Goal: Task Accomplishment & Management: Complete application form

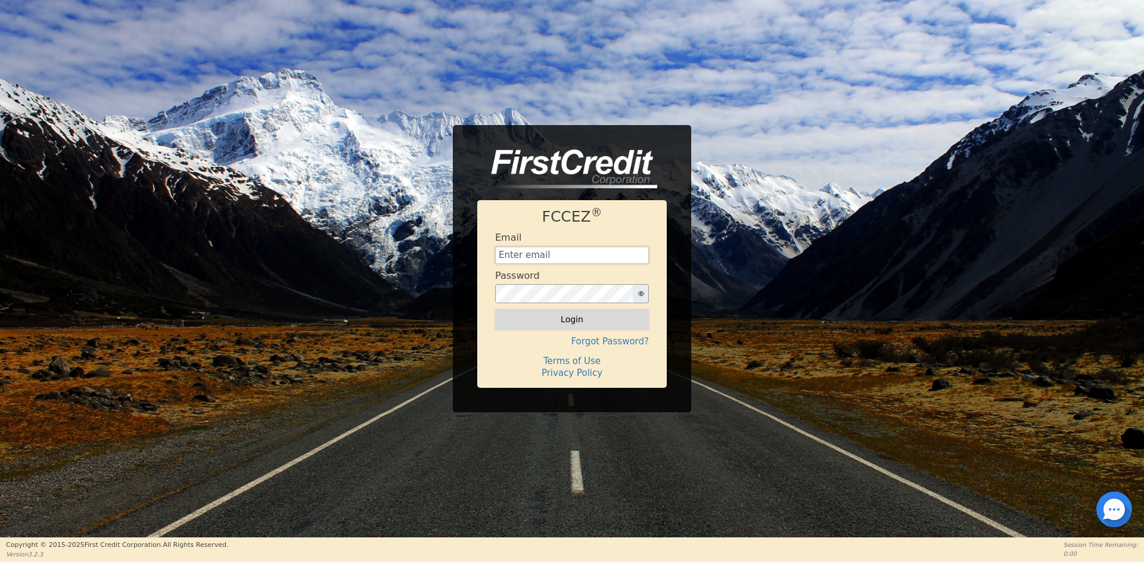
type input "[EMAIL_ADDRESS][DOMAIN_NAME]"
click at [523, 326] on button "Login" at bounding box center [572, 319] width 154 height 20
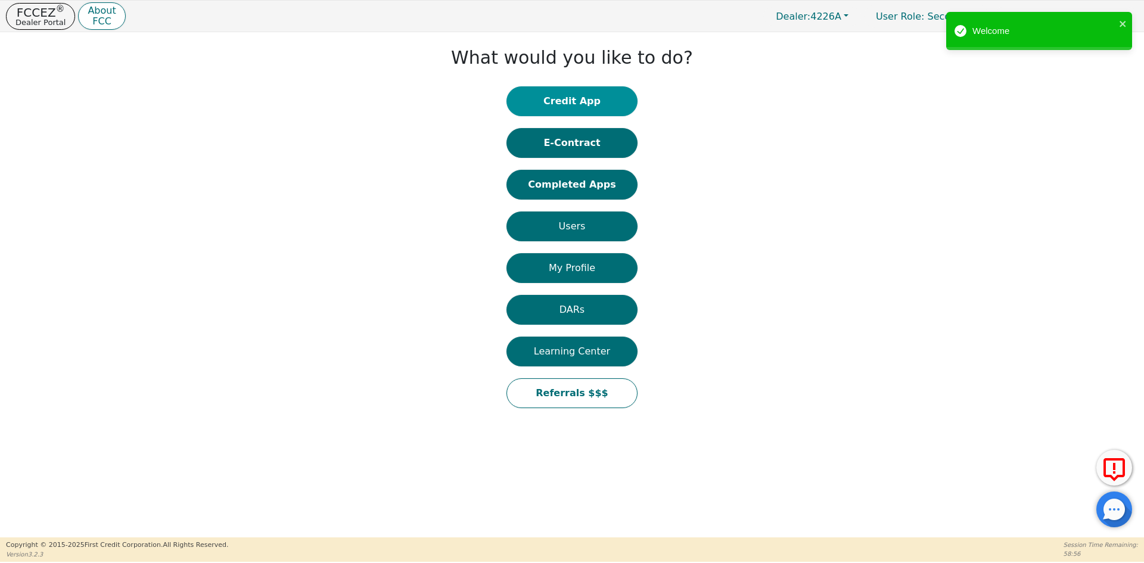
click at [587, 100] on button "Credit App" at bounding box center [571, 101] width 131 height 30
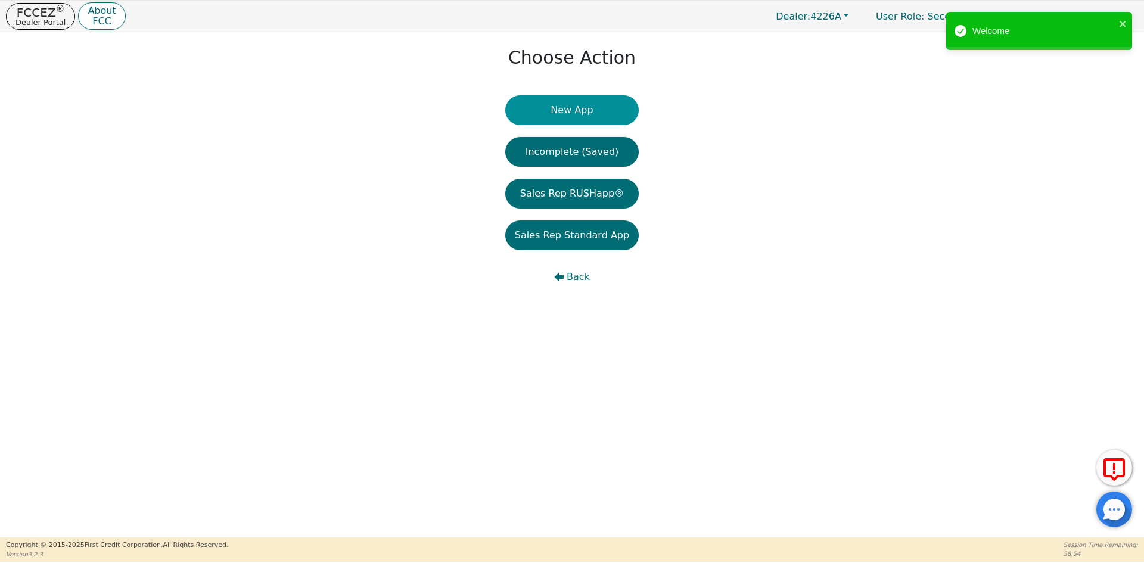
click at [554, 109] on button "New App" at bounding box center [571, 110] width 133 height 30
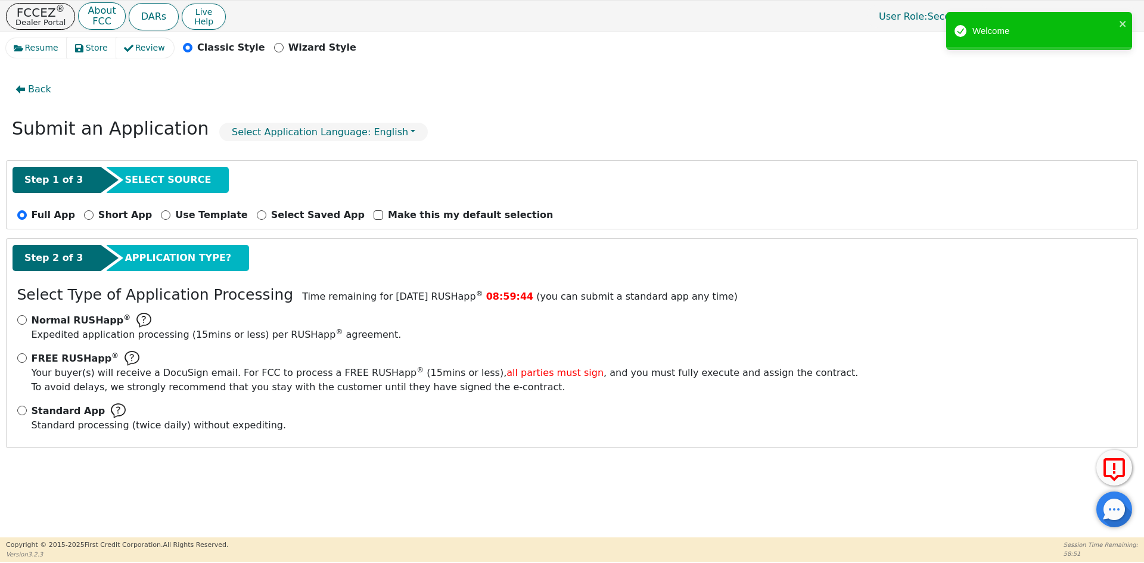
click at [23, 418] on div "Standard App Standard processing (twice daily) without expediting." at bounding box center [572, 417] width 1110 height 29
click at [23, 412] on input "Standard App Standard processing (twice daily) without expediting." at bounding box center [22, 411] width 10 height 10
radio input "true"
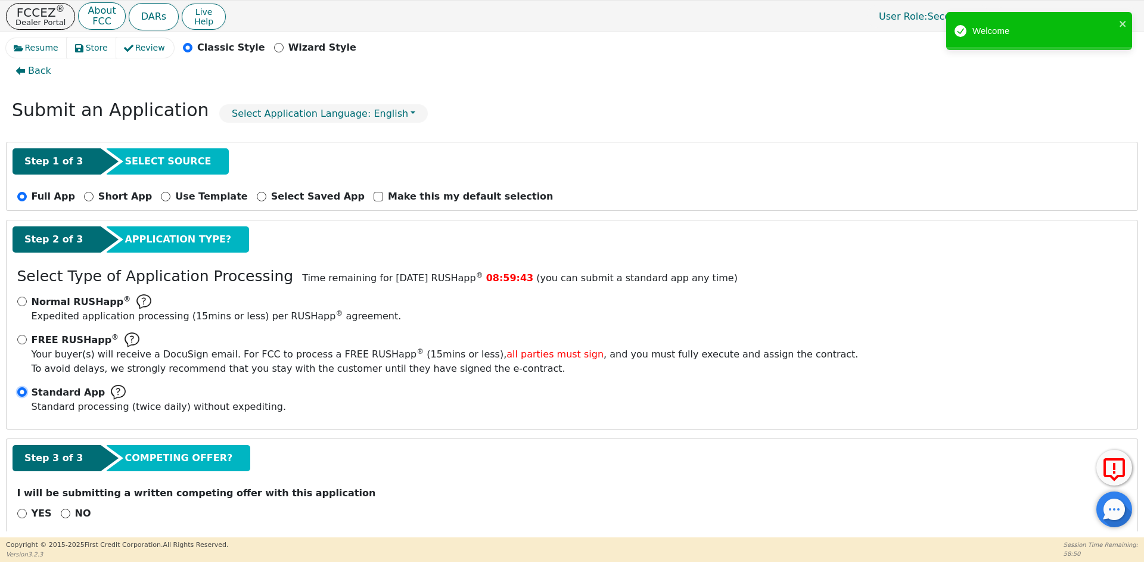
scroll to position [33, 0]
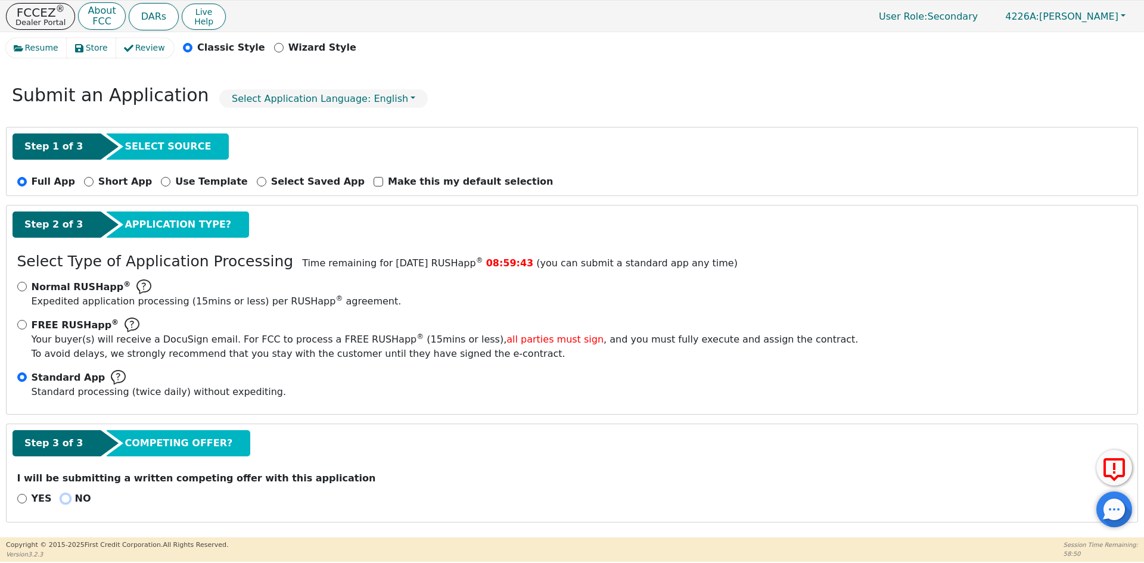
click at [61, 498] on input "NO" at bounding box center [66, 499] width 10 height 10
radio input "true"
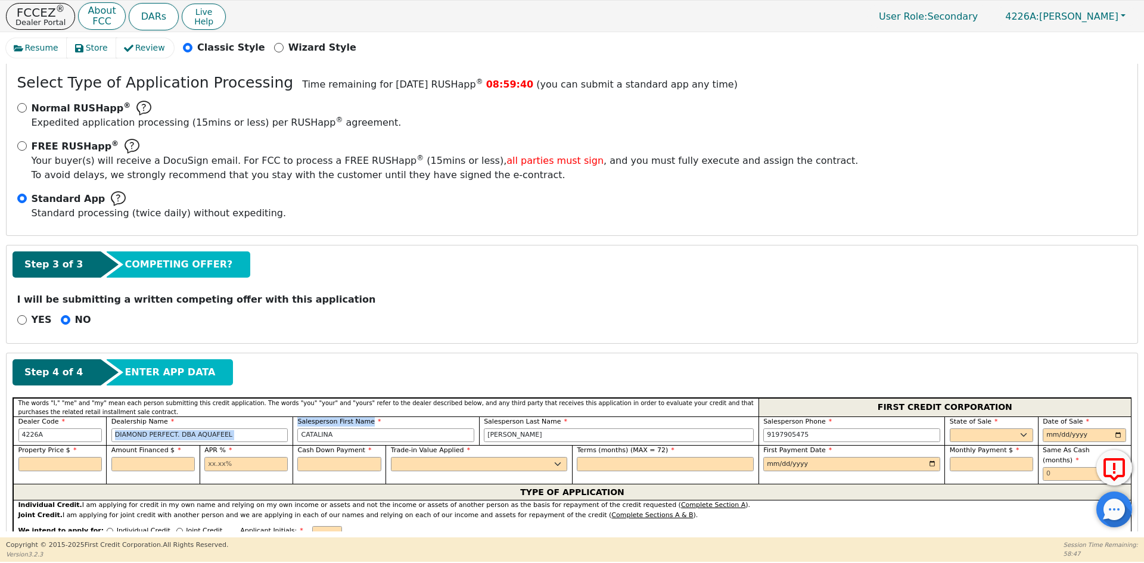
drag, startPoint x: 356, startPoint y: 427, endPoint x: 257, endPoint y: 426, distance: 98.9
click at [257, 426] on div "Dealer Code 4226A Dealership Name DIAMOND PERFECT. DBA AQUAFEEL Salesperson Fir…" at bounding box center [572, 431] width 1118 height 29
click at [328, 436] on input "CATALINA" at bounding box center [385, 435] width 177 height 14
drag, startPoint x: 332, startPoint y: 435, endPoint x: 294, endPoint y: 431, distance: 37.7
click at [294, 431] on div "Salesperson First Name [PERSON_NAME]" at bounding box center [386, 431] width 187 height 29
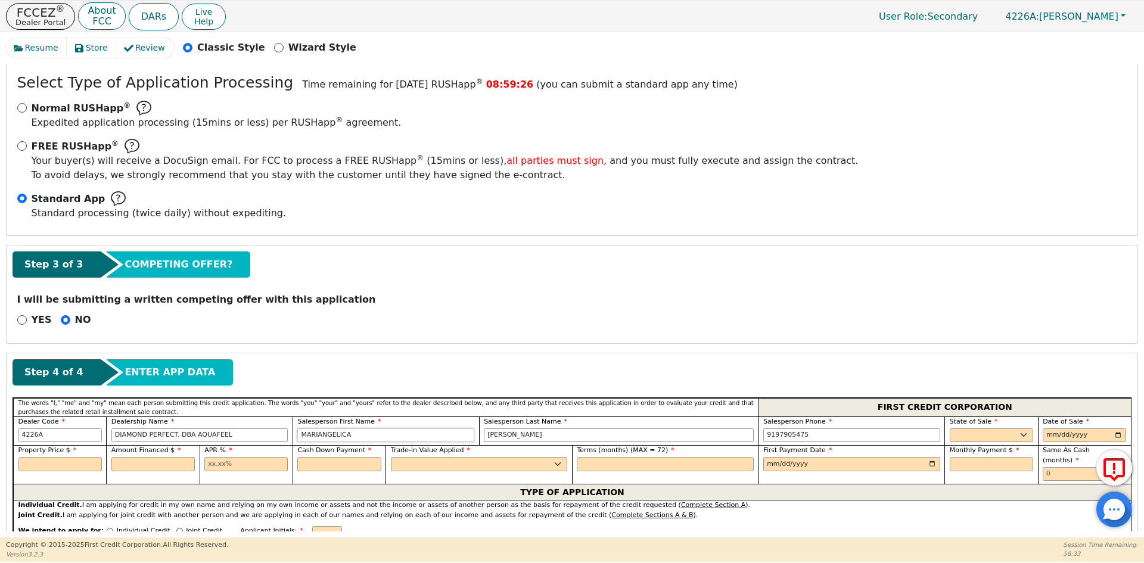
type input "MARIANGELICA"
drag, startPoint x: 544, startPoint y: 434, endPoint x: 397, endPoint y: 423, distance: 147.0
click at [397, 423] on div "Dealer Code 4226A Dealership Name DIAMOND PERFECT. DBA AQUAFEEL Salesperson Fir…" at bounding box center [572, 431] width 1118 height 29
type input "[PERSON_NAME]"
click at [957, 434] on select "AK AL AR AZ CA CO CT DC DE FL [GEOGRAPHIC_DATA] HI IA ID IL IN KS [GEOGRAPHIC_D…" at bounding box center [991, 435] width 83 height 14
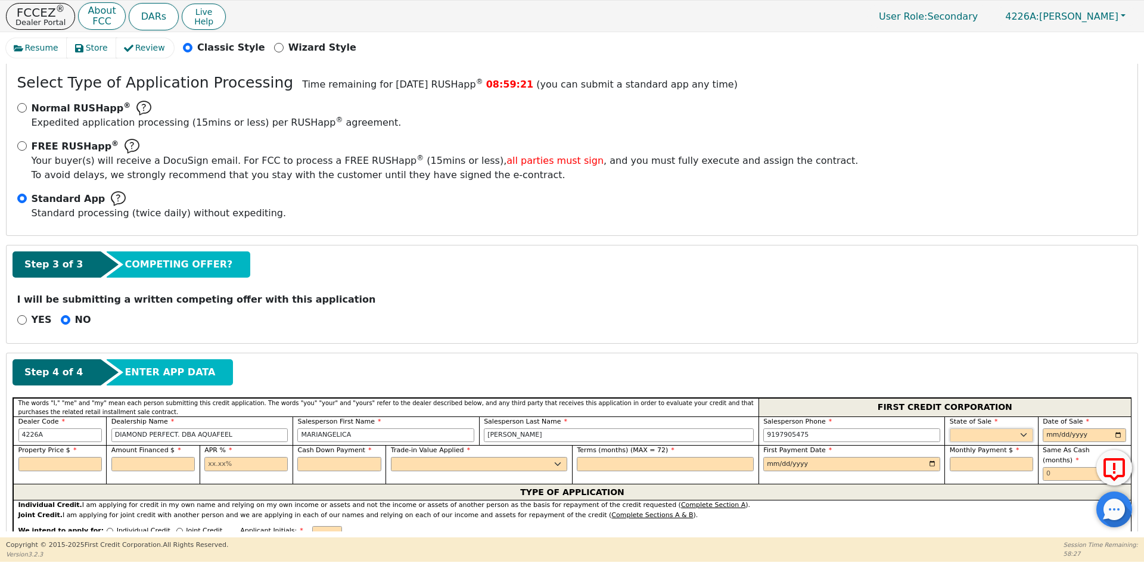
select select "PA"
click at [957, 434] on select "AK AL AR AZ CA CO CT DC DE FL [GEOGRAPHIC_DATA] HI IA ID IL IN KS [GEOGRAPHIC_D…" at bounding box center [991, 435] width 83 height 14
click at [1115, 434] on input "date" at bounding box center [1084, 435] width 83 height 14
type input "[DATE]"
click at [80, 465] on input "text" at bounding box center [59, 464] width 83 height 14
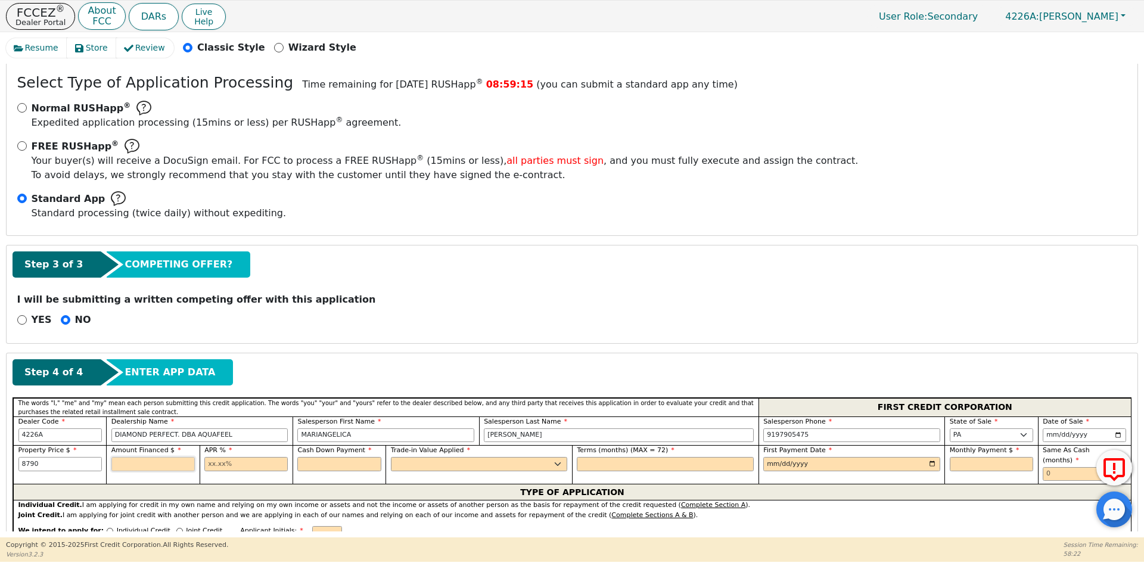
type input "8790.00"
click at [233, 465] on input "text" at bounding box center [245, 464] width 83 height 14
type input "10.99"
click at [339, 464] on input "text" at bounding box center [338, 464] width 83 height 14
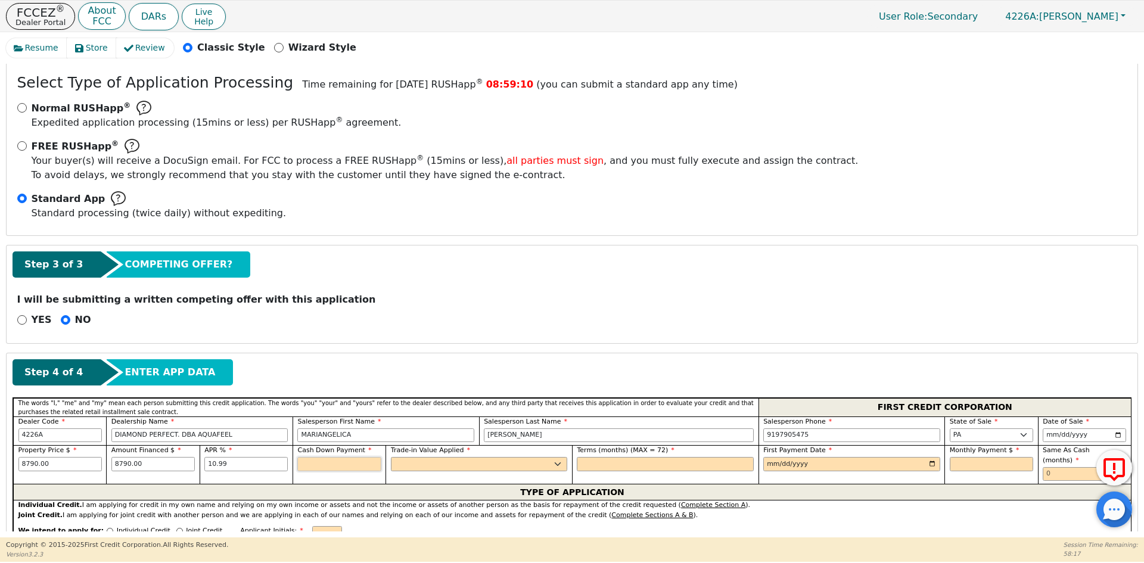
type input "0.00"
click at [411, 460] on select "Yes No" at bounding box center [479, 464] width 177 height 14
select select "n"
click at [391, 457] on select "Yes No" at bounding box center [479, 464] width 177 height 14
click at [622, 462] on input "text" at bounding box center [665, 464] width 177 height 14
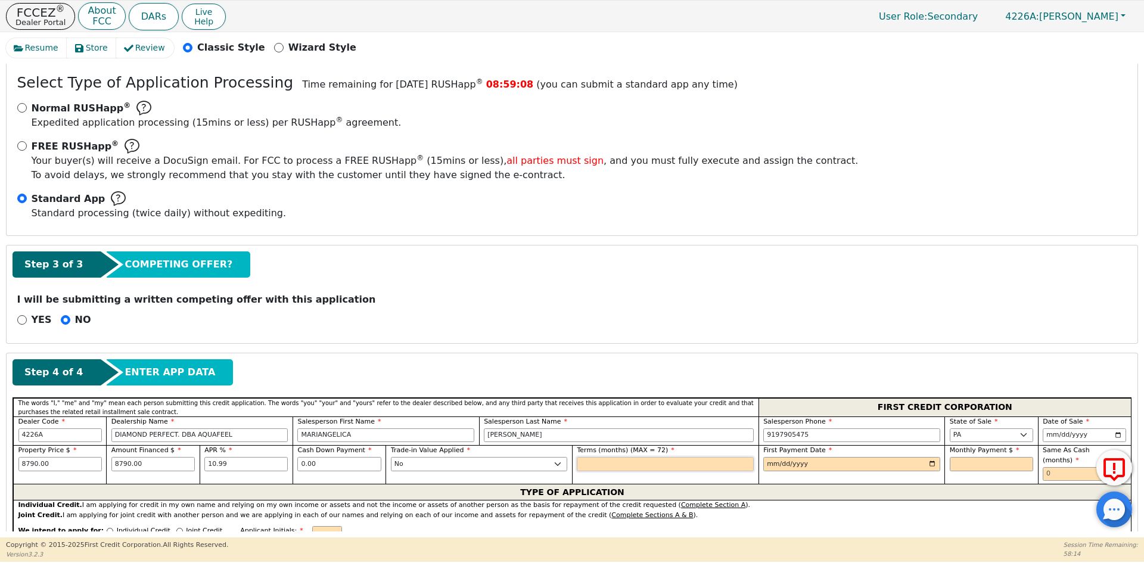
type input "72"
click at [927, 462] on input "date" at bounding box center [851, 464] width 177 height 14
type input "[DATE]"
click at [969, 465] on input "text" at bounding box center [991, 464] width 83 height 14
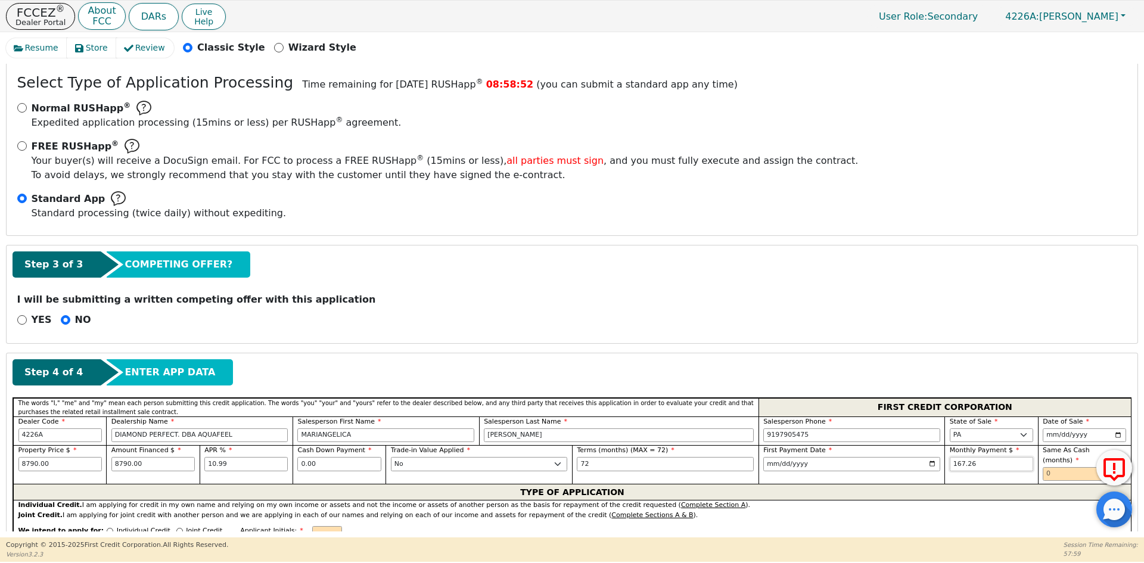
type input "167.26"
click at [1052, 467] on input "text" at bounding box center [1084, 474] width 83 height 14
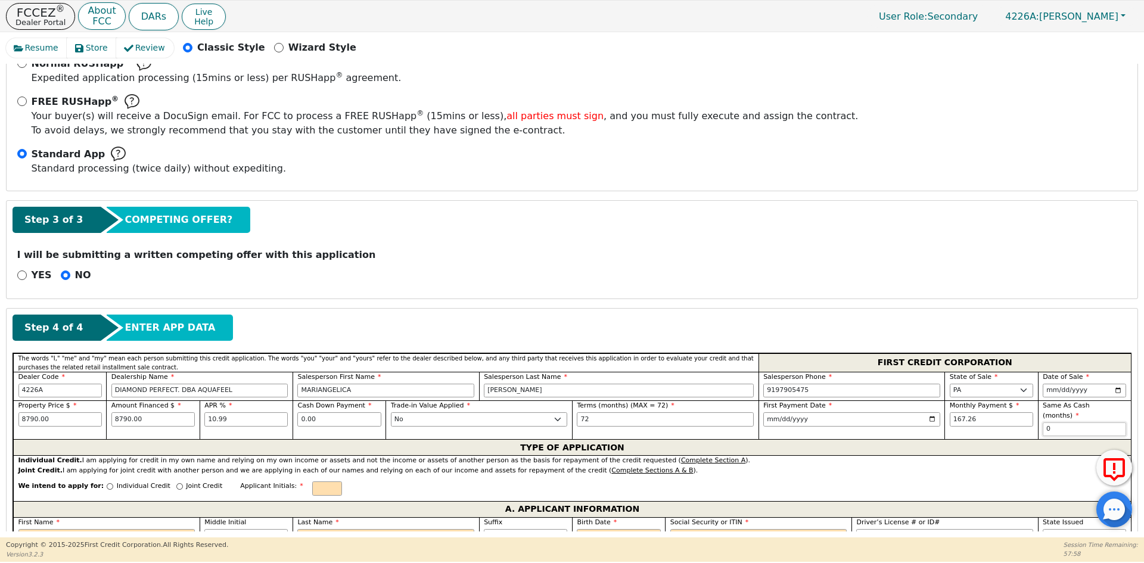
scroll to position [331, 0]
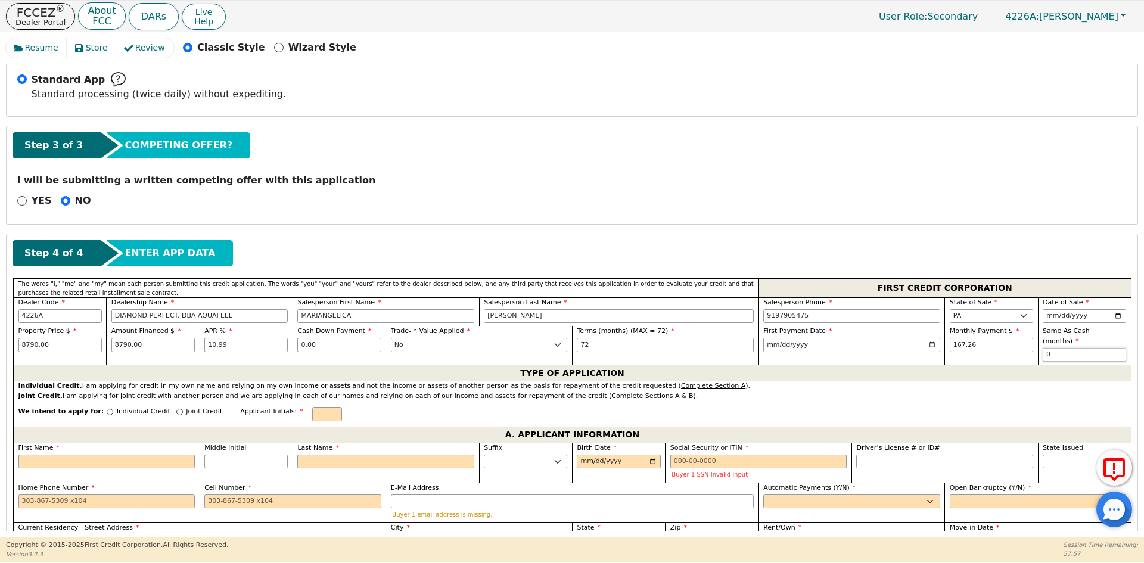
type input "0"
click at [117, 407] on p "Individual Credit" at bounding box center [144, 412] width 54 height 10
click at [111, 409] on input "Individual Credit" at bounding box center [110, 412] width 7 height 7
radio input "true"
click at [312, 407] on input "text" at bounding box center [327, 414] width 30 height 14
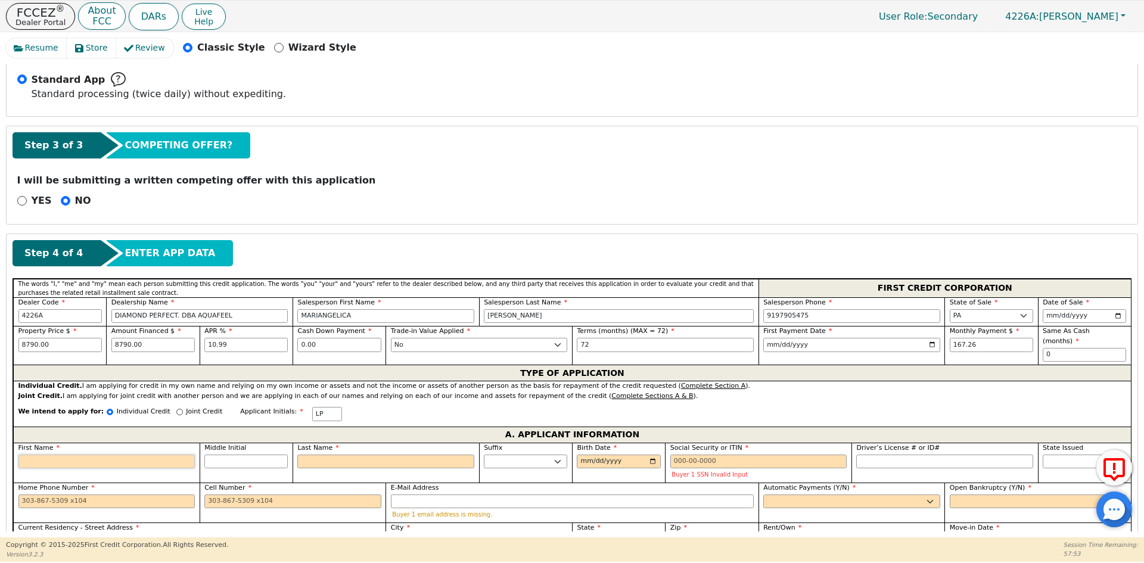
click at [133, 455] on input "First Name" at bounding box center [106, 462] width 177 height 14
type input "L"
type input "LU"
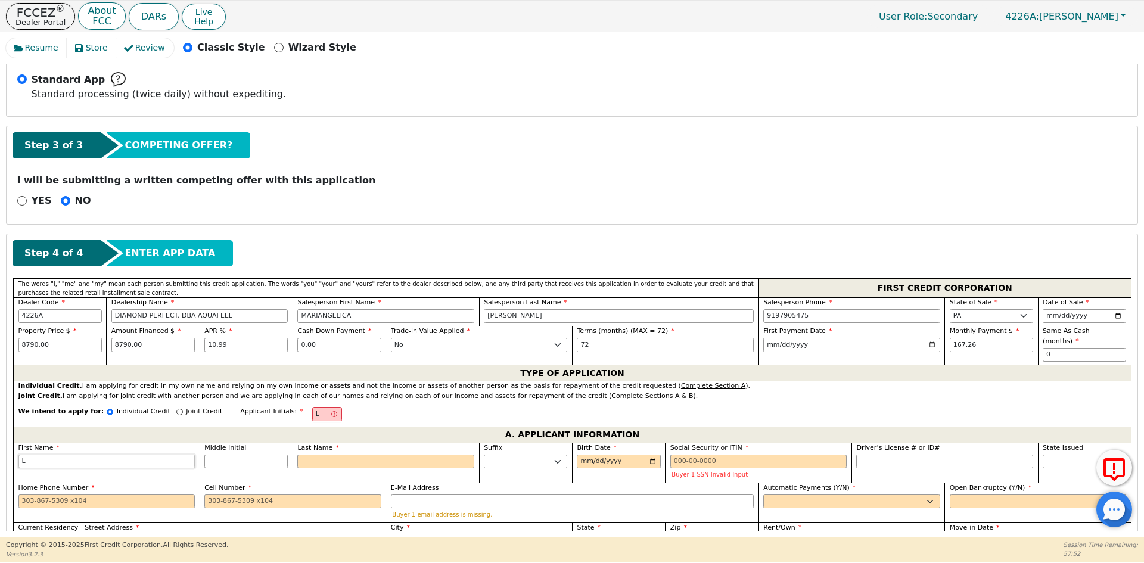
type input "LU"
type input "LUI"
type input "[PERSON_NAME]"
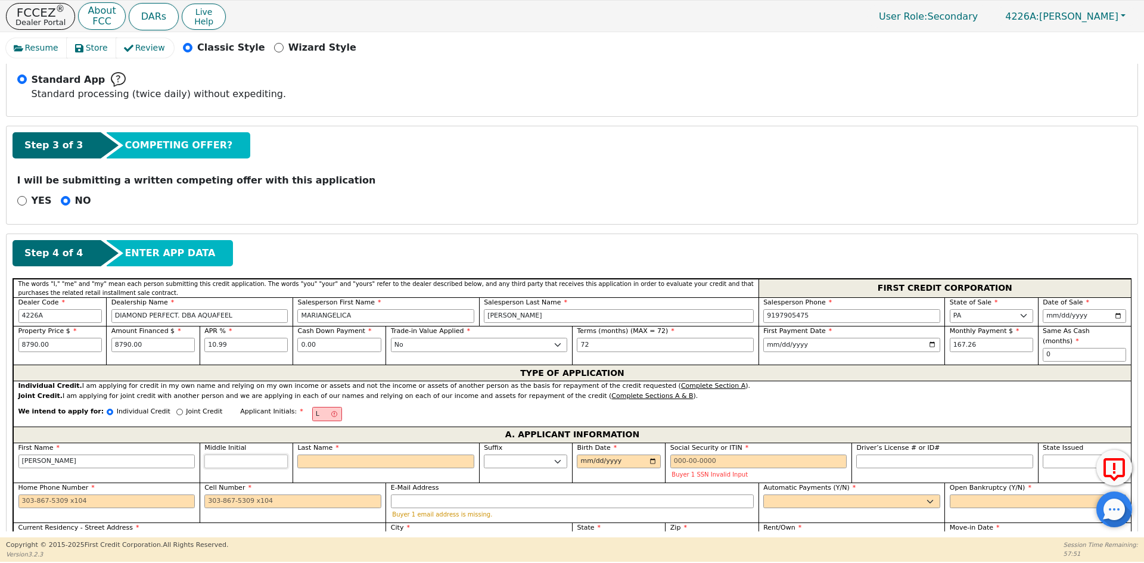
type input "[PERSON_NAME]"
type input "LP"
type input "P"
type input "[PERSON_NAME]"
type input "PI"
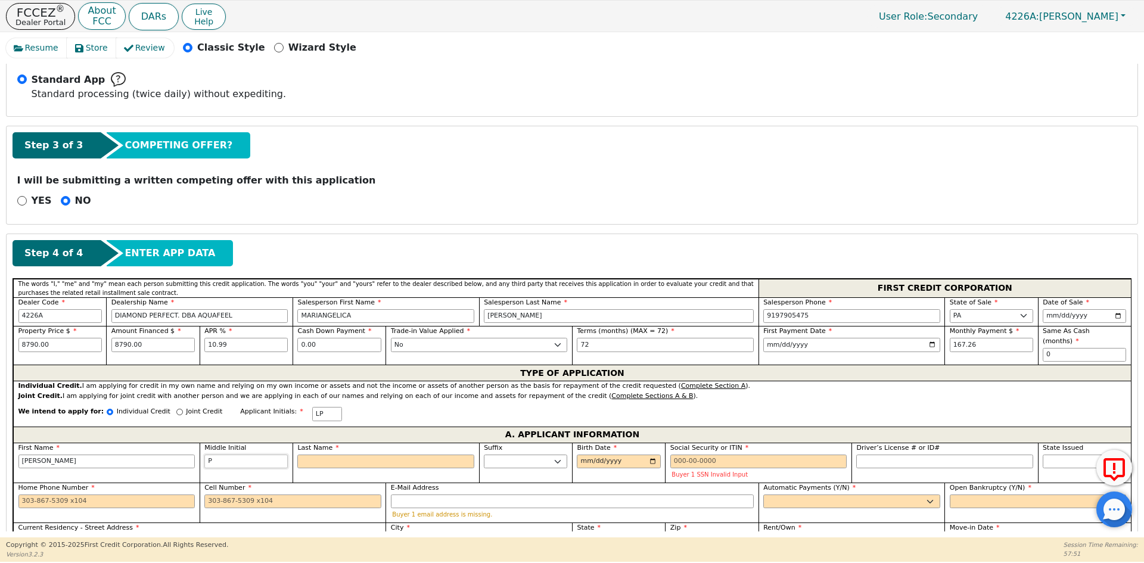
type input "[PERSON_NAME]"
type input "PIN"
type input "[PERSON_NAME]"
type input "PINT"
type input "[PERSON_NAME]"
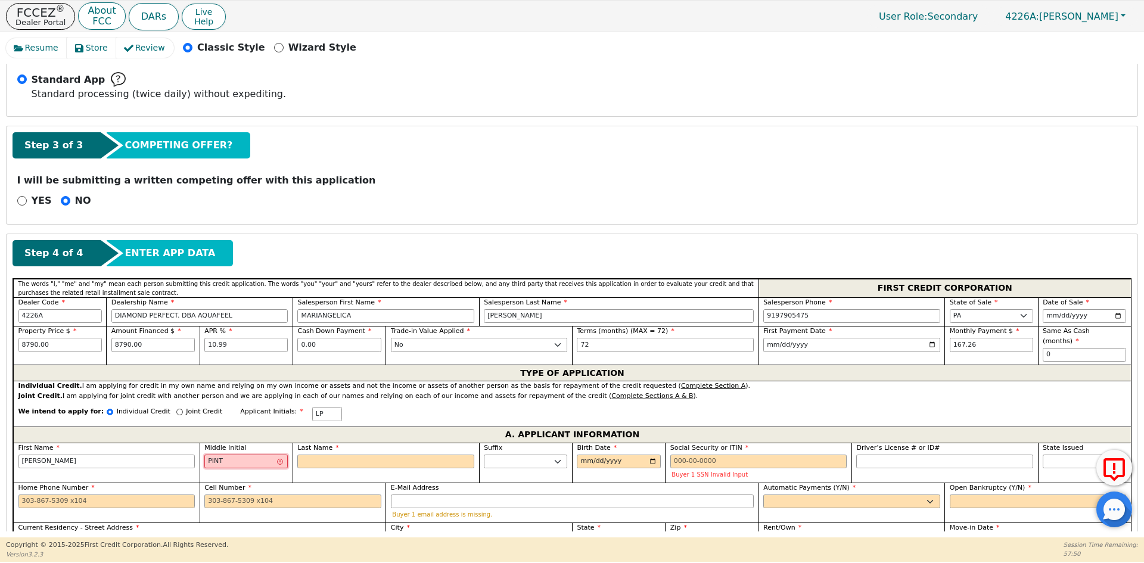
type input "PINTO"
type input "[PERSON_NAME]"
drag, startPoint x: 240, startPoint y: 453, endPoint x: 190, endPoint y: 453, distance: 50.1
type input "L"
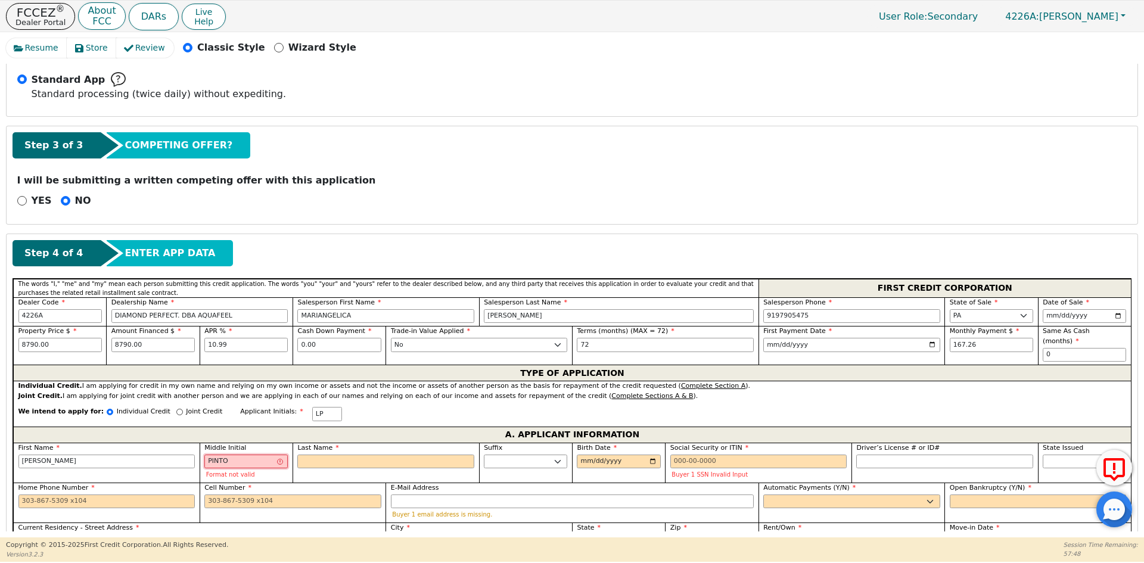
type input "[PERSON_NAME]"
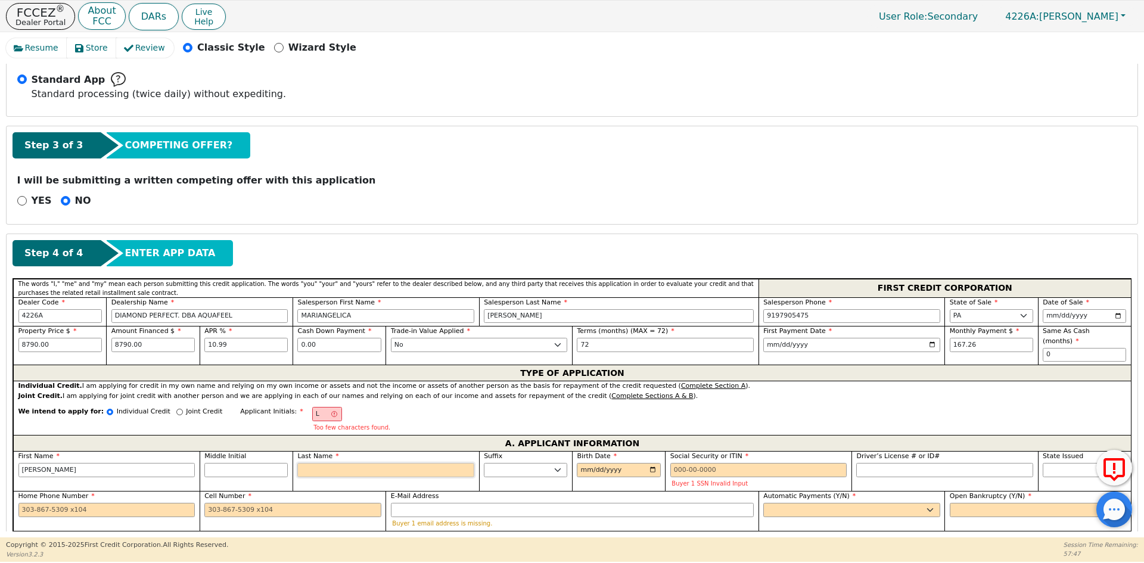
click at [331, 463] on input "Last Name" at bounding box center [385, 470] width 177 height 14
type input "LP"
type input "P"
type input "[PERSON_NAME]"
type input "PI"
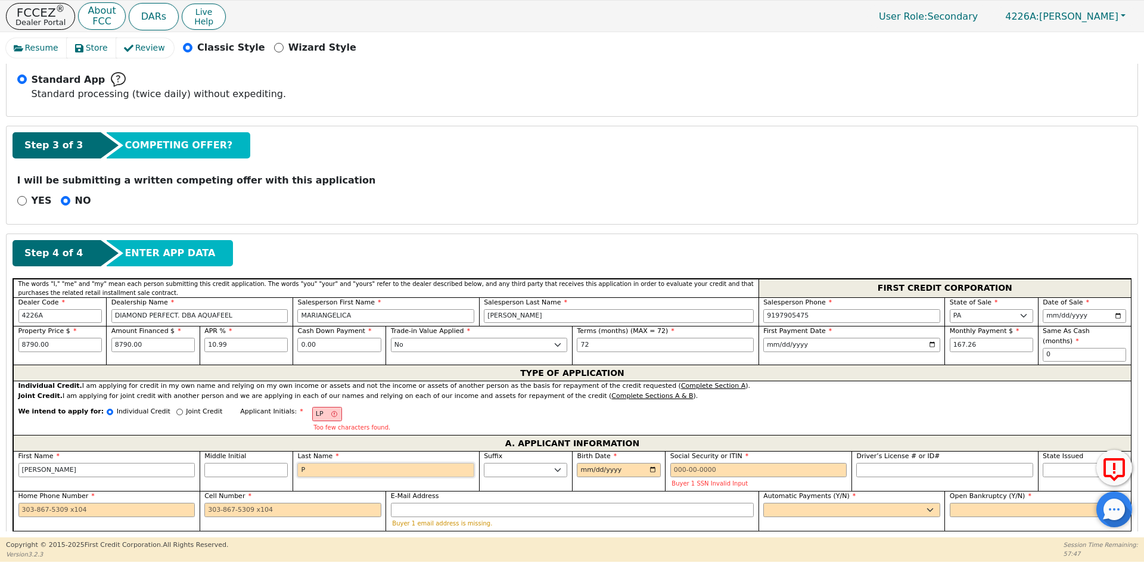
type input "[PERSON_NAME]"
type input "PIN"
type input "[PERSON_NAME]"
type input "PINT"
type input "[PERSON_NAME]"
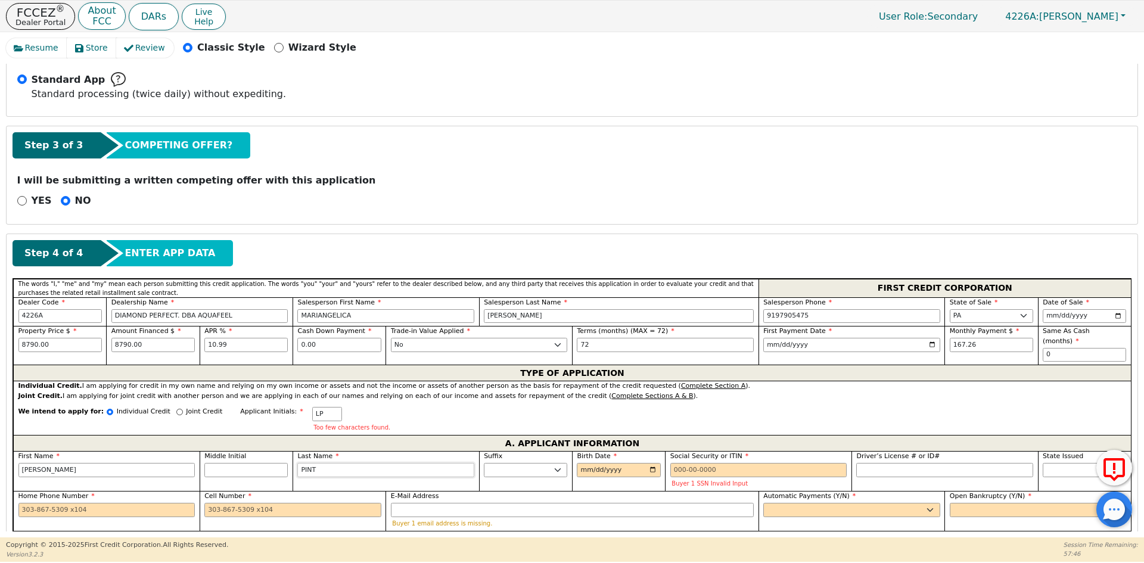
type input "PINTO"
type input "[PERSON_NAME]"
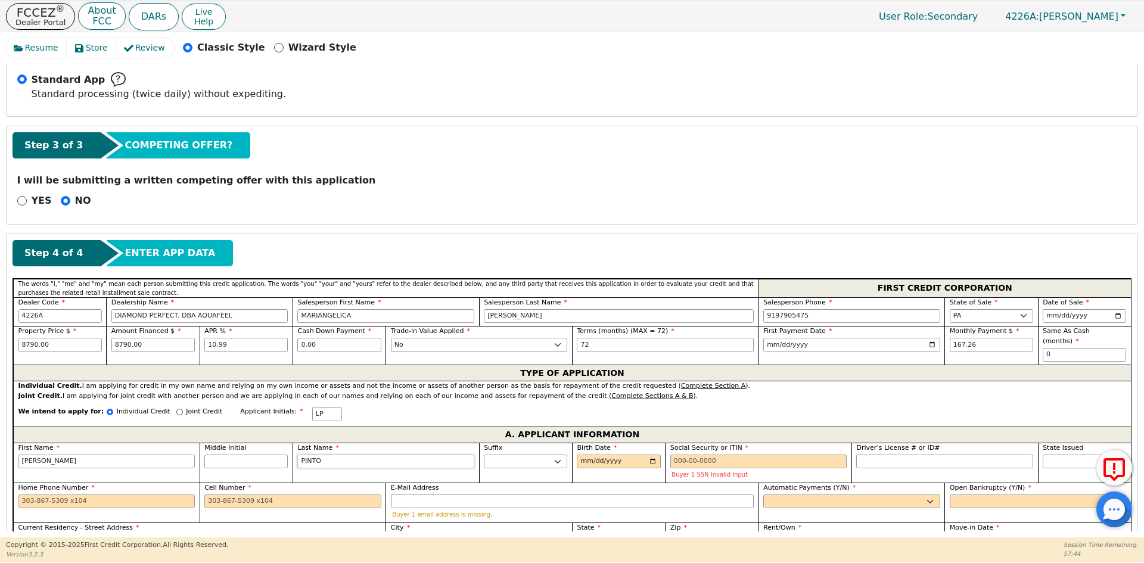
type input "PINTO"
click at [581, 455] on input "Birth Date" at bounding box center [618, 462] width 83 height 14
type input "[DATE]"
click at [686, 455] on input "Social Security or ITIN" at bounding box center [758, 462] width 177 height 14
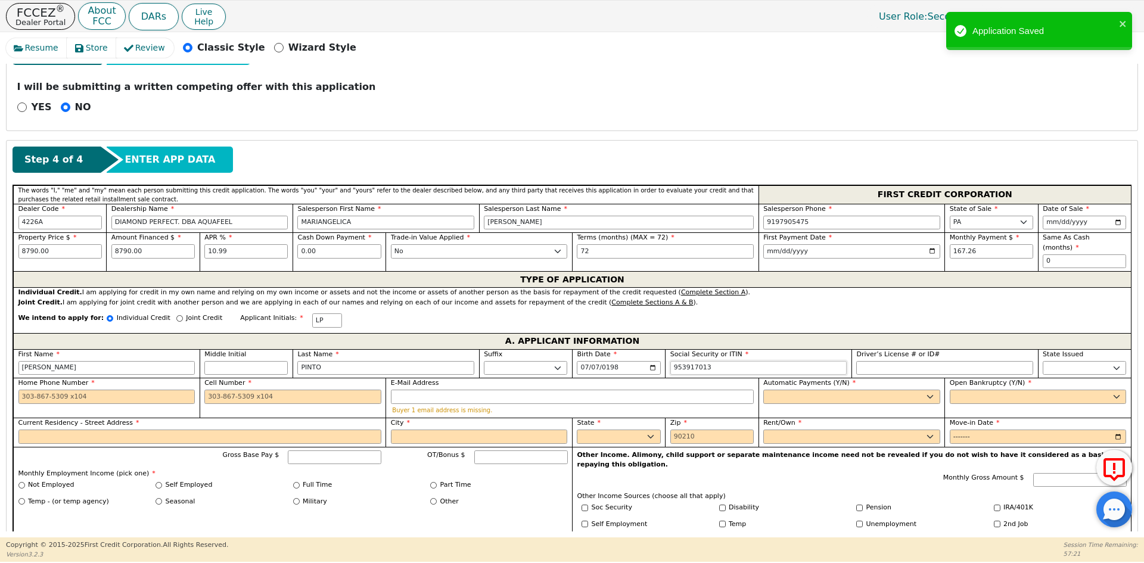
scroll to position [450, 0]
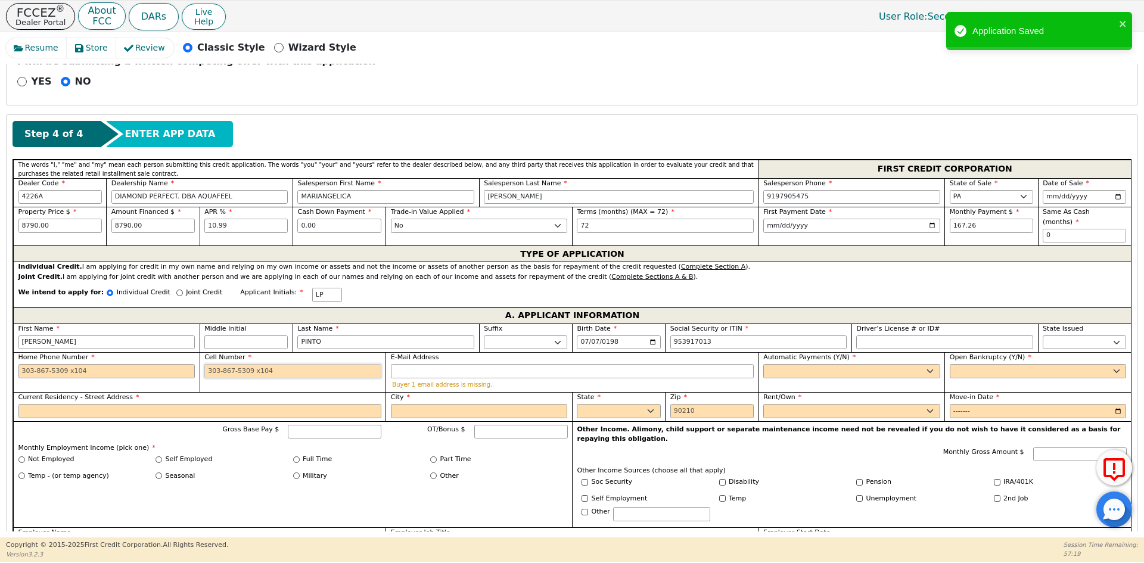
type input "***-**-7013"
click at [225, 364] on input "Cell Number" at bounding box center [292, 371] width 177 height 14
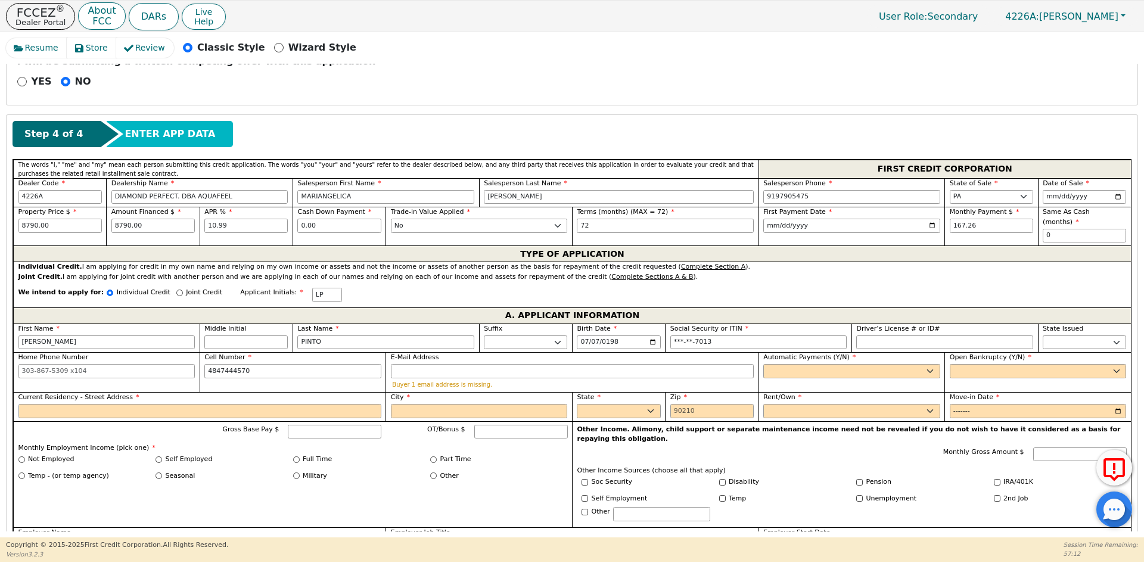
type input "[PHONE_NUMBER]"
click at [863, 353] on label "Automatic Payments (Y/N)" at bounding box center [851, 358] width 177 height 10
click at [863, 364] on select "Yes No" at bounding box center [851, 371] width 177 height 14
select select "y"
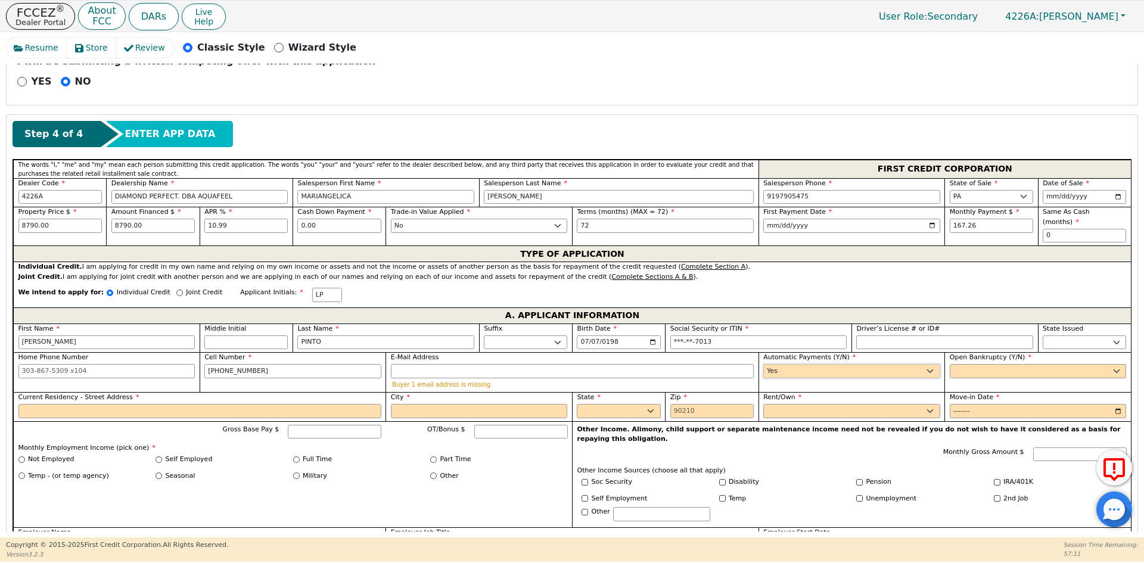
click at [763, 364] on select "Yes No" at bounding box center [851, 371] width 177 height 14
type input "[PERSON_NAME]"
click at [1000, 364] on select "Yes No" at bounding box center [1038, 371] width 177 height 14
select select "n"
click at [950, 364] on select "Yes No" at bounding box center [1038, 371] width 177 height 14
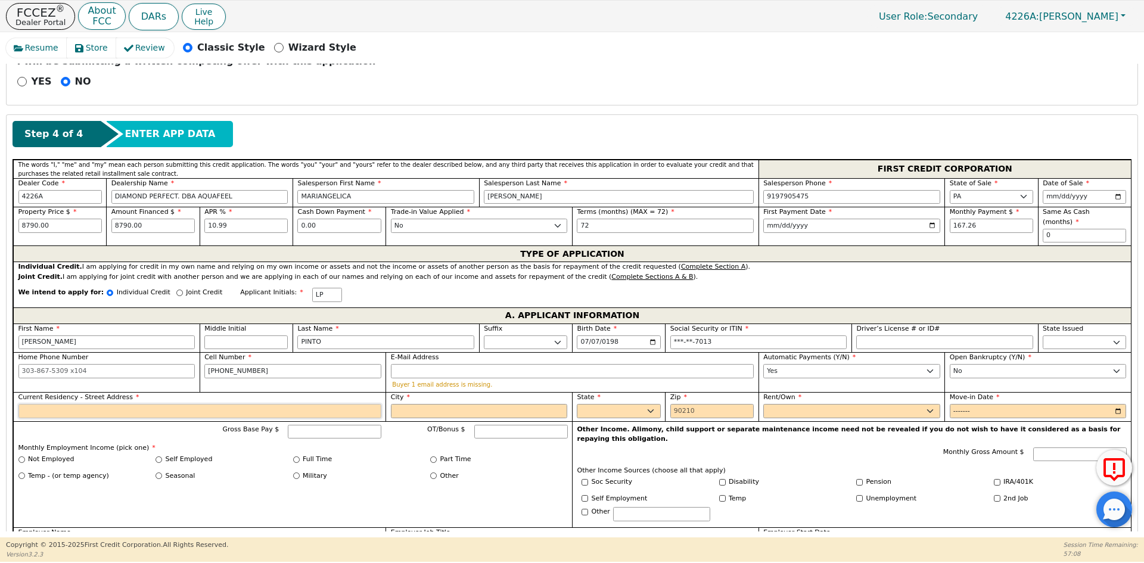
click at [44, 405] on input "Current Residency - Street Address" at bounding box center [199, 411] width 363 height 14
type input "40 EISENHOWER CIRCLE"
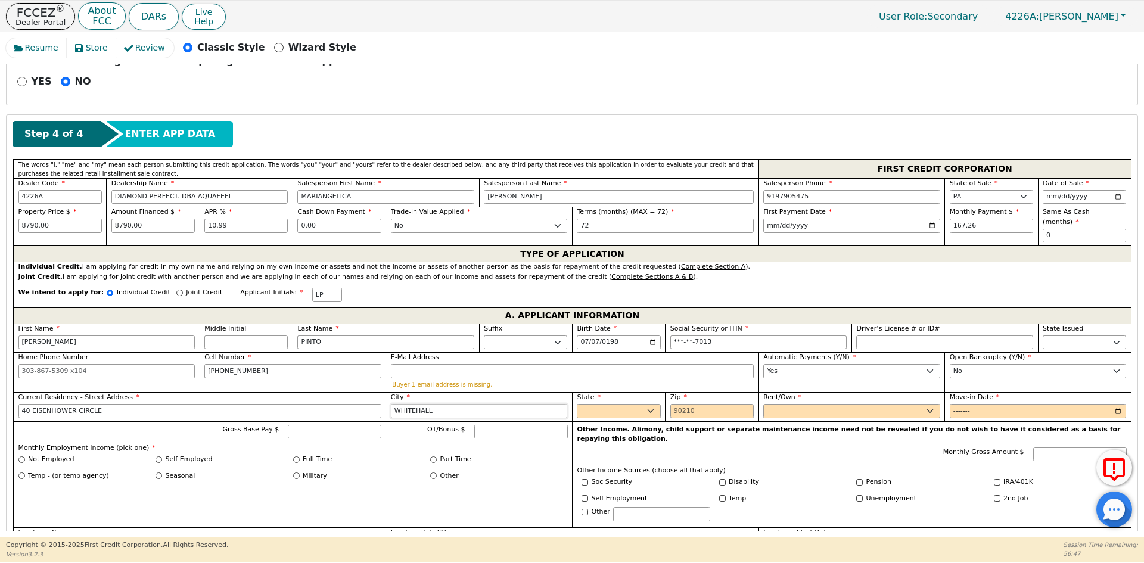
type input "WHITEHALL"
select select "PA"
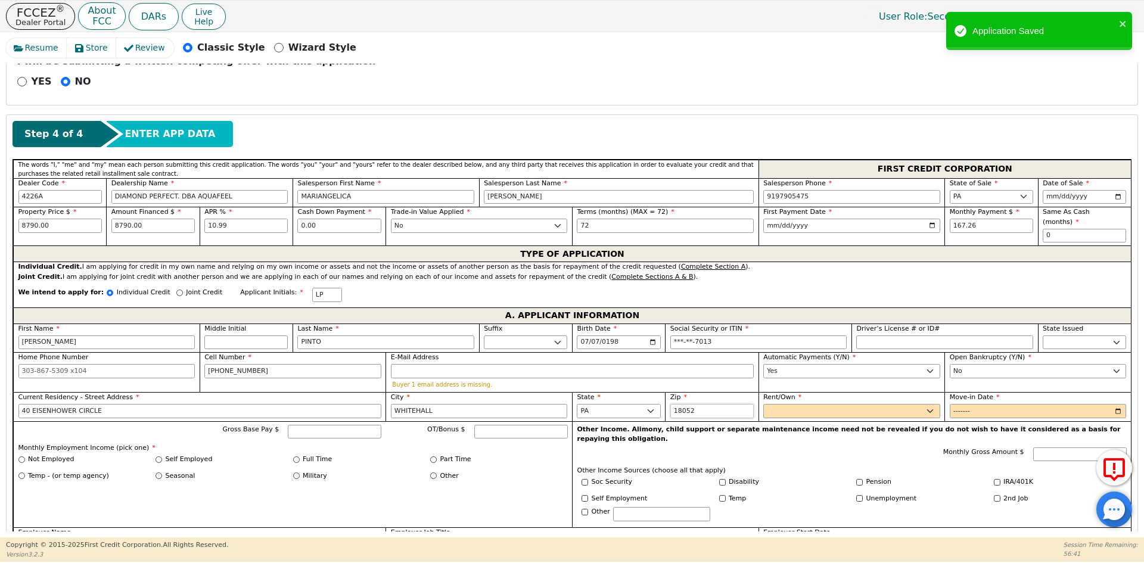
type input "18052"
click at [821, 406] on select "Rent Own" at bounding box center [851, 411] width 177 height 14
select select "Rent"
click at [763, 404] on select "Rent Own" at bounding box center [851, 411] width 177 height 14
click at [959, 404] on input "Move-in Date" at bounding box center [1038, 411] width 177 height 14
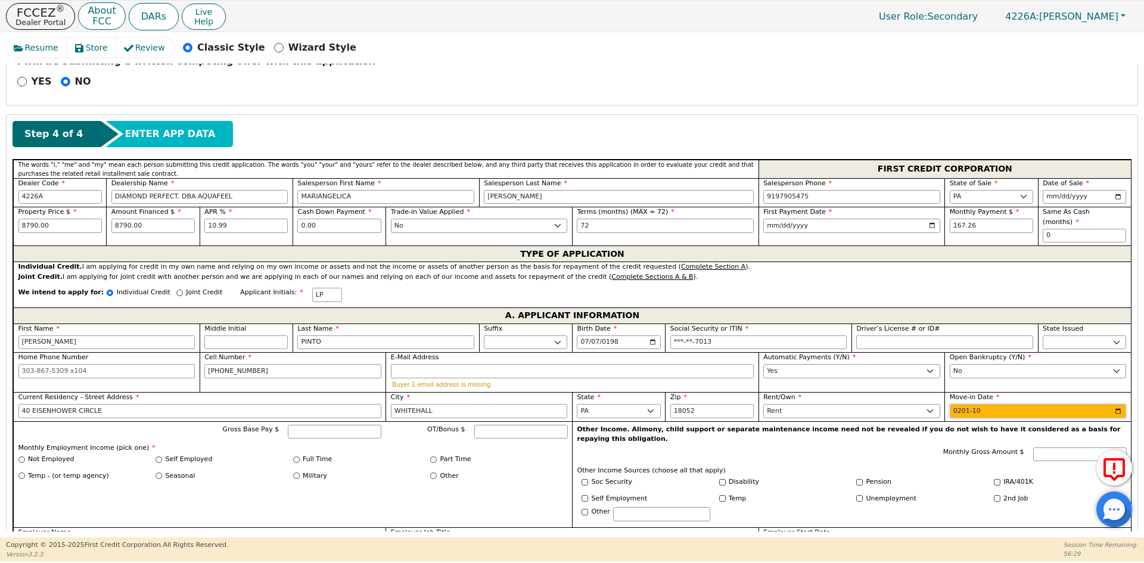
type input "2019-10"
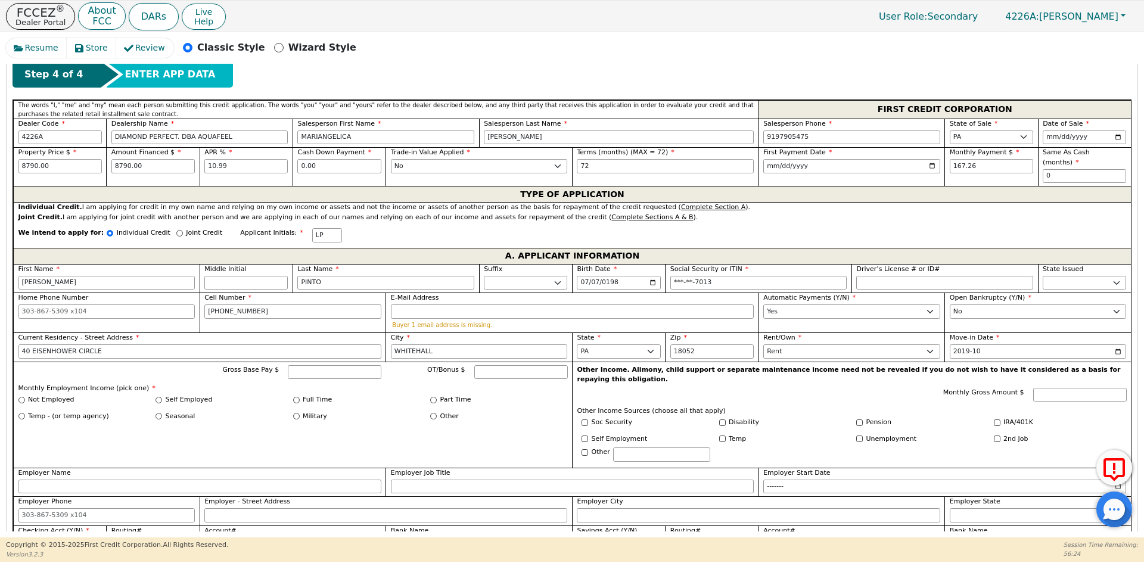
click at [299, 395] on div "Full Time" at bounding box center [362, 400] width 138 height 10
click at [321, 395] on label "Full Time" at bounding box center [317, 400] width 29 height 10
click at [300, 397] on input "Full Time" at bounding box center [296, 400] width 7 height 7
radio input "true"
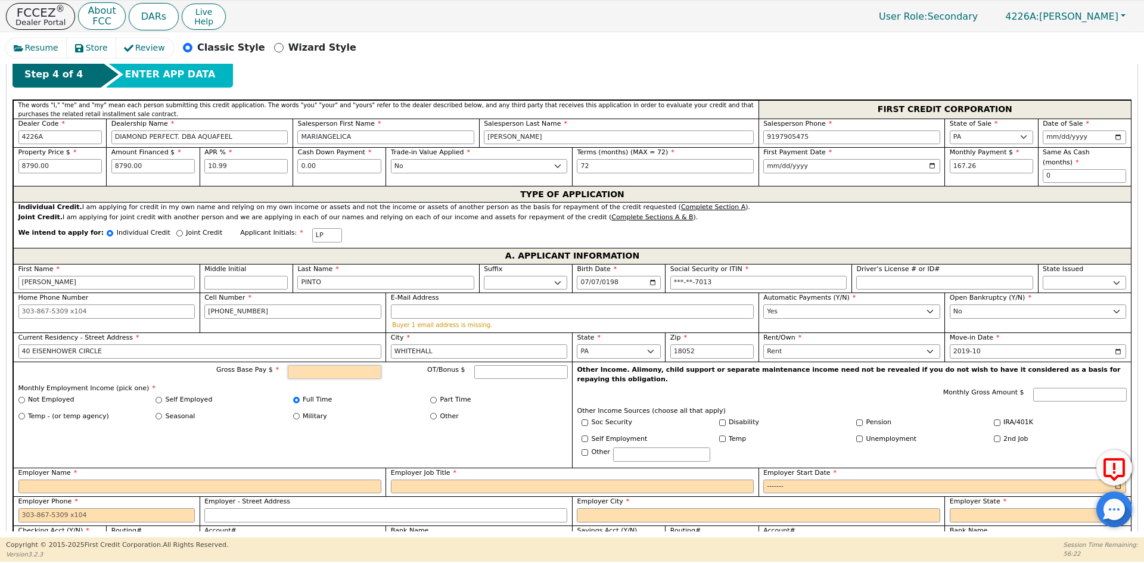
click at [335, 365] on input "Gross Base Pay $" at bounding box center [335, 372] width 94 height 14
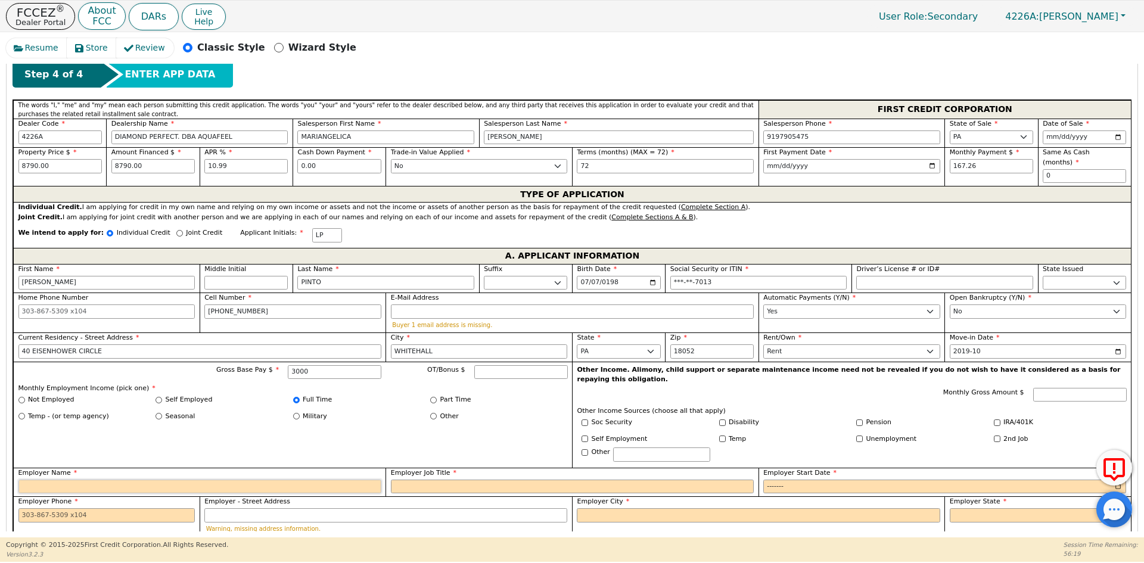
type input "3000.00"
click at [148, 480] on input "Employer Name" at bounding box center [199, 487] width 363 height 14
type input "SIROS PIZZA"
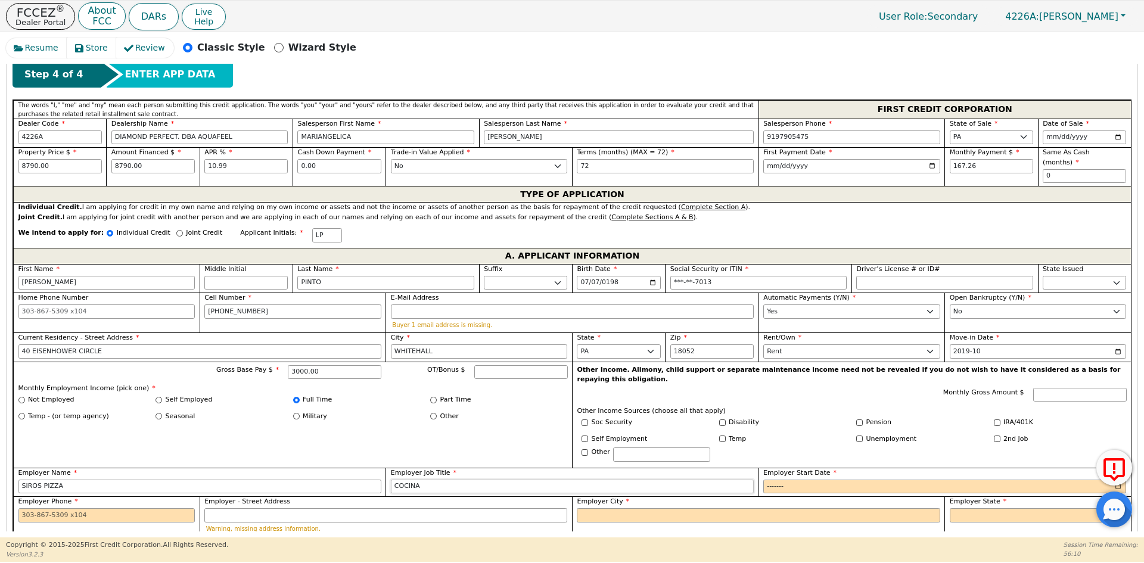
type input "COCINA"
click at [781, 480] on input "Employer Start Date" at bounding box center [944, 487] width 363 height 14
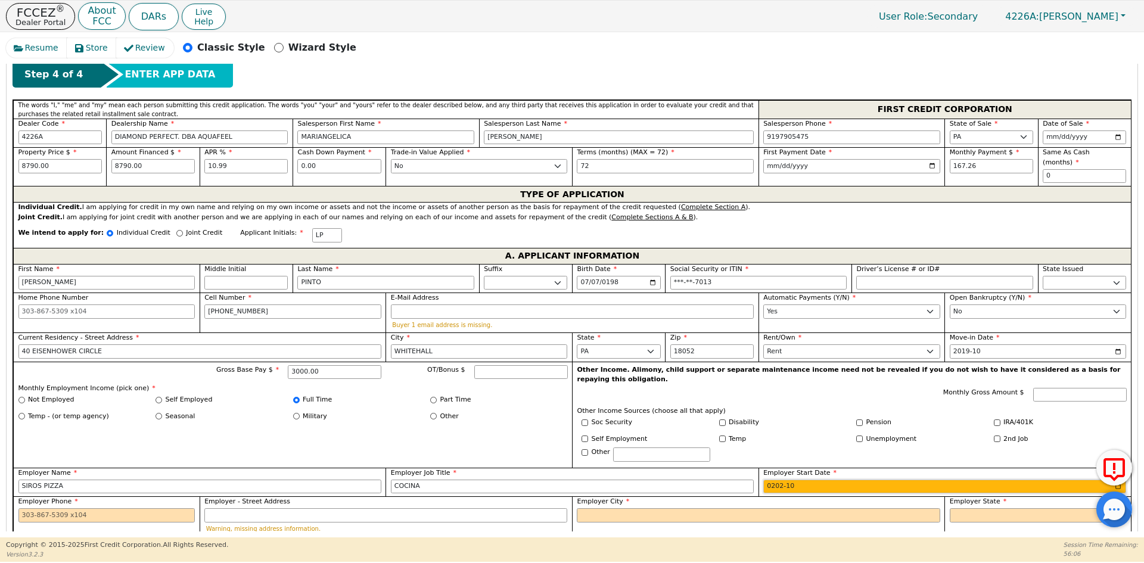
type input "2021-10"
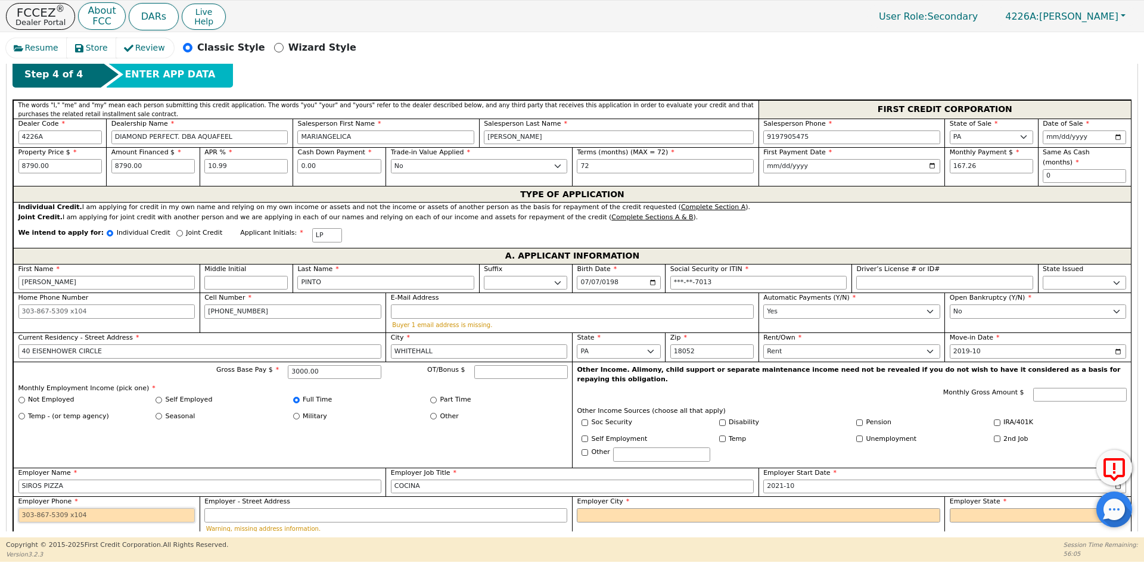
click at [118, 508] on input "Employer Phone" at bounding box center [106, 515] width 177 height 14
click at [39, 508] on input "Employer Phone" at bounding box center [106, 515] width 177 height 14
paste input "[PHONE_NUMBER]"
type input "[PHONE_NUMBER]"
click at [617, 508] on input "Employer City" at bounding box center [758, 515] width 363 height 14
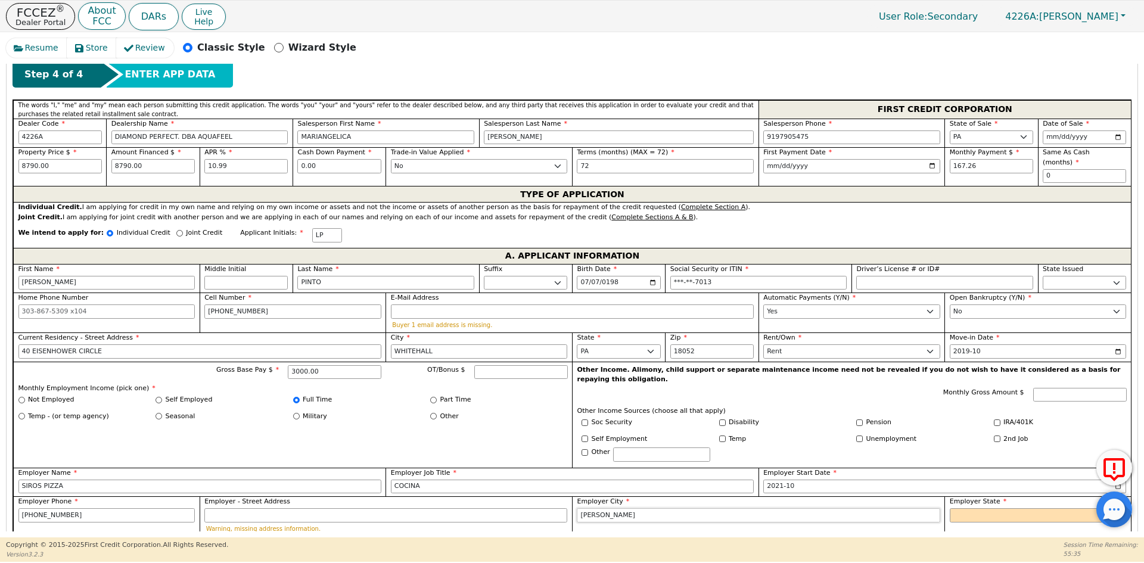
type input "[PERSON_NAME]"
select select "PA"
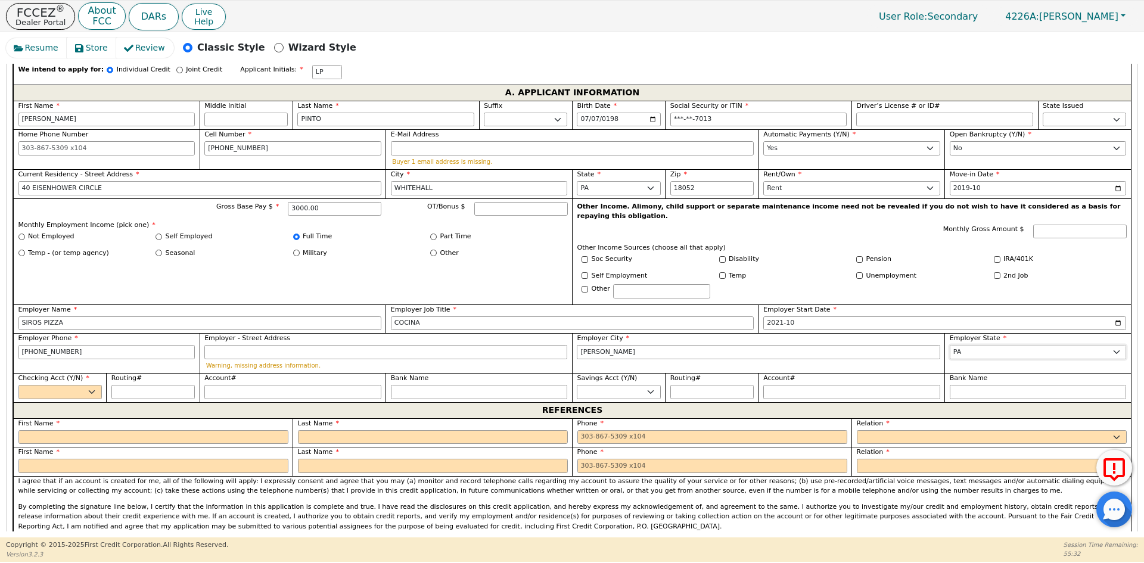
scroll to position [689, 0]
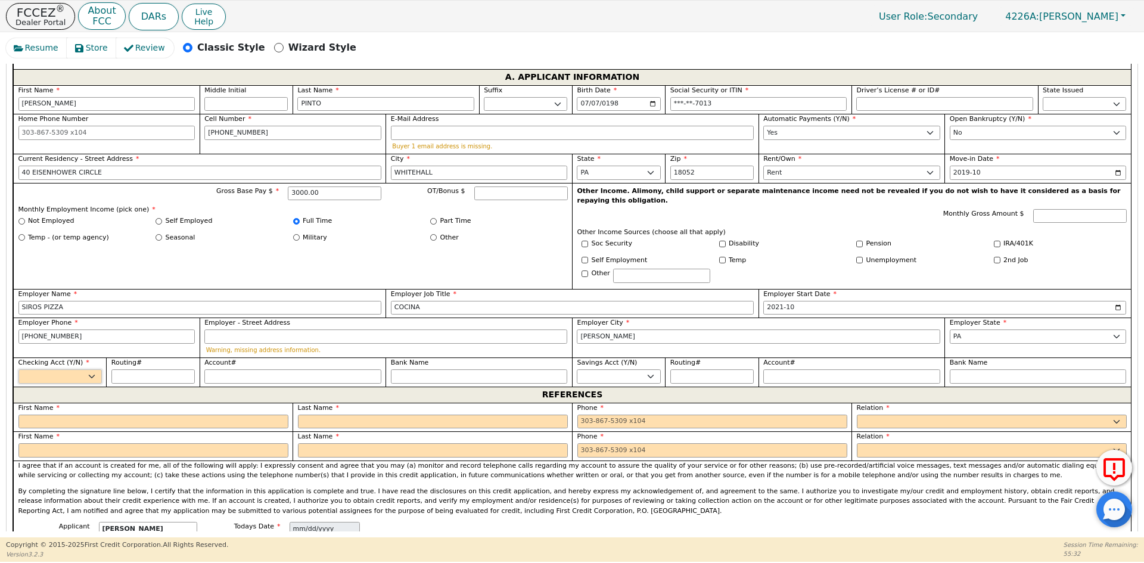
click at [42, 369] on select "Yes No" at bounding box center [59, 376] width 83 height 14
select select "y"
click at [18, 369] on select "Yes No" at bounding box center [59, 376] width 83 height 14
click at [165, 369] on input "Routing#" at bounding box center [152, 376] width 83 height 14
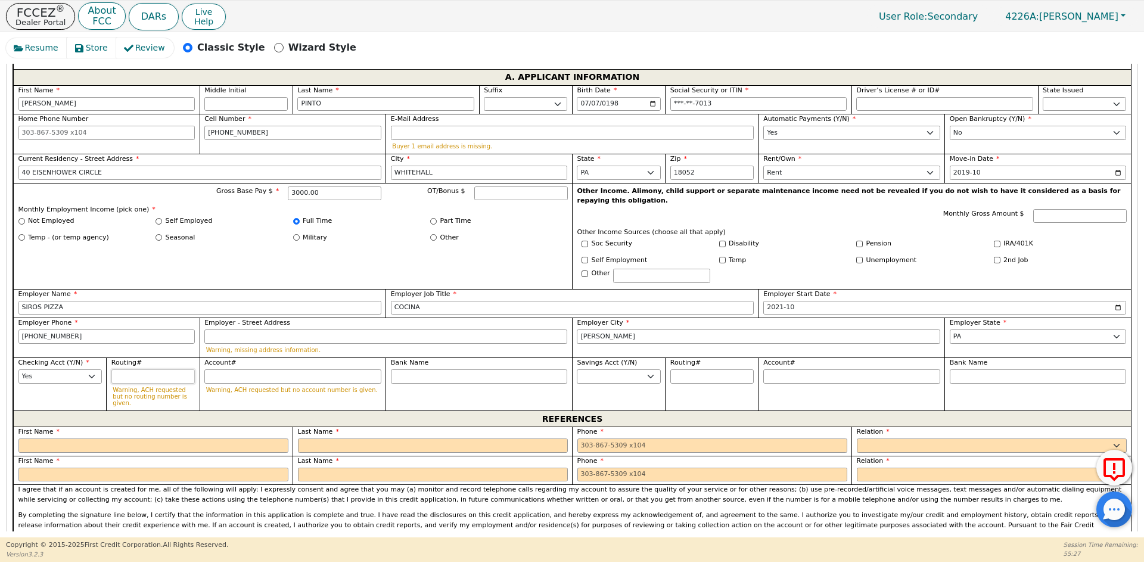
type input "0"
type input "*"
type input "03"
type input "**"
type input "031"
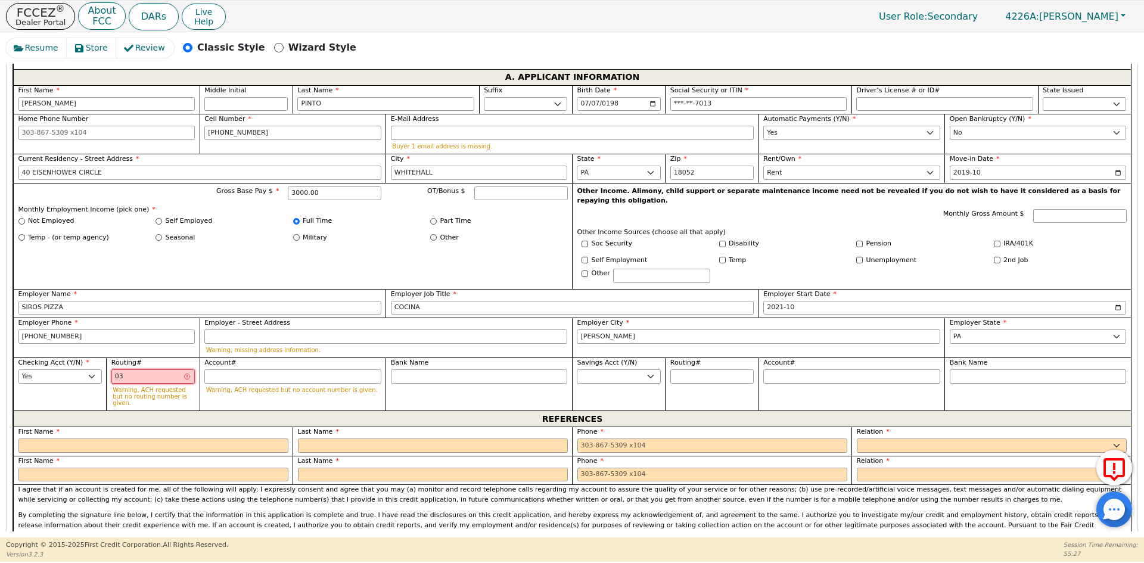
type input "***"
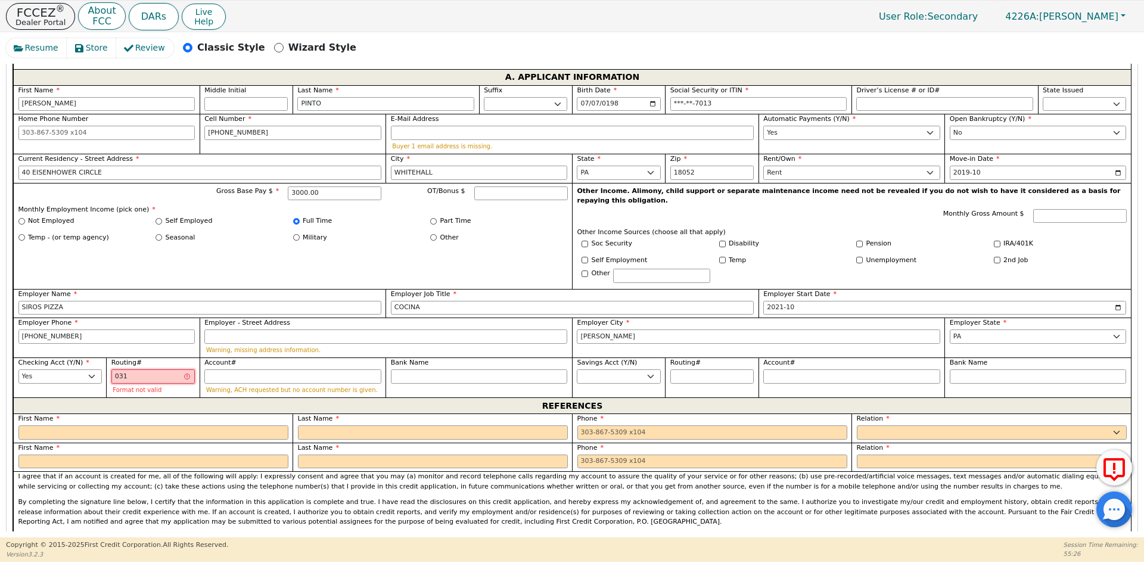
type input "0312"
type input "****"
type input "03120"
type input "*****"
type input "031202"
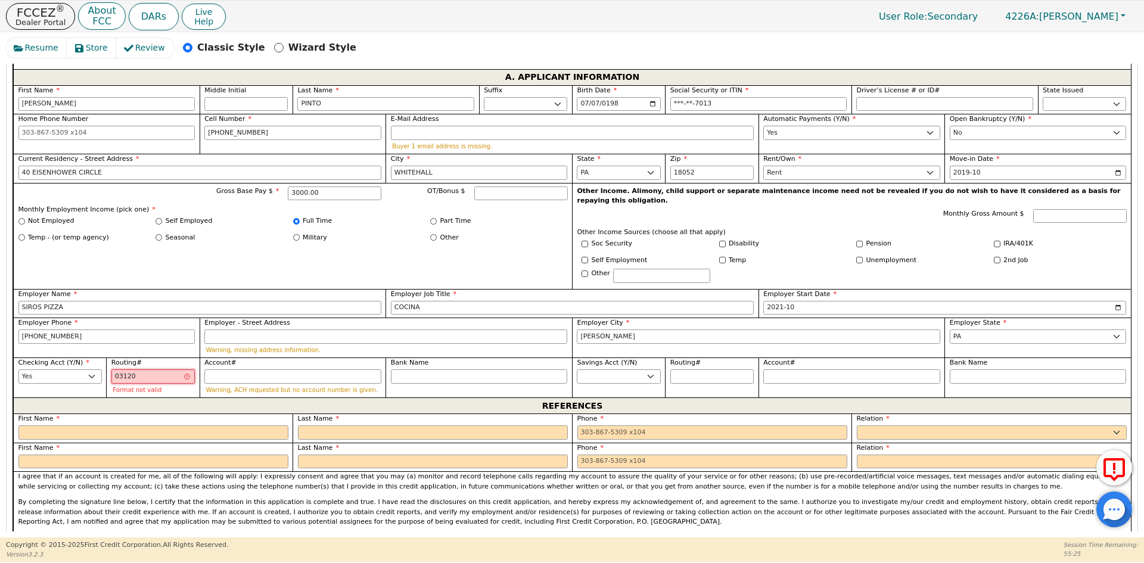
type input "******"
type input "0312020"
type input "*******"
type input "03120208"
type input "********"
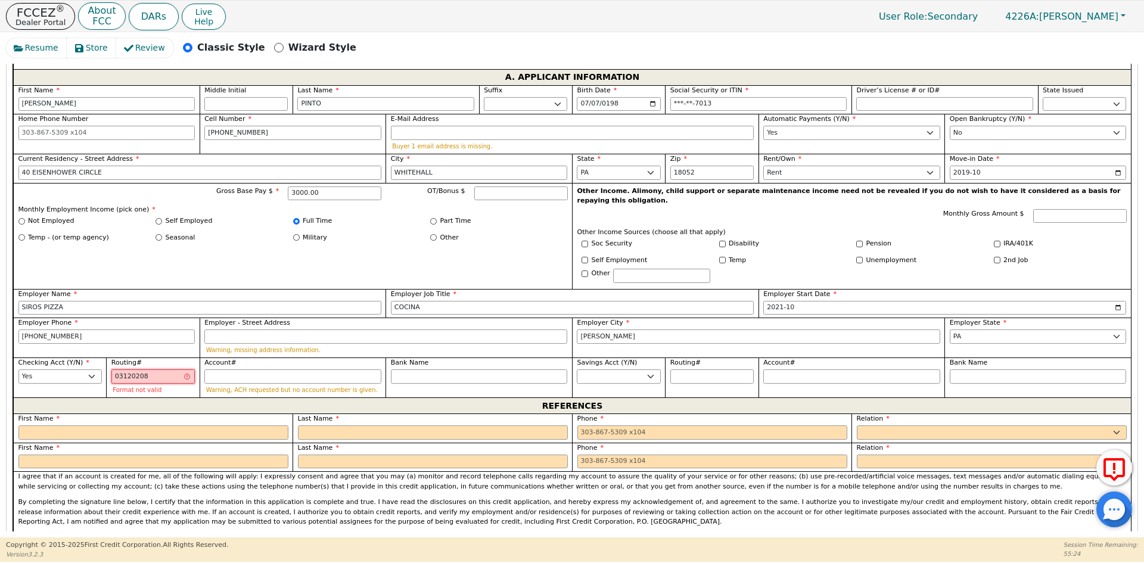
type input "031202084"
type input "*********"
click at [266, 369] on input "Account#" at bounding box center [292, 376] width 177 height 14
type input "3"
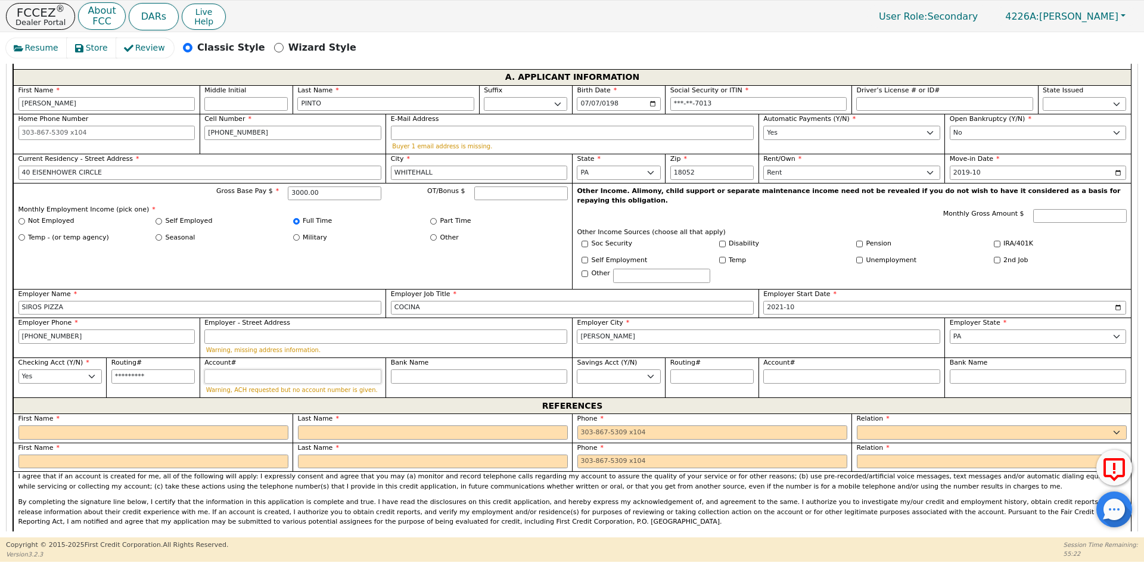
type input "*"
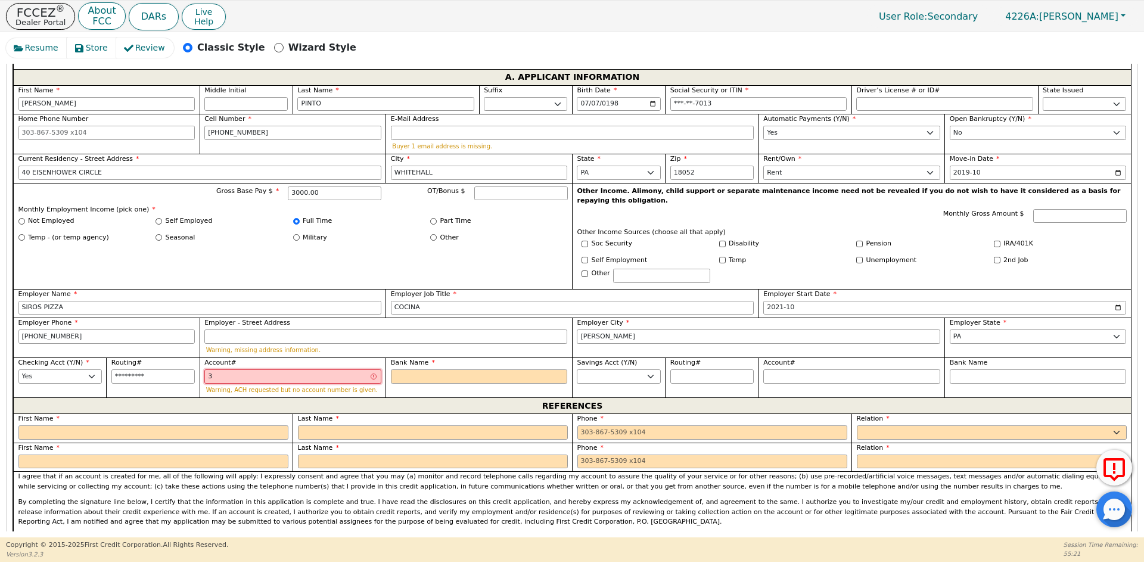
type input "38"
type input "**"
type input "383"
type input "***"
type input "3830"
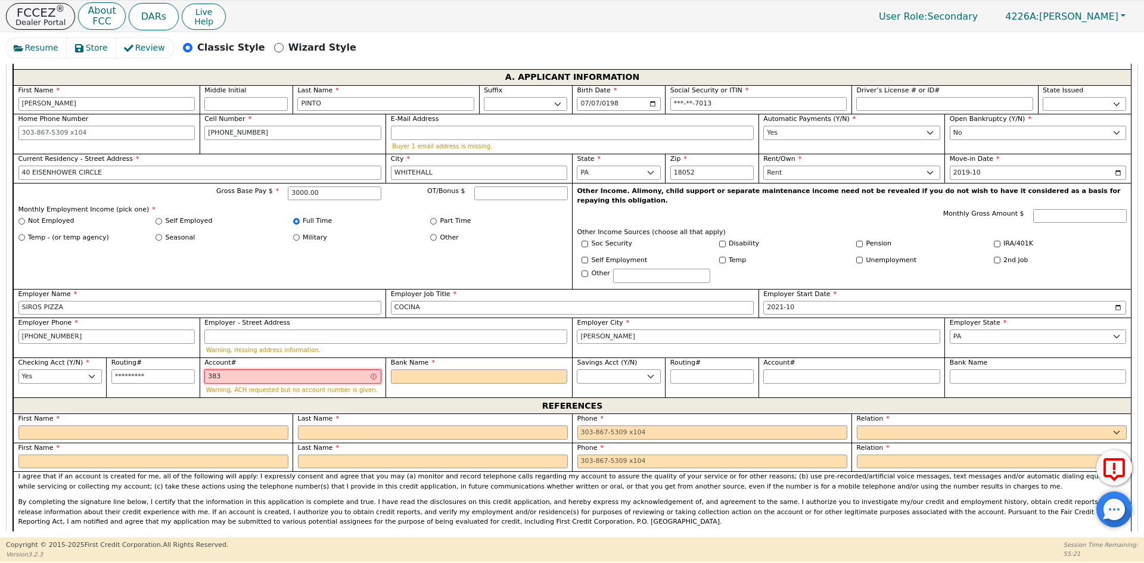
type input "****"
type input "38301"
type input "*****"
type input "383016"
type input "******"
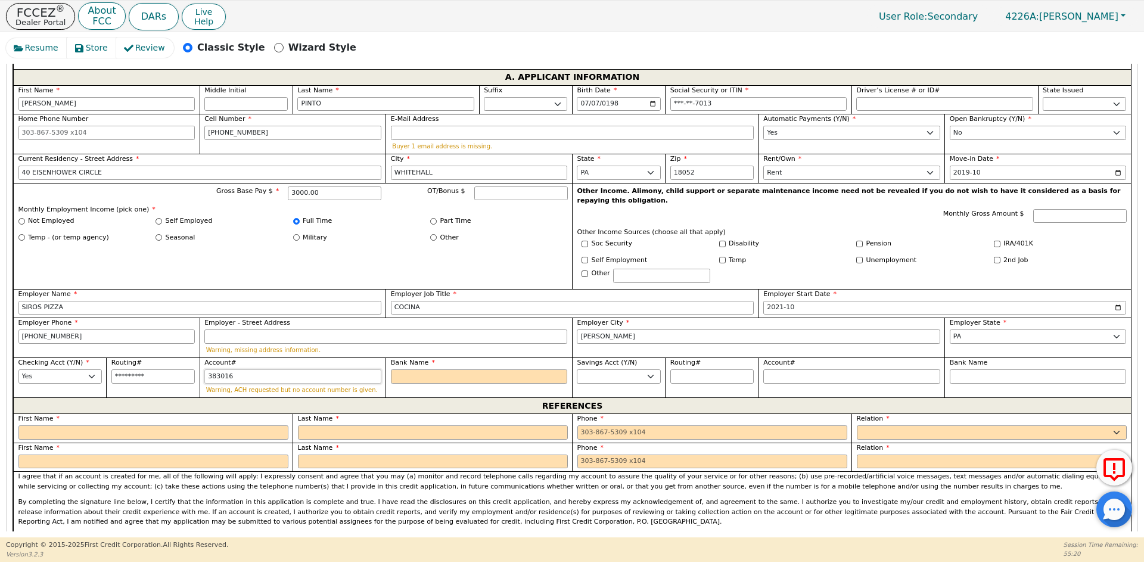
type input "3830167"
type input "*******"
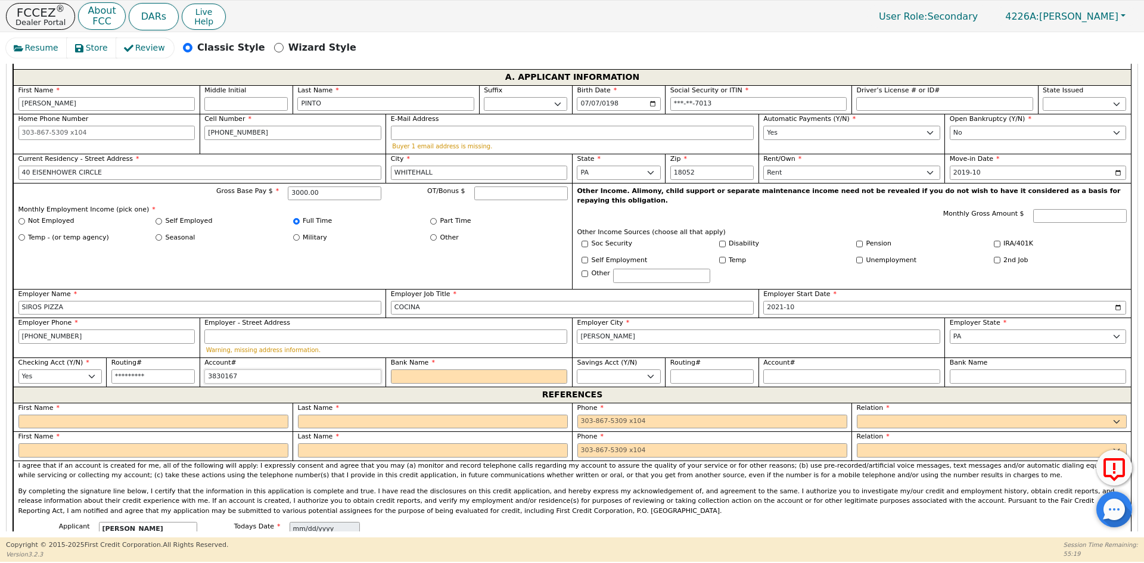
type input "38301673"
type input "********"
type input "383016735"
type input "*********"
type input "3830167351"
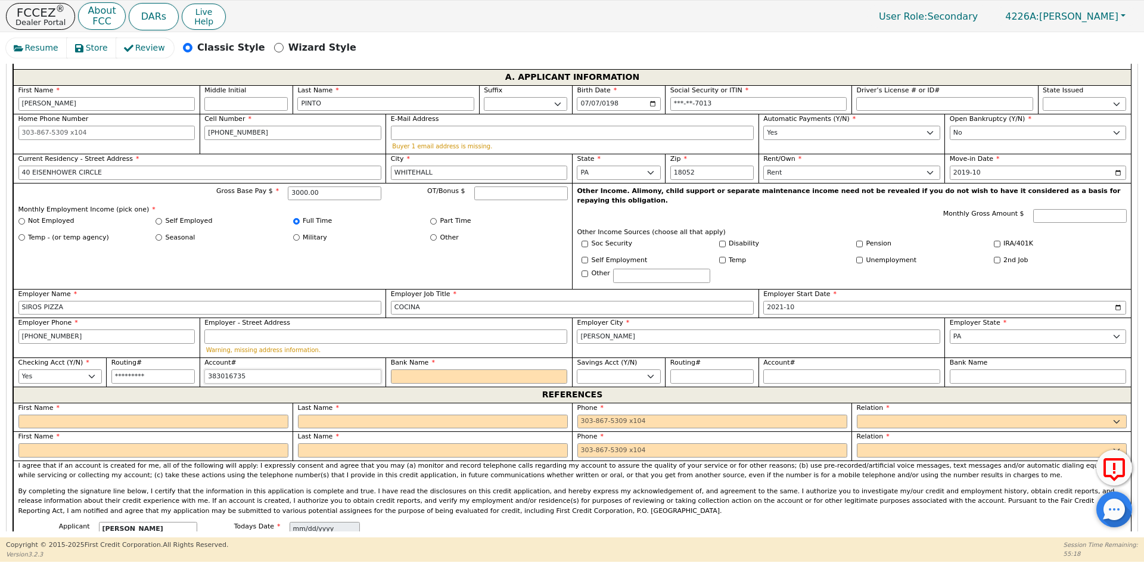
type input "**********"
type input "38301673513"
type input "**********"
type input "383016735138"
type input "**********"
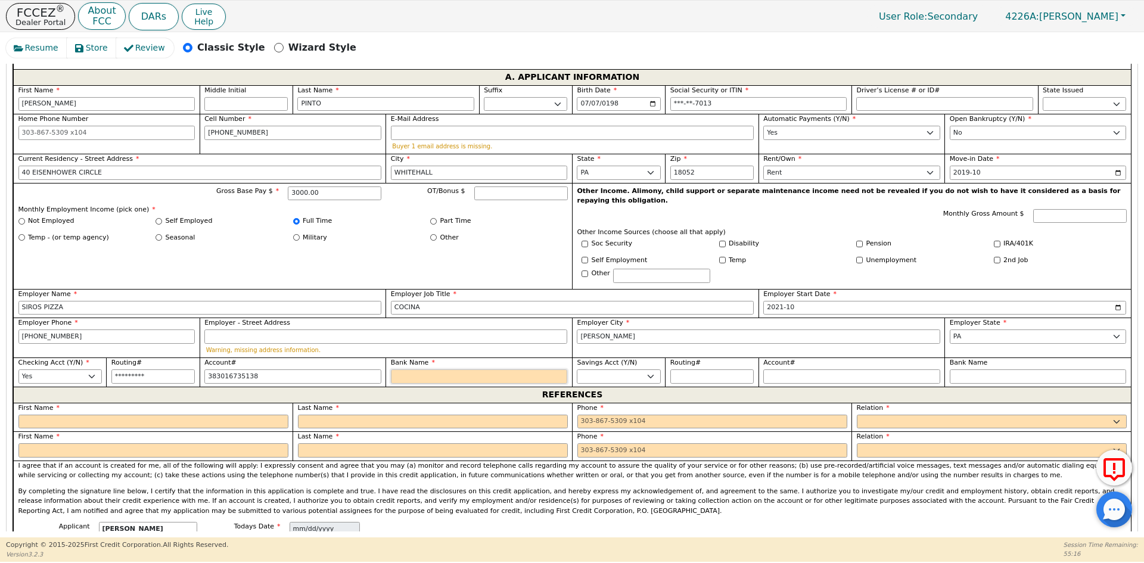
type input "**********"
click at [492, 369] on input "Bank Name" at bounding box center [479, 376] width 177 height 14
type input "B"
type input "BA"
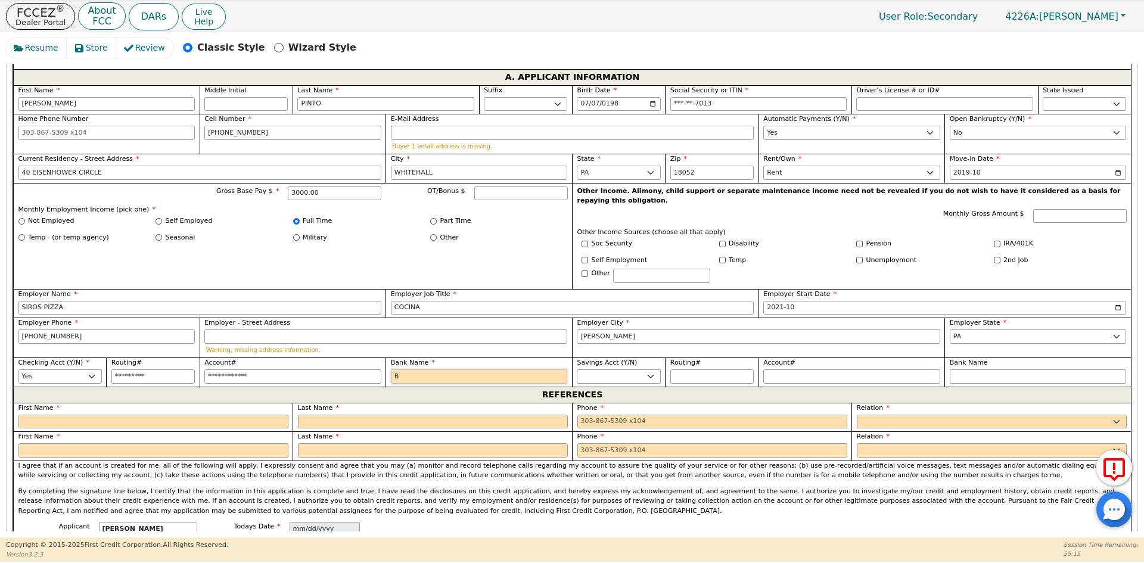
type input "BA"
type input "BAN"
type input "BANK OF AMERICA"
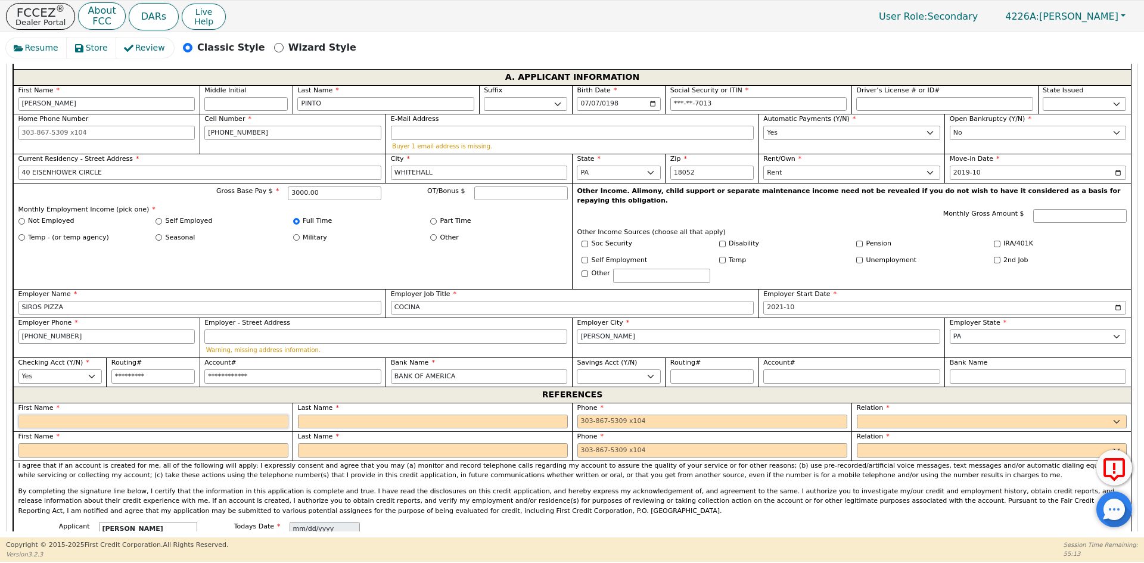
click at [245, 415] on input "text" at bounding box center [153, 422] width 270 height 14
type input "[PERSON_NAME]"
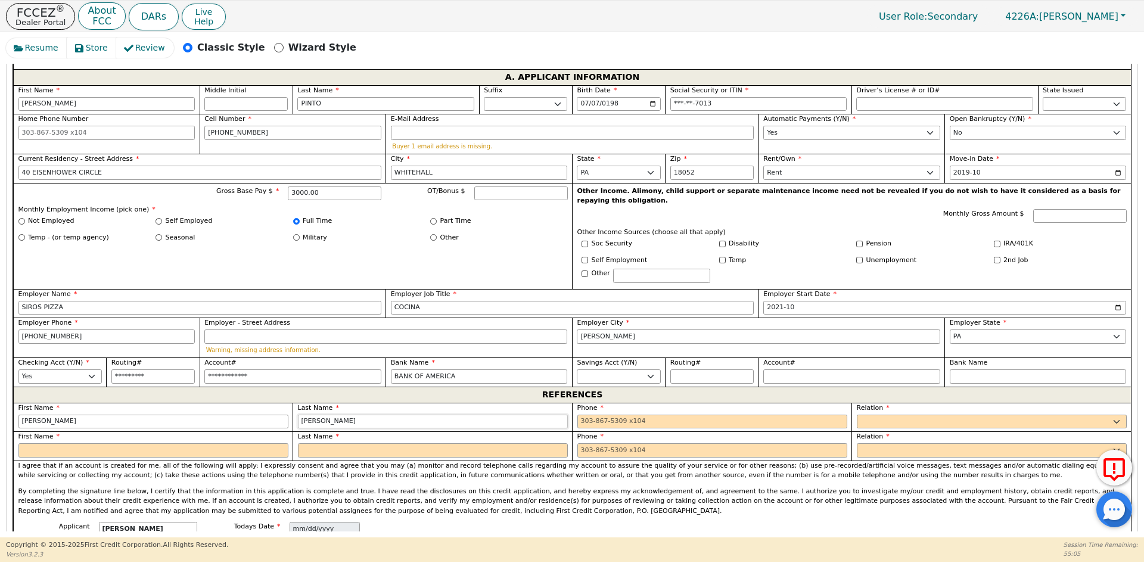
type input "[PERSON_NAME]"
click at [654, 415] on input "tel" at bounding box center [712, 422] width 270 height 14
type input "[PHONE_NUMBER]"
click at [913, 415] on select "FATHER MOTHER SISTER BROTHER DAUGHTER SON CO-WORKER NEIGHBOR FRIEND COUSIN G-MO…" at bounding box center [992, 422] width 270 height 14
select select "OTHER"
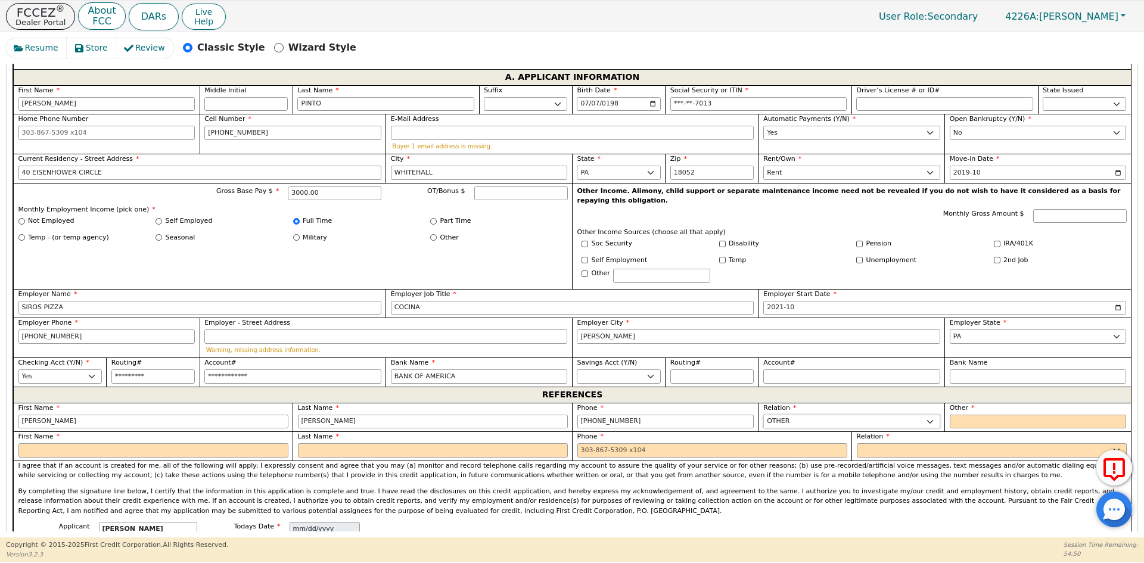
click at [913, 415] on select "FATHER MOTHER SISTER BROTHER DAUGHTER SON CO-WORKER NEIGHBOR FRIEND COUSIN G-MO…" at bounding box center [851, 422] width 177 height 14
click at [1009, 415] on input "text" at bounding box center [1038, 422] width 177 height 14
type input "FAMILY"
click at [918, 443] on select "FATHER MOTHER SISTER BROTHER DAUGHTER SON CO-WORKER NEIGHBOR FRIEND COUSIN G-MO…" at bounding box center [992, 450] width 270 height 14
select select "OTHER"
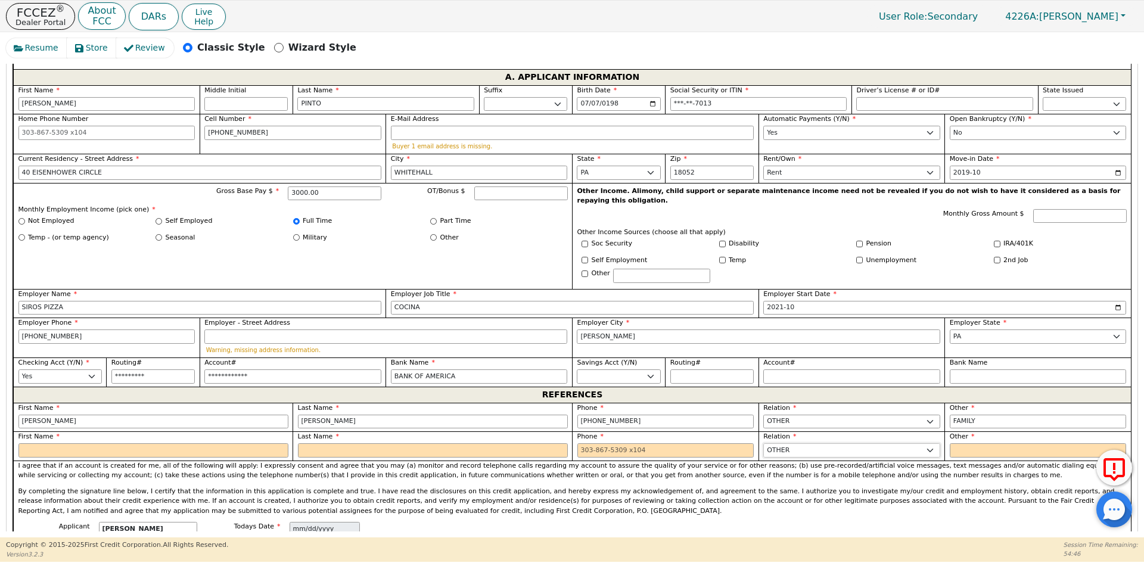
click at [918, 443] on select "FATHER MOTHER SISTER BROTHER DAUGHTER SON CO-WORKER NEIGHBOR FRIEND COUSIN G-MO…" at bounding box center [851, 450] width 177 height 14
click at [983, 443] on input "text" at bounding box center [1038, 450] width 177 height 14
type input "FAMILY"
click at [100, 443] on input "text" at bounding box center [153, 450] width 270 height 14
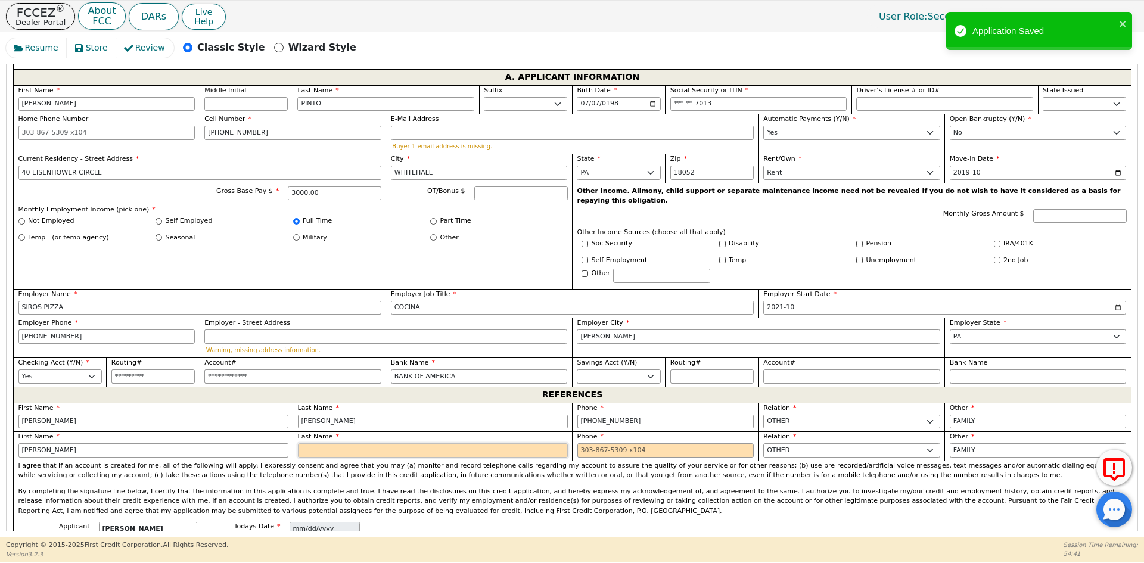
type input "[PERSON_NAME]"
type input "B"
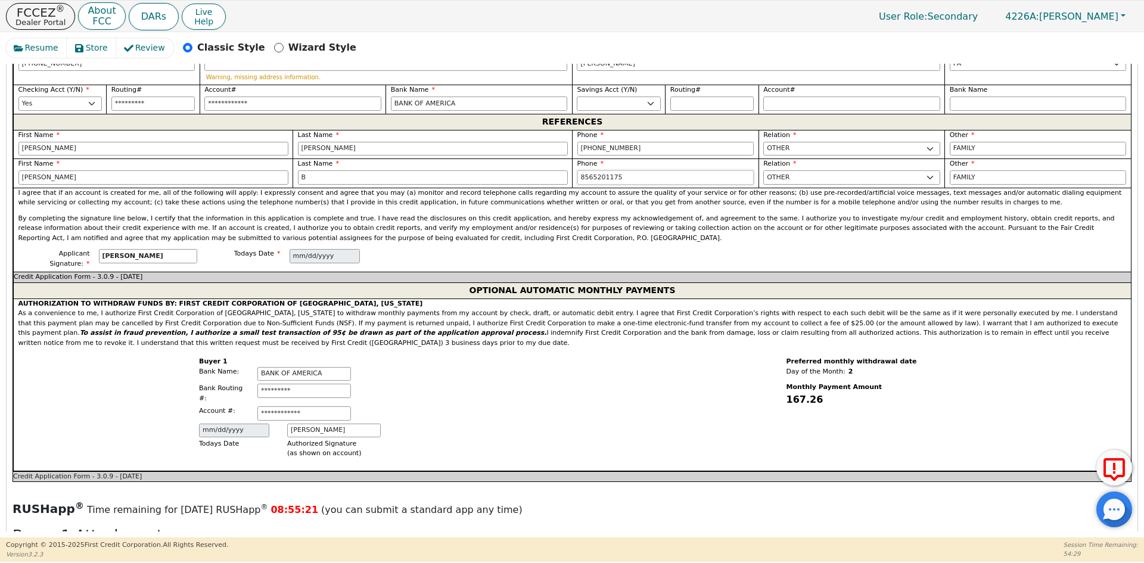
scroll to position [987, 0]
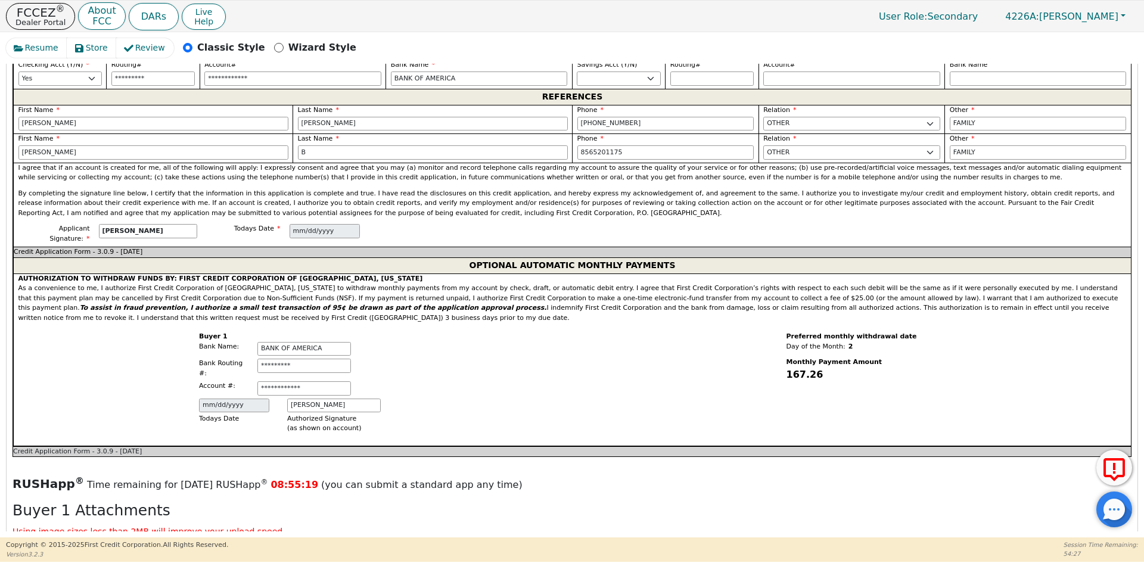
type input "[PHONE_NUMBER]"
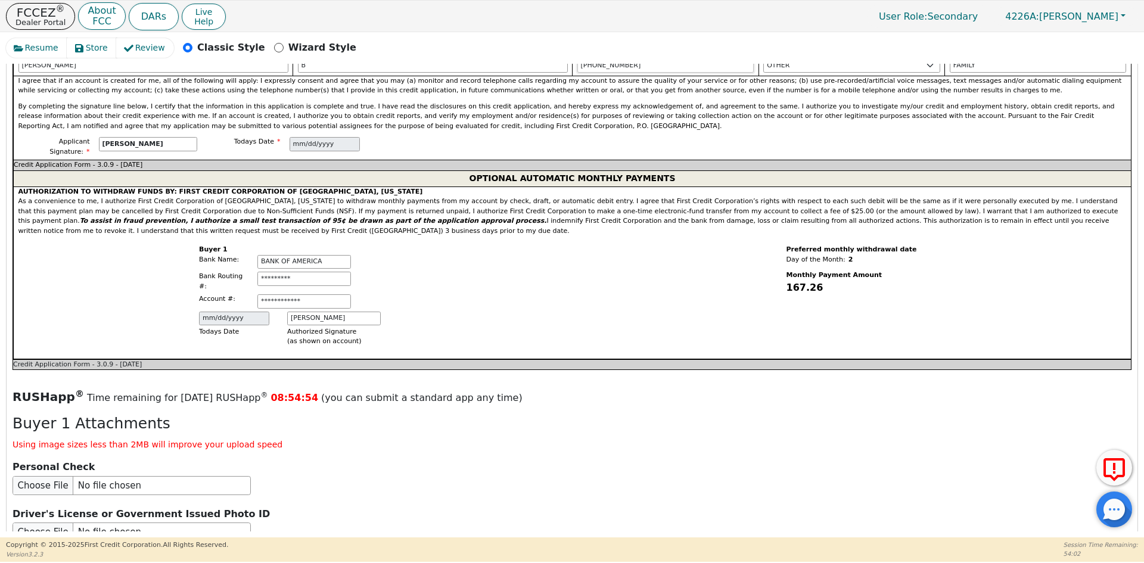
scroll to position [1225, 0]
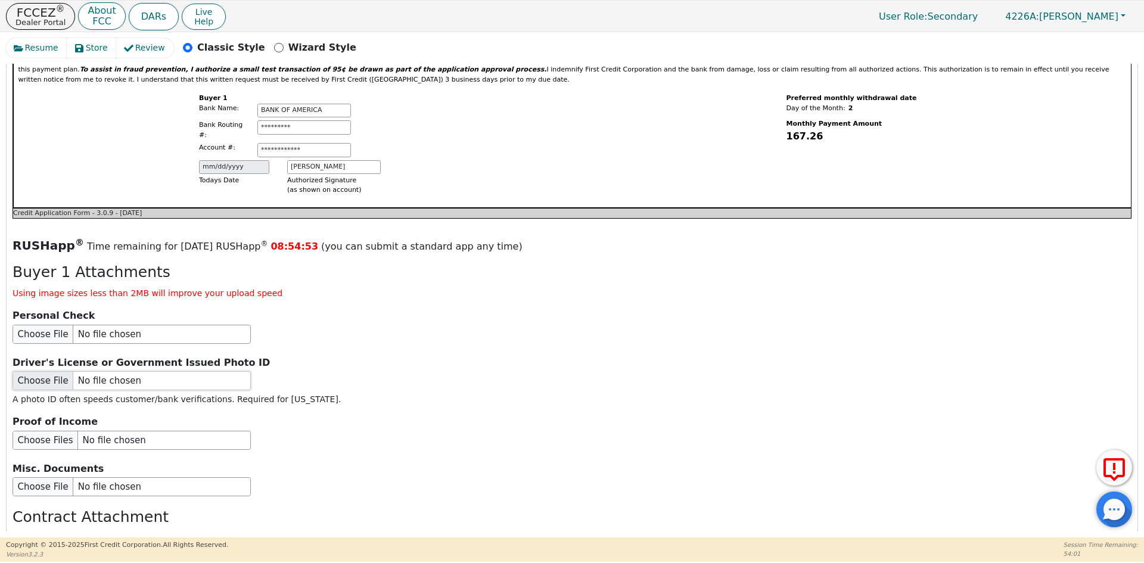
click at [106, 371] on input "file" at bounding box center [132, 380] width 238 height 19
type input "C:\fakepath\ID [PERSON_NAME].pdf"
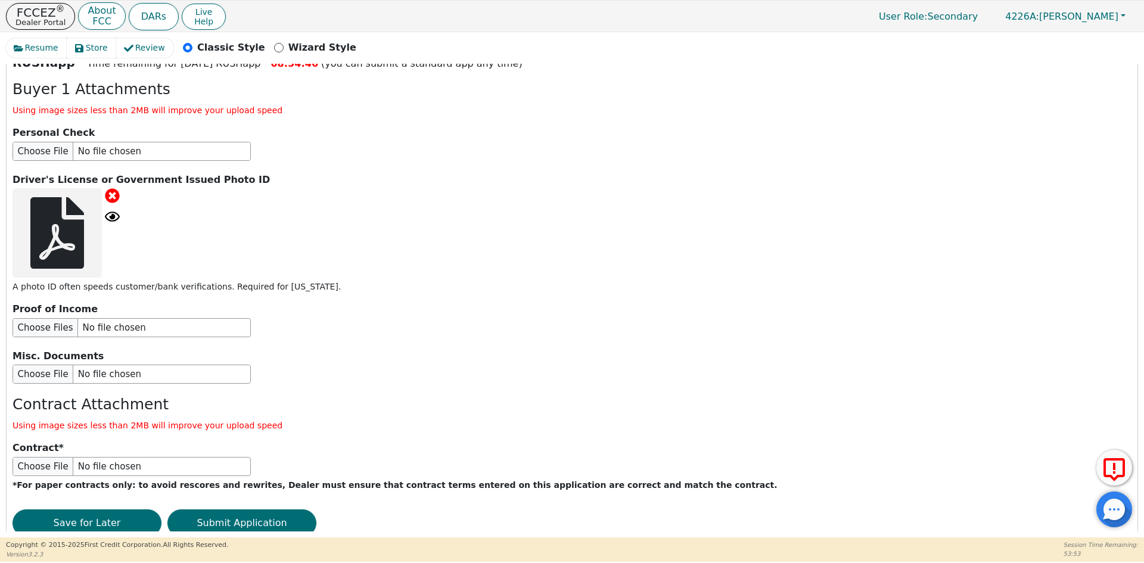
scroll to position [1416, 0]
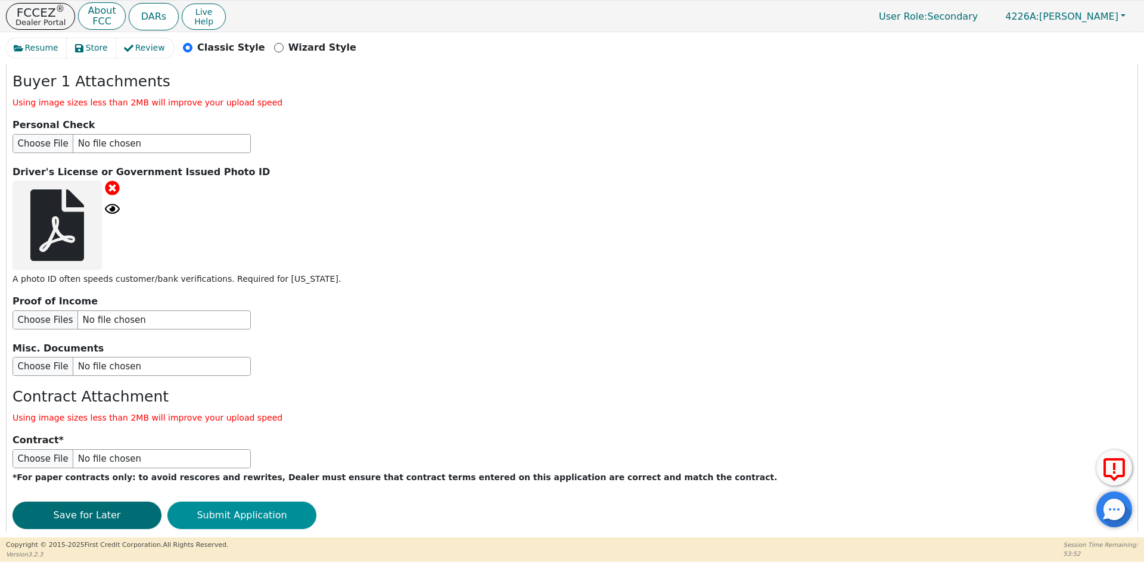
click at [264, 502] on button "Submit Application" at bounding box center [241, 515] width 149 height 27
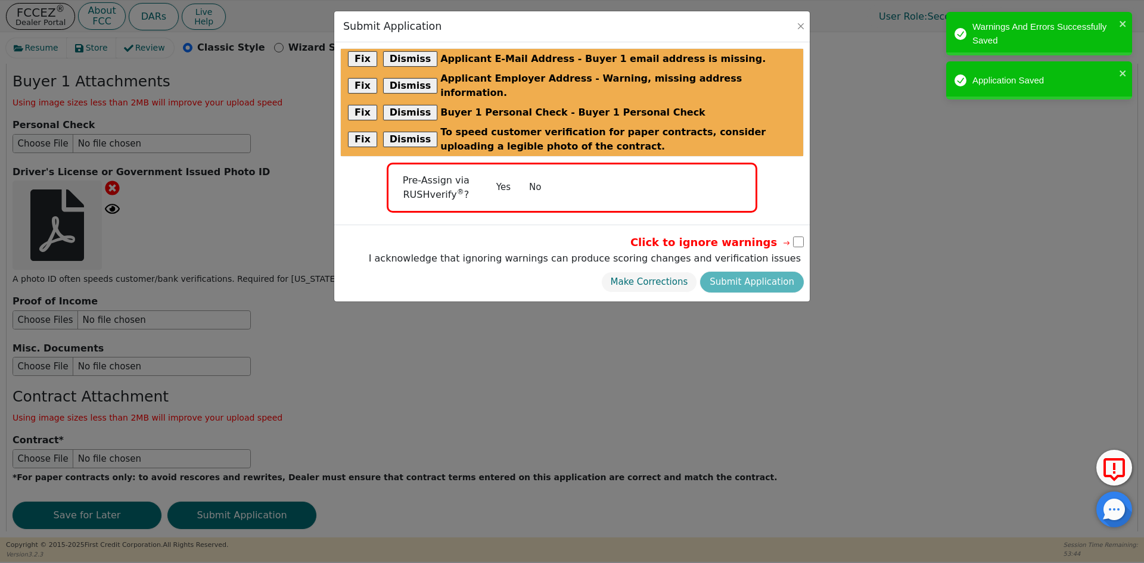
click at [544, 177] on button "No" at bounding box center [535, 187] width 31 height 21
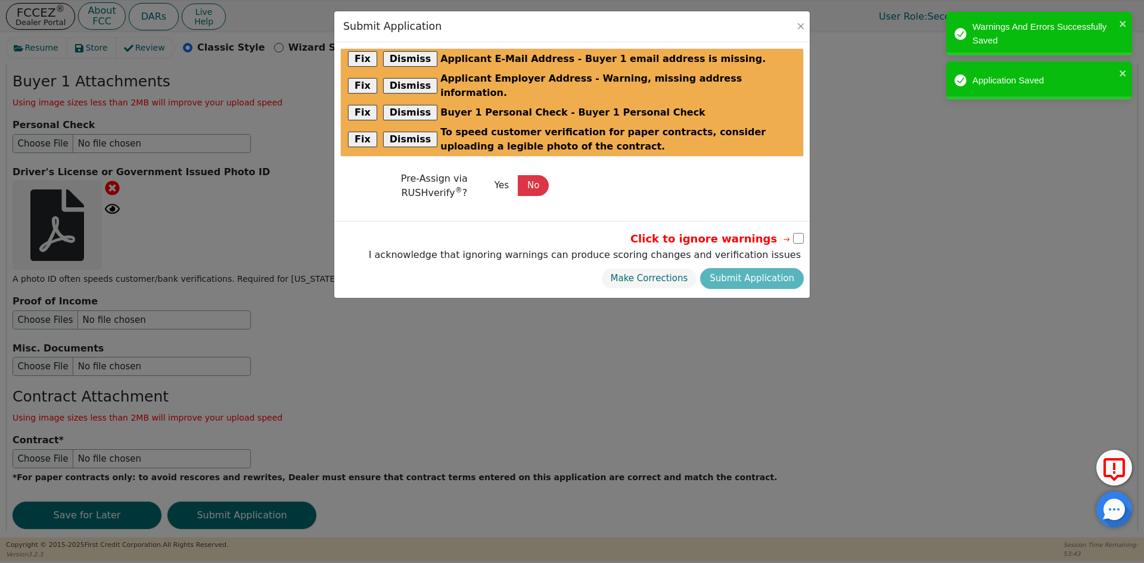
click at [800, 233] on input "checkbox" at bounding box center [798, 238] width 11 height 11
checkbox input "true"
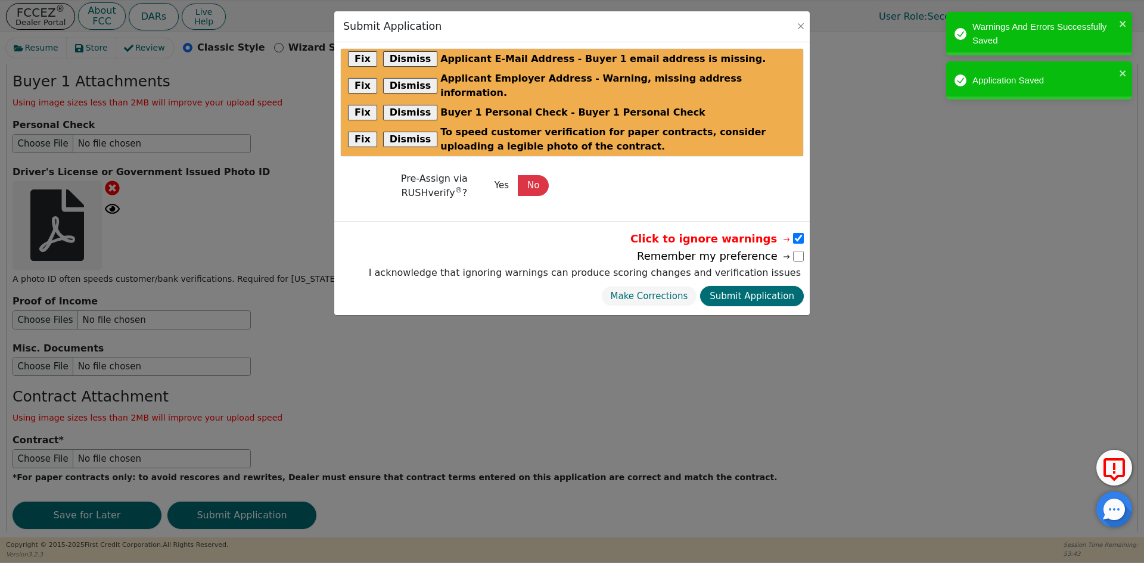
click at [782, 286] on button "Submit Application" at bounding box center [752, 296] width 104 height 21
select select
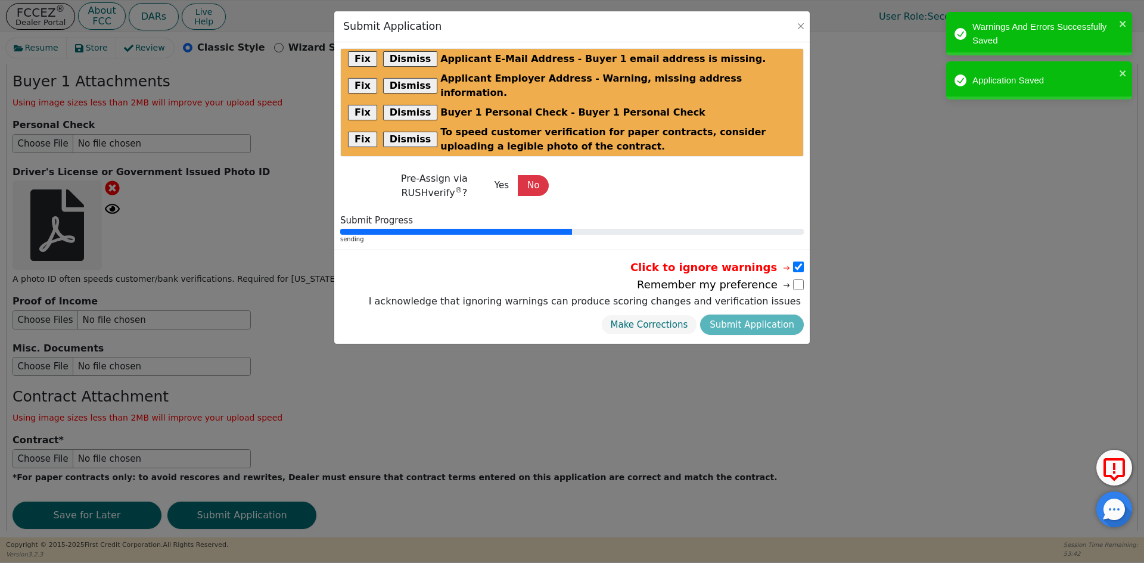
scroll to position [0, 0]
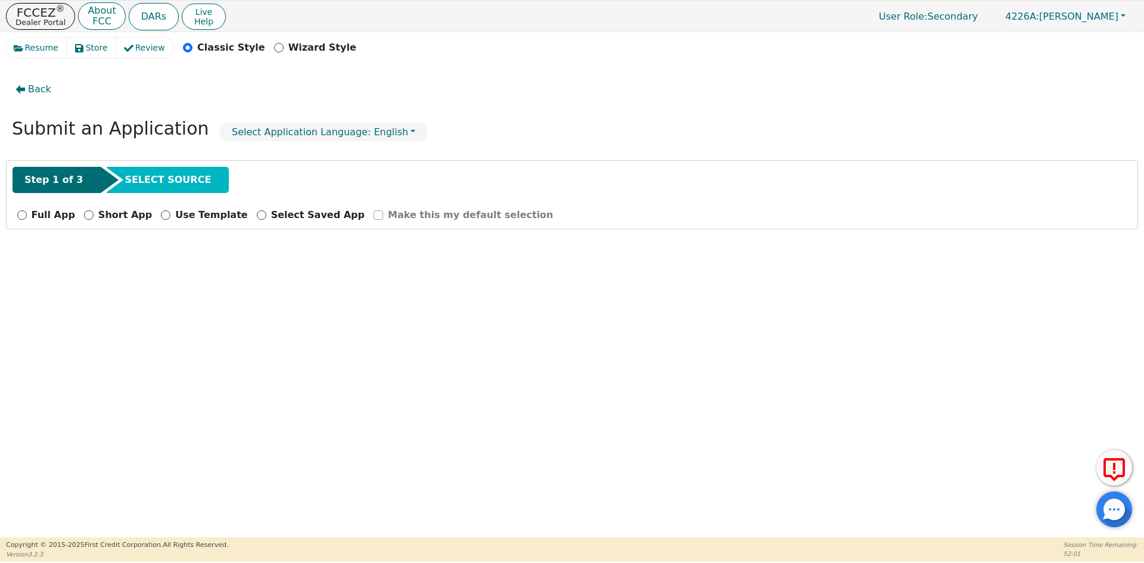
click at [29, 215] on div "Full App" at bounding box center [46, 215] width 58 height 14
click at [19, 215] on input "Full App" at bounding box center [22, 215] width 10 height 10
radio input "true"
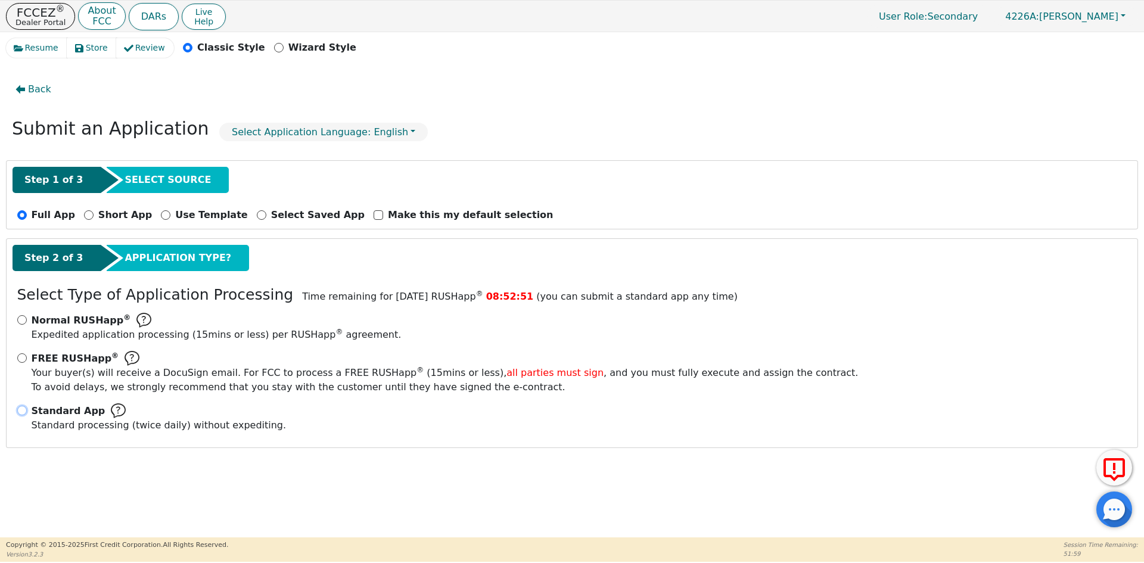
click at [26, 411] on input "Standard App Standard processing (twice daily) without expediting." at bounding box center [22, 411] width 10 height 10
radio input "true"
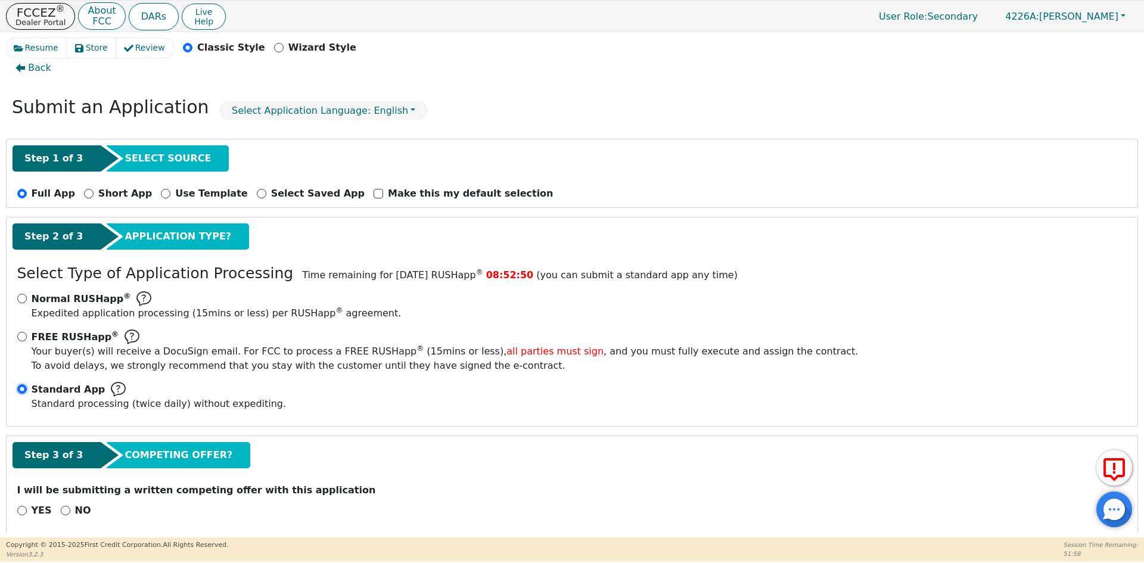
scroll to position [33, 0]
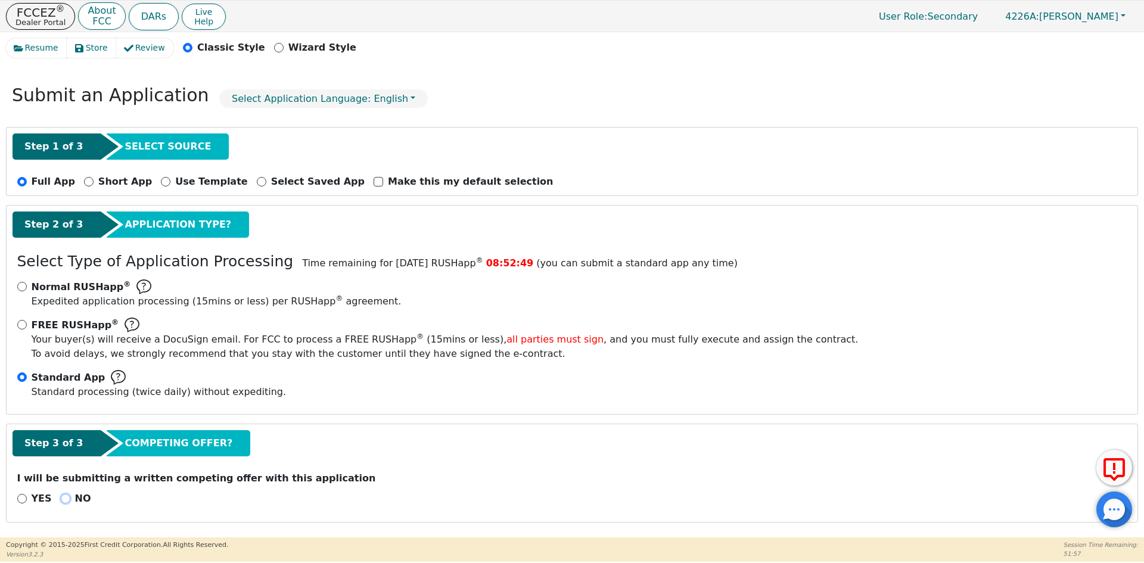
click at [61, 499] on input "NO" at bounding box center [66, 499] width 10 height 10
radio input "true"
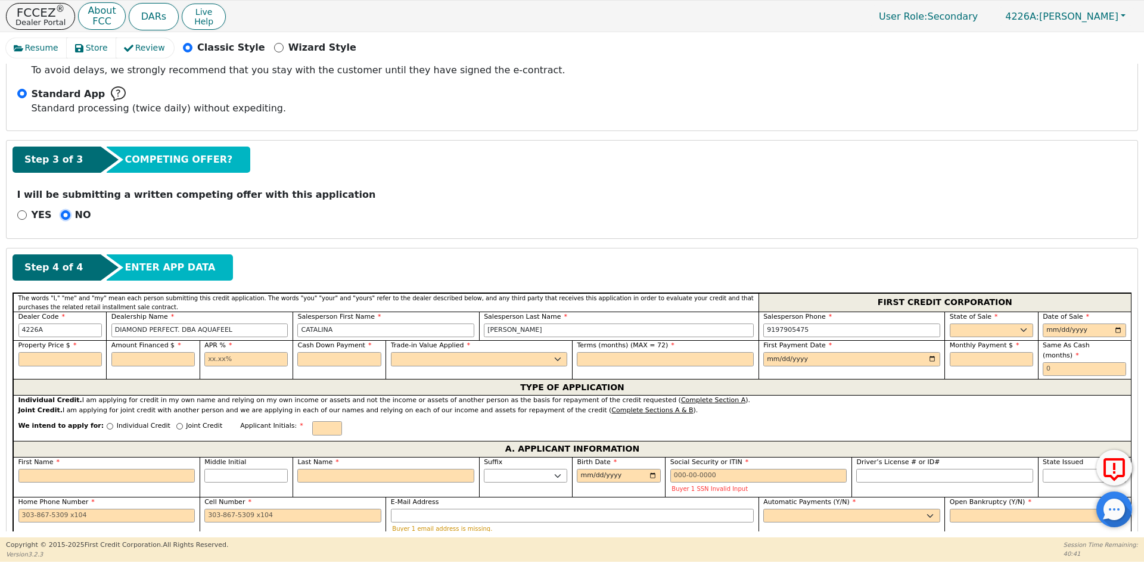
scroll to position [391, 0]
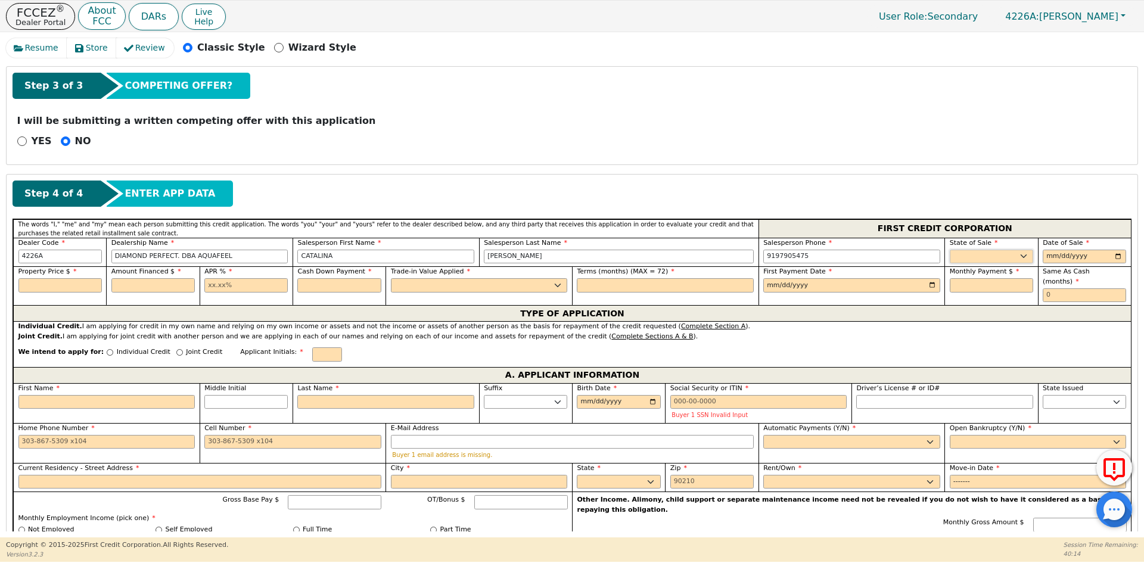
click at [989, 252] on select "AK AL AR AZ CA CO CT DC DE FL [GEOGRAPHIC_DATA] HI IA ID IL IN KS [GEOGRAPHIC_D…" at bounding box center [991, 257] width 83 height 14
select select "PA"
click at [950, 250] on select "AK AL AR AZ CA CO CT DC DE FL [GEOGRAPHIC_DATA] HI IA ID IL IN KS [GEOGRAPHIC_D…" at bounding box center [991, 257] width 83 height 14
click at [1115, 257] on input "date" at bounding box center [1084, 257] width 83 height 14
type input "[DATE]"
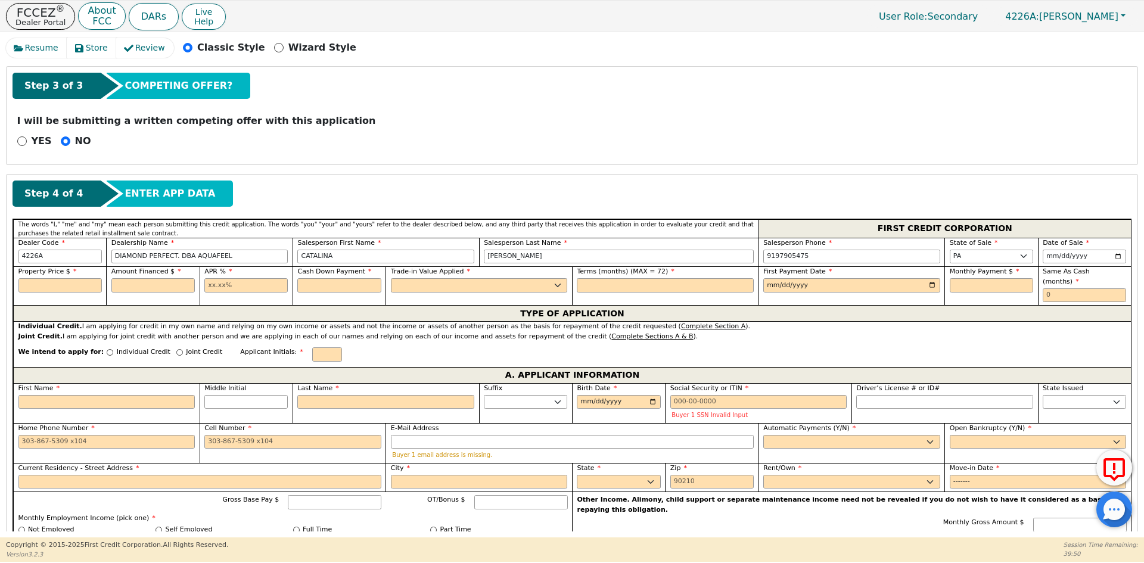
click at [63, 275] on span "Property Price $" at bounding box center [47, 272] width 58 height 8
click at [68, 285] on input "text" at bounding box center [59, 285] width 83 height 14
type input "8790.00"
click at [174, 287] on input "text" at bounding box center [152, 285] width 83 height 14
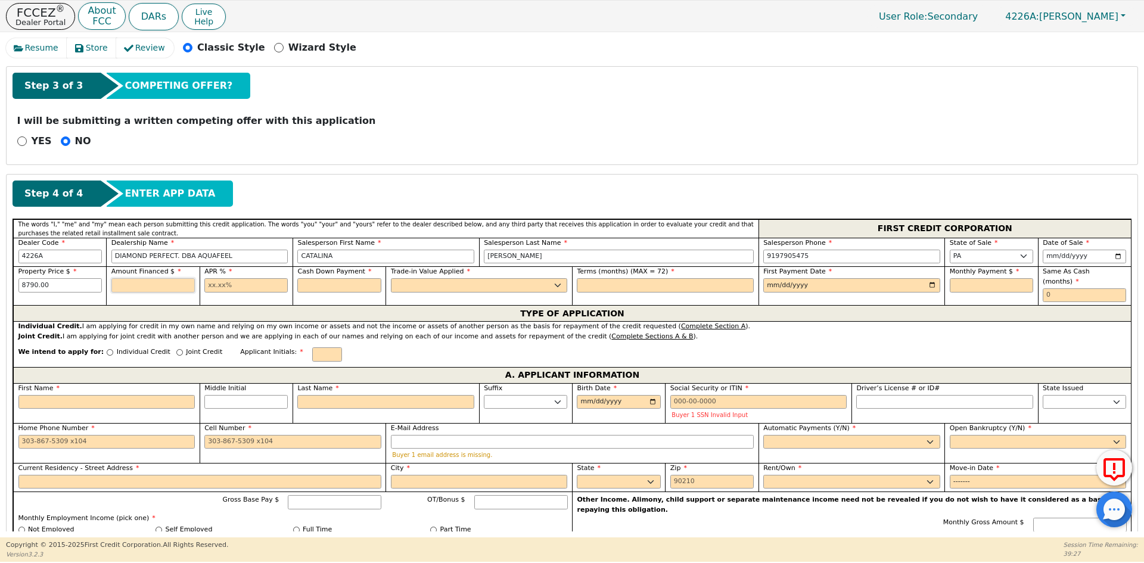
type input "8790.00"
click at [222, 288] on input "text" at bounding box center [245, 285] width 83 height 14
type input "10.99"
click at [333, 284] on input "text" at bounding box center [338, 285] width 83 height 14
type input "0.00"
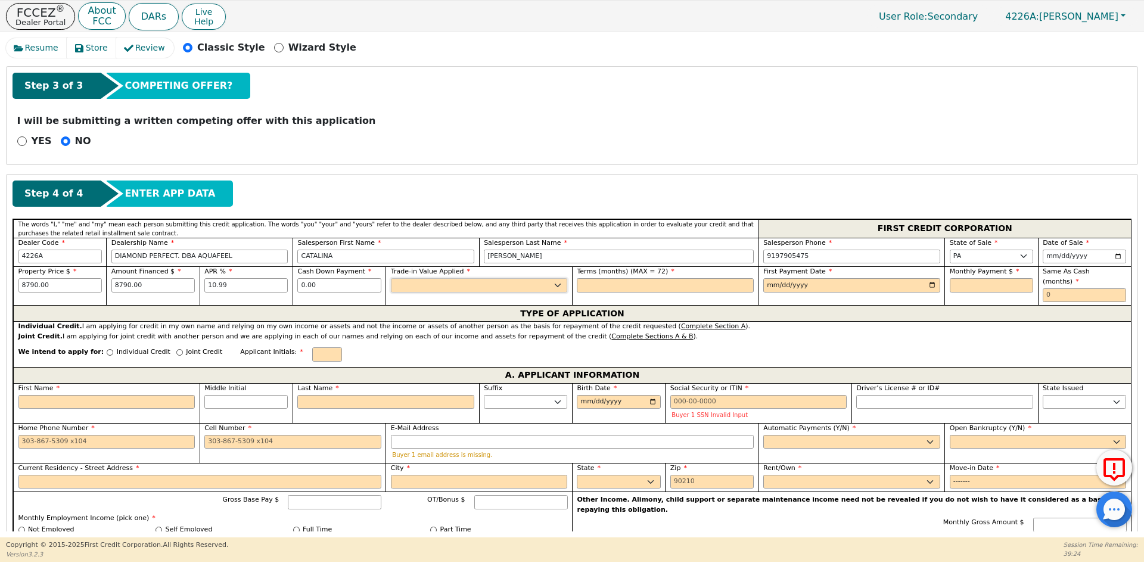
click at [410, 285] on select "Yes No" at bounding box center [479, 285] width 177 height 14
select select "n"
click at [391, 278] on select "Yes No" at bounding box center [479, 285] width 177 height 14
drag, startPoint x: 592, startPoint y: 283, endPoint x: 600, endPoint y: 284, distance: 7.8
click at [592, 283] on input "text" at bounding box center [665, 285] width 177 height 14
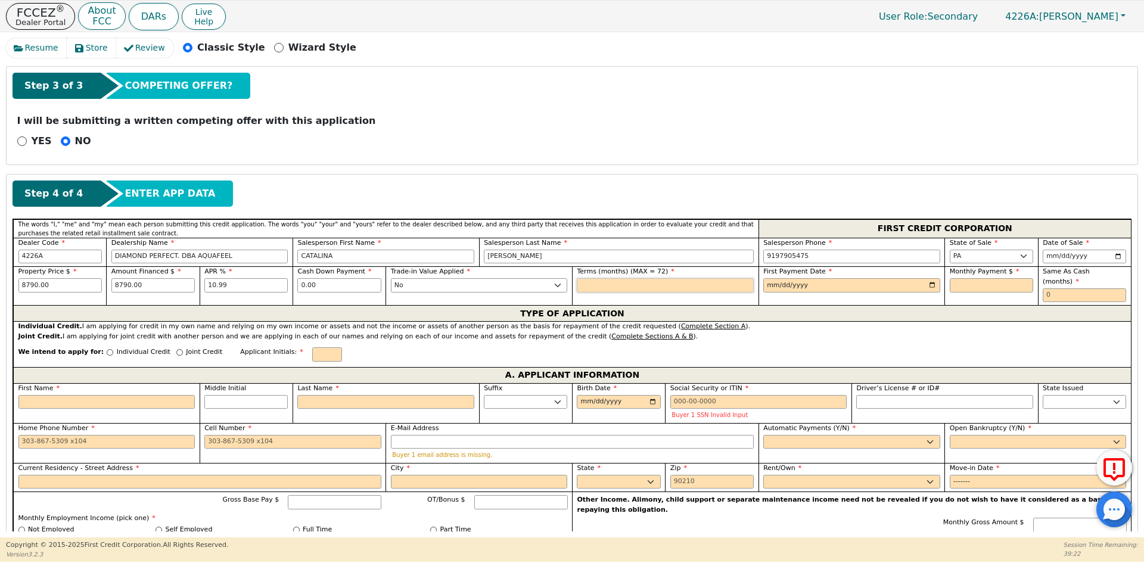
type input "72"
click at [930, 282] on input "date" at bounding box center [851, 285] width 177 height 14
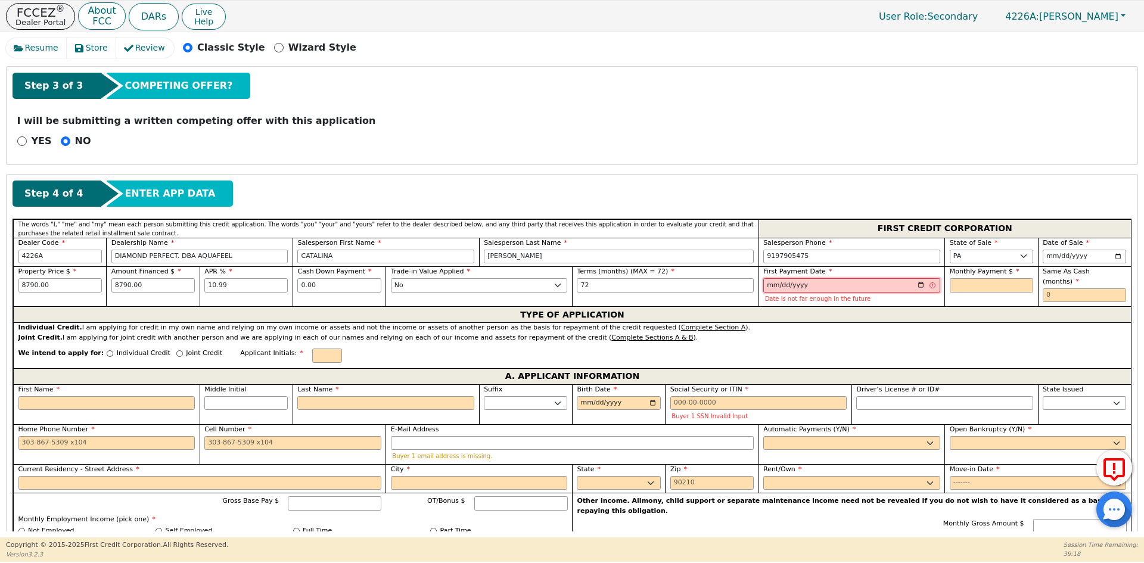
click at [920, 285] on input "[DATE]" at bounding box center [851, 285] width 177 height 14
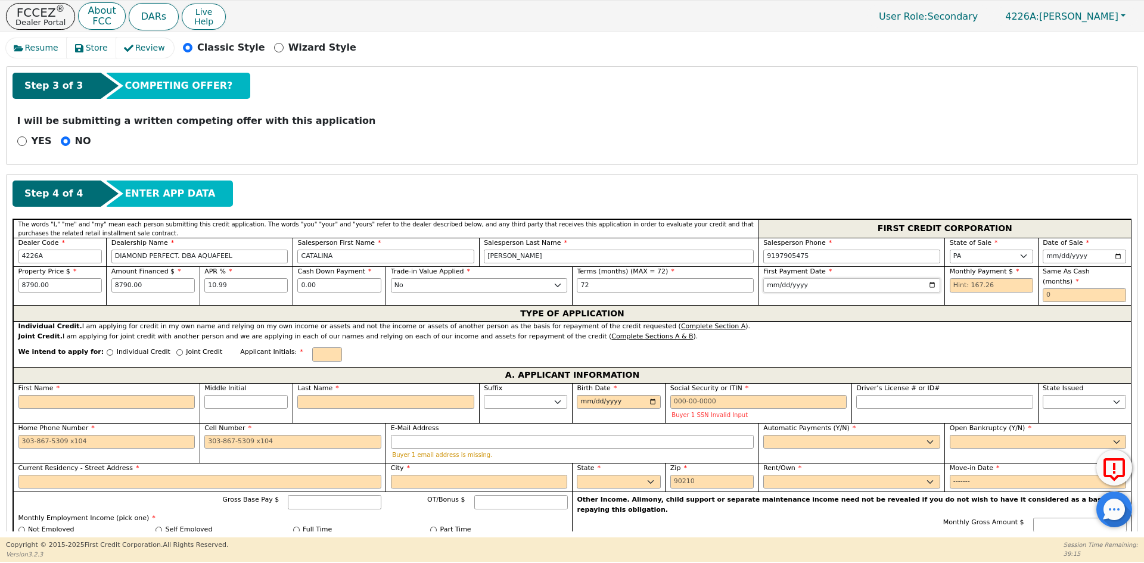
type input "[DATE]"
click at [977, 287] on input "text" at bounding box center [991, 285] width 83 height 14
type input "167.26"
click at [1095, 288] on input "text" at bounding box center [1084, 295] width 83 height 14
type input "0"
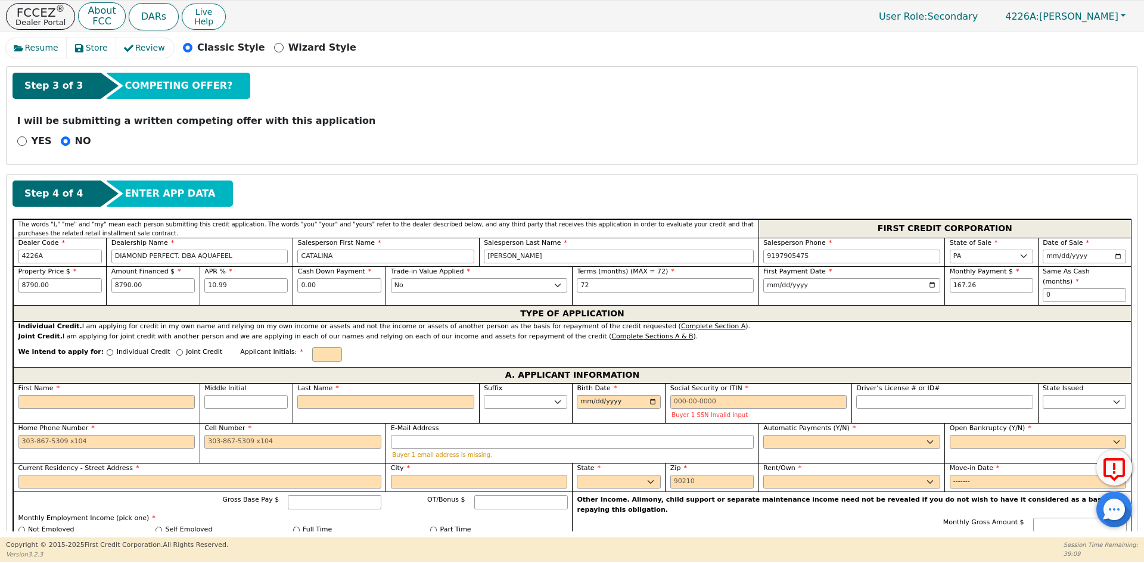
click at [122, 347] on p "Individual Credit" at bounding box center [144, 352] width 54 height 10
click at [113, 349] on input "Individual Credit" at bounding box center [110, 352] width 7 height 7
radio input "true"
click at [312, 347] on input "text" at bounding box center [327, 354] width 30 height 14
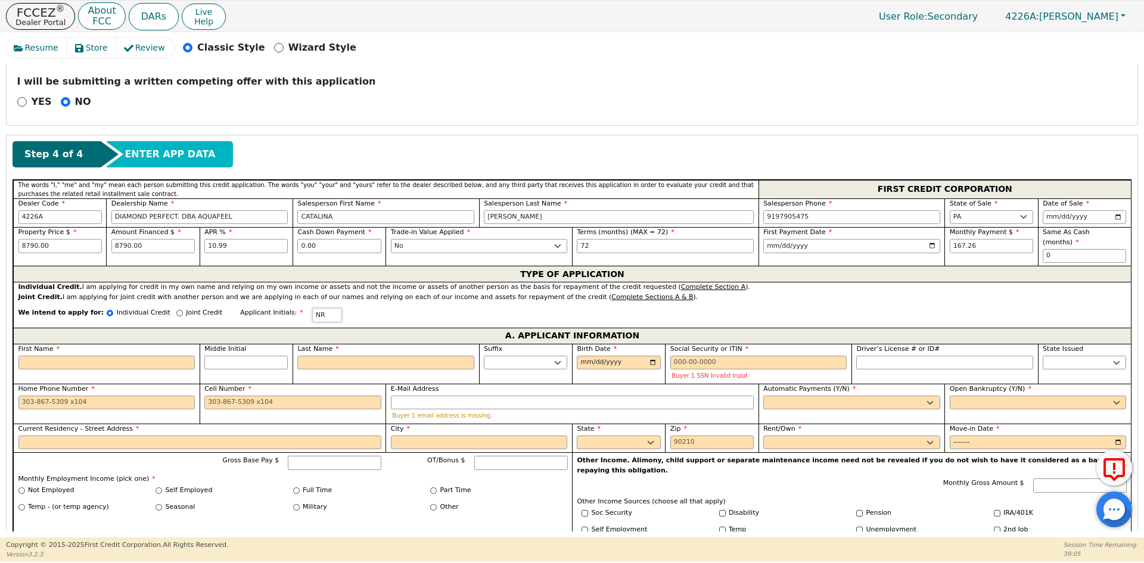
scroll to position [450, 0]
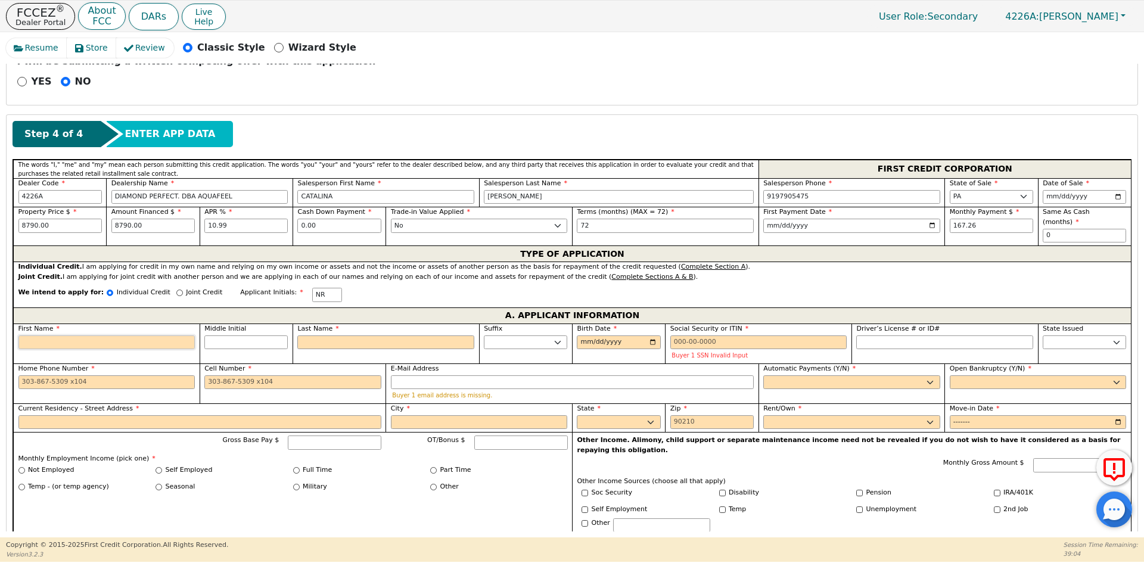
click at [115, 338] on input "First Name" at bounding box center [106, 342] width 177 height 14
type input "I"
type input "IC"
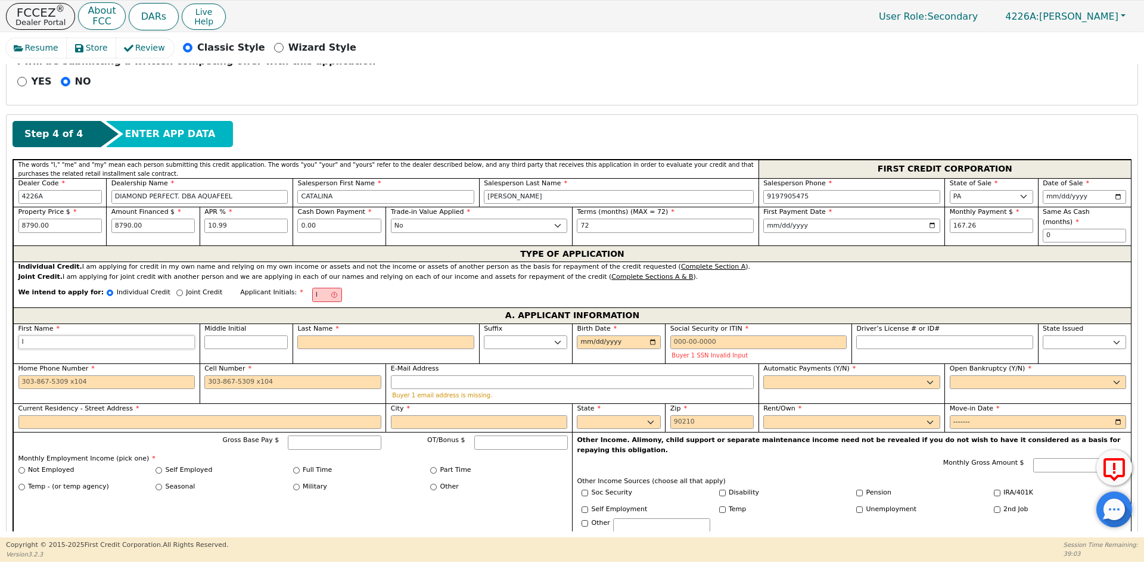
type input "IC"
type input "ICO"
type input "ICOL"
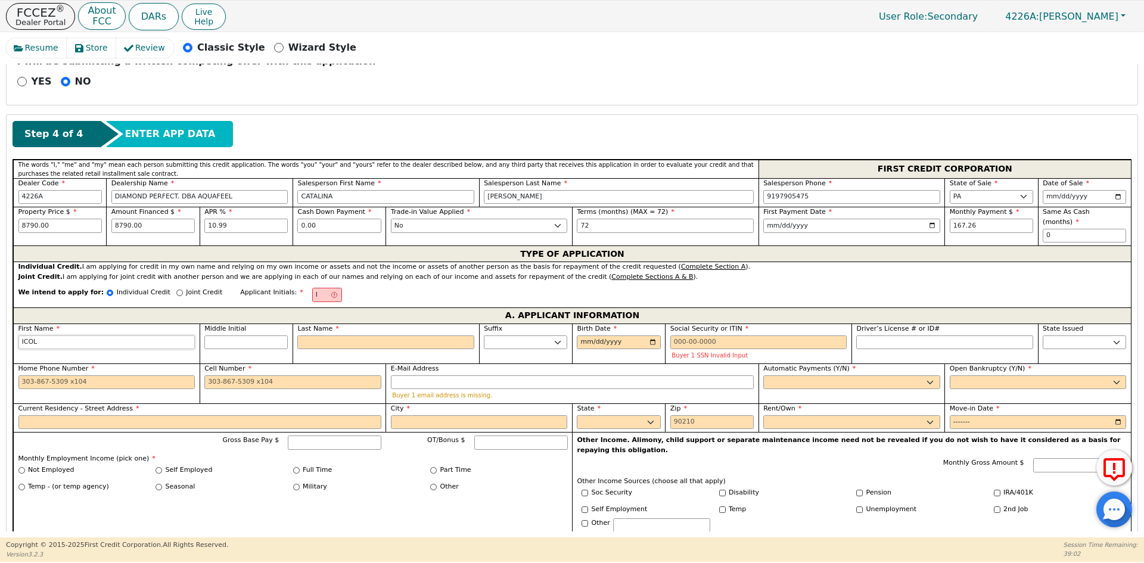
type input "ICOLA"
type input "ICOLAS"
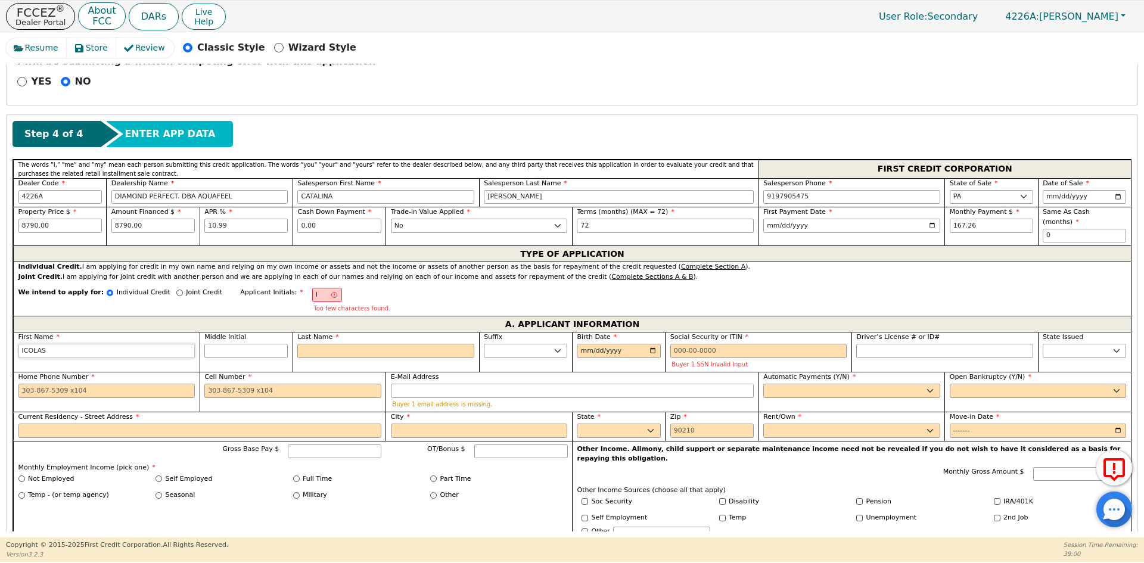
click at [20, 344] on input "ICOLAS" at bounding box center [106, 351] width 177 height 14
type input "N"
type input "[PERSON_NAME]"
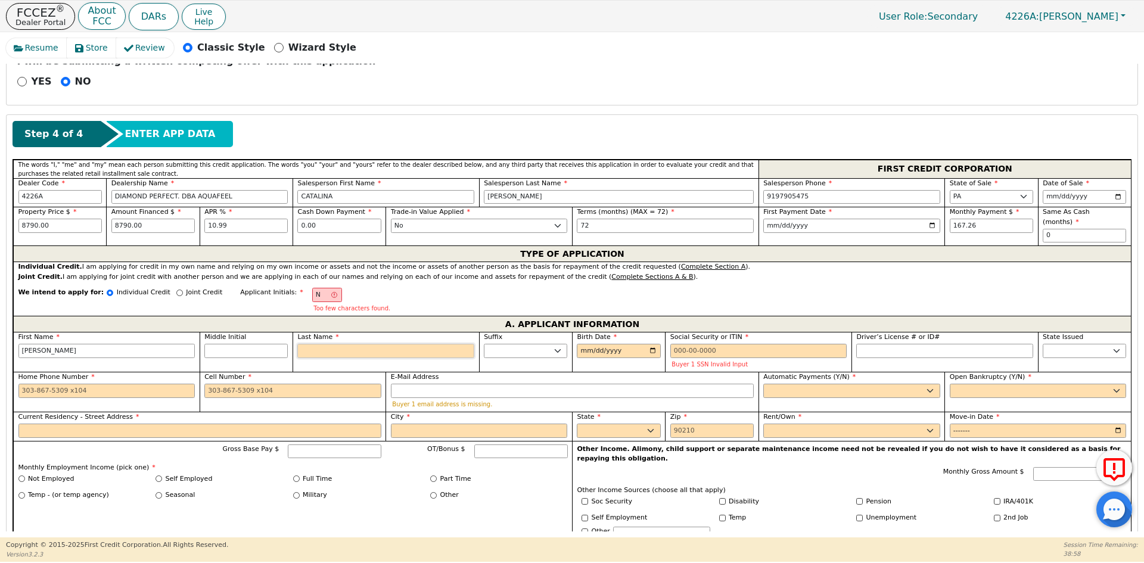
click at [319, 344] on input "Last Name" at bounding box center [385, 351] width 177 height 14
type input "NR"
type input "R"
type input "[PERSON_NAME]"
type input "RO"
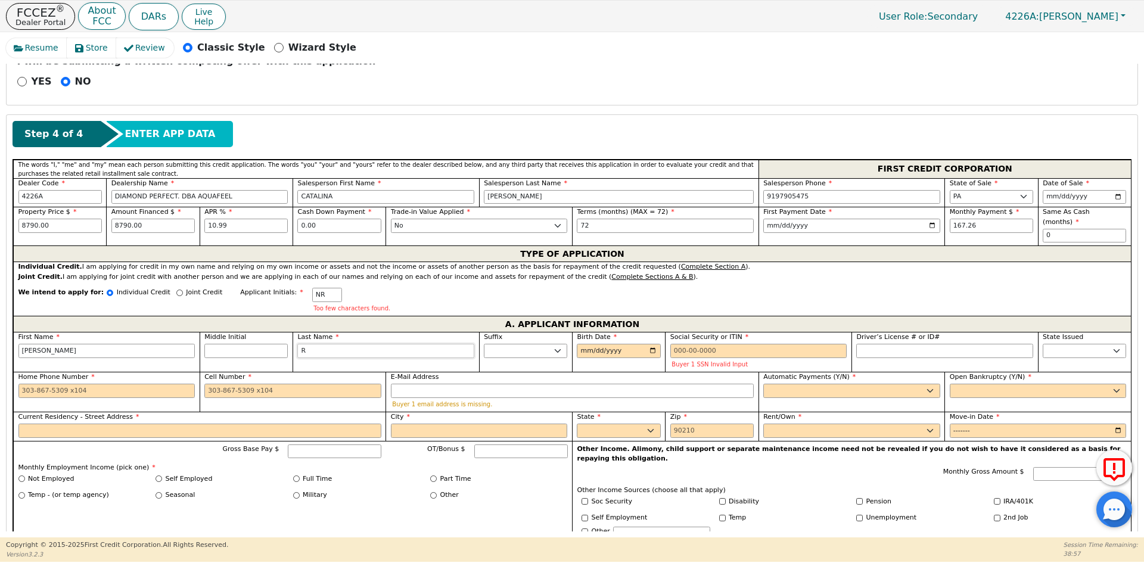
type input "[PERSON_NAME]"
type input "ROS"
type input "[PERSON_NAME]"
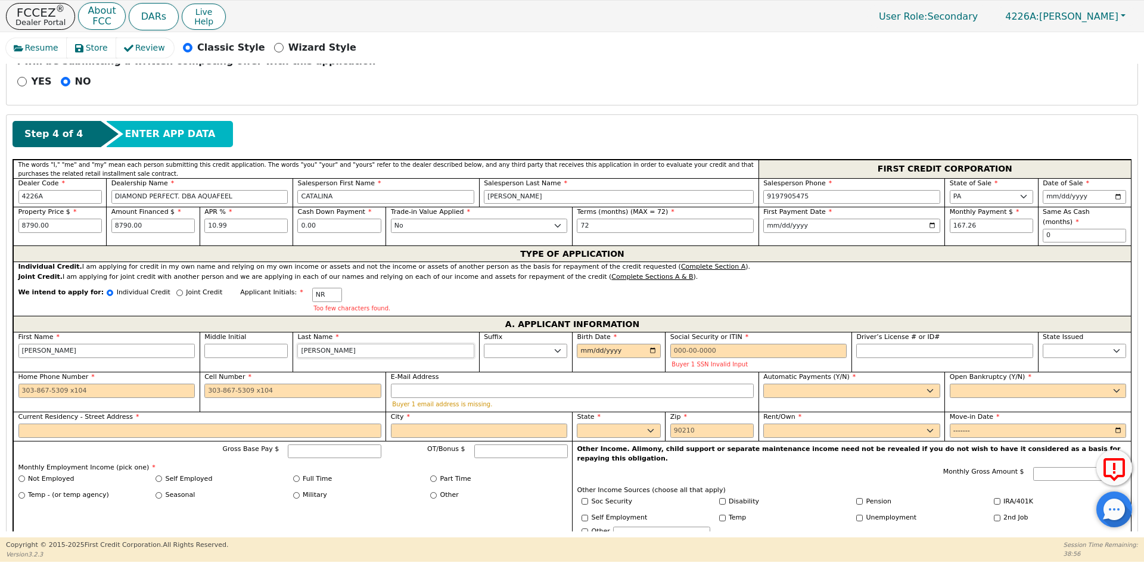
type input "[PERSON_NAME]"
type input "ROSARI"
type input "[PERSON_NAME]"
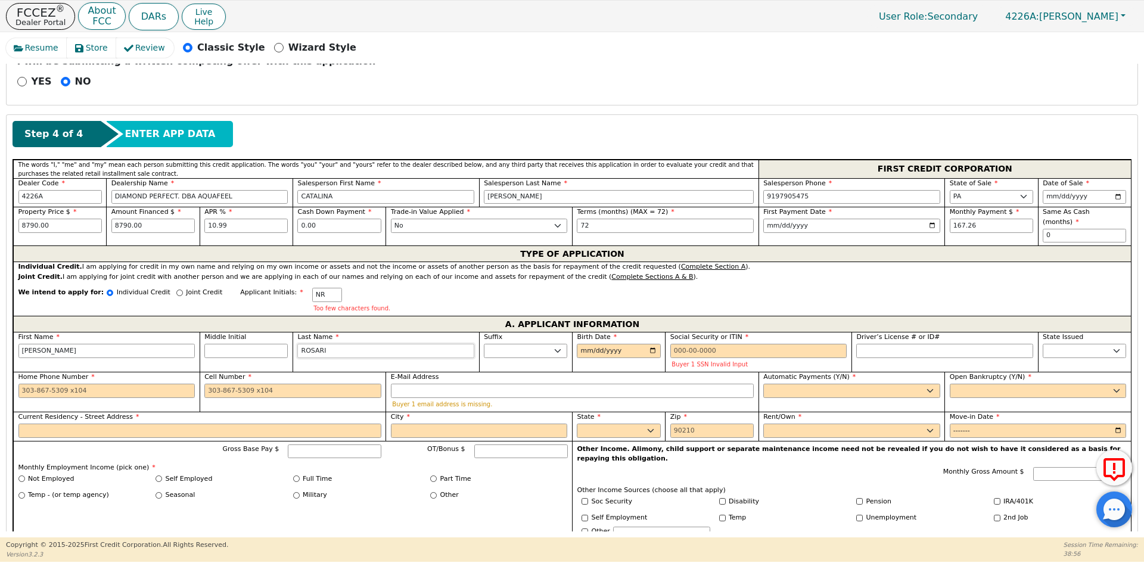
type input "[PERSON_NAME]"
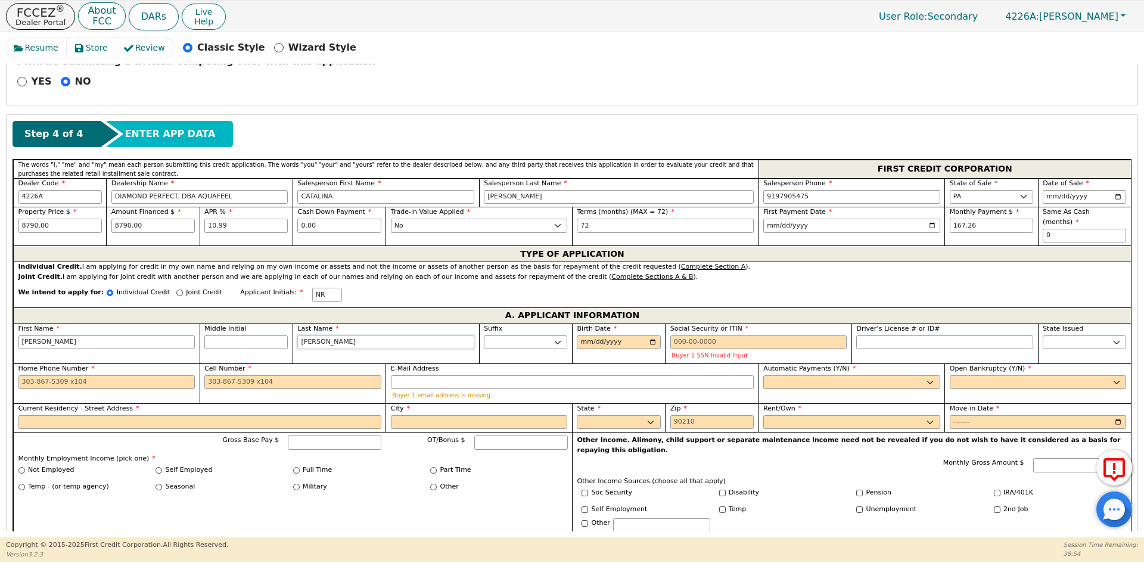
type input "[PERSON_NAME]"
click at [583, 335] on input "Birth Date" at bounding box center [618, 342] width 83 height 14
type input "[DATE]"
click at [713, 337] on input "Social Security or ITIN" at bounding box center [758, 342] width 177 height 14
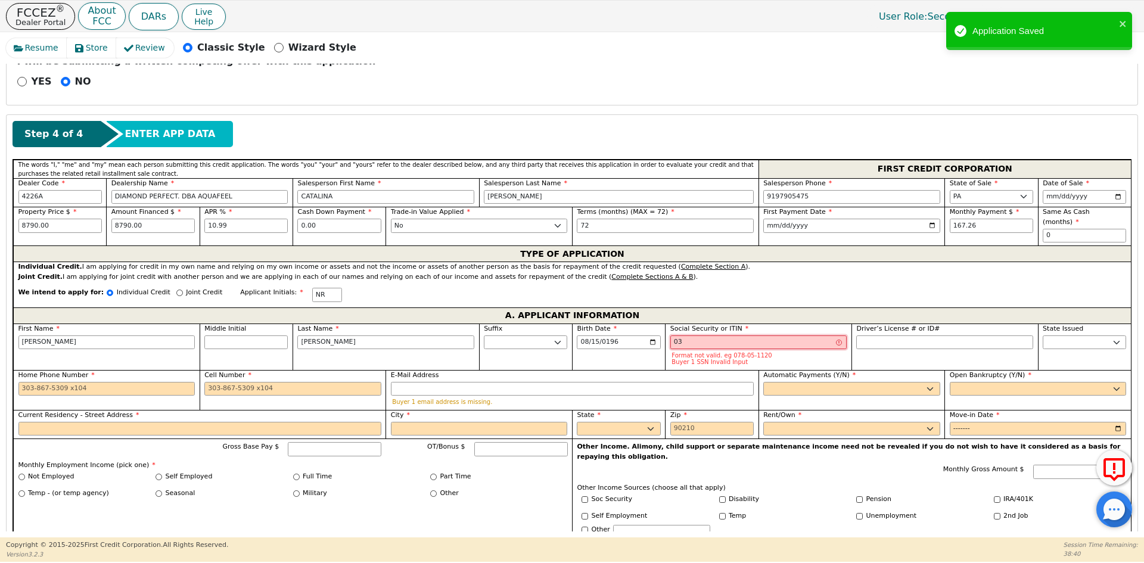
type input "0"
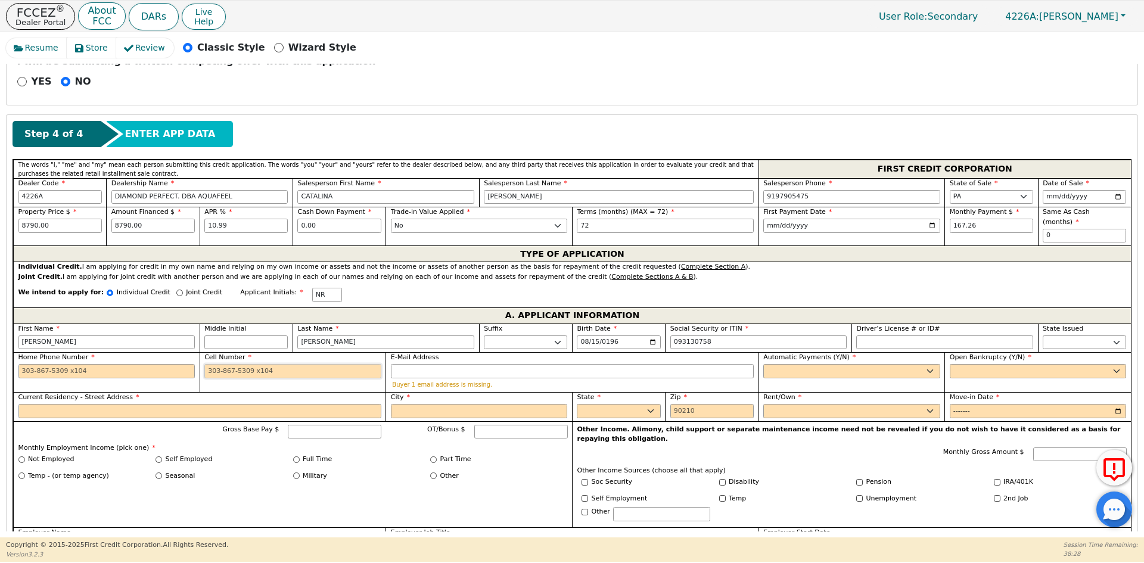
type input "***-**-0758"
click at [226, 365] on input "Cell Number" at bounding box center [292, 371] width 177 height 14
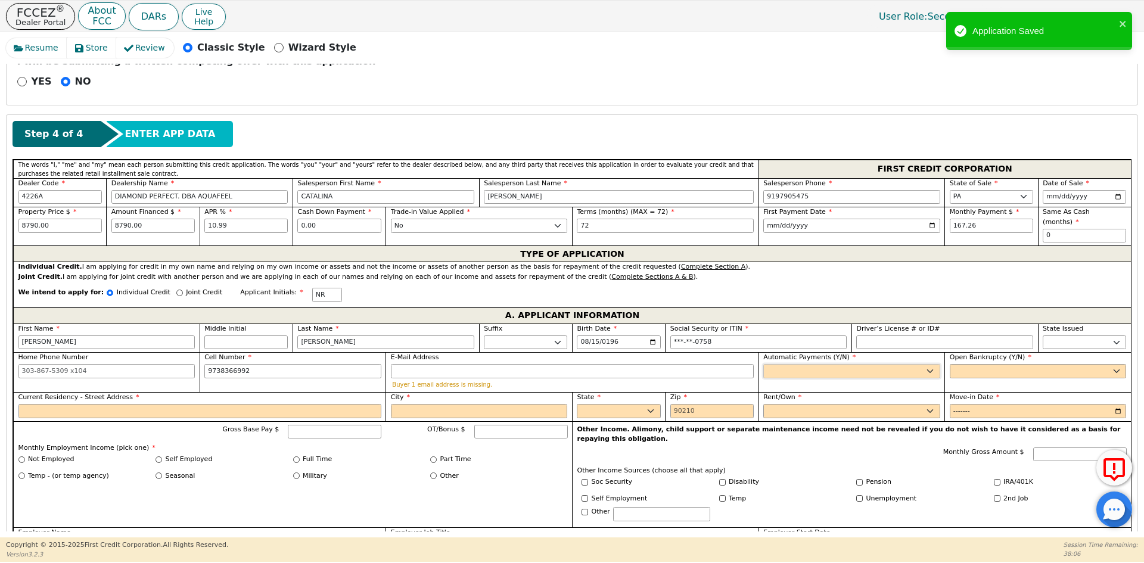
type input "[PHONE_NUMBER]"
click at [842, 364] on select "Yes No" at bounding box center [851, 371] width 177 height 14
select select "y"
click at [763, 364] on select "Yes No" at bounding box center [851, 371] width 177 height 14
type input "[PERSON_NAME]"
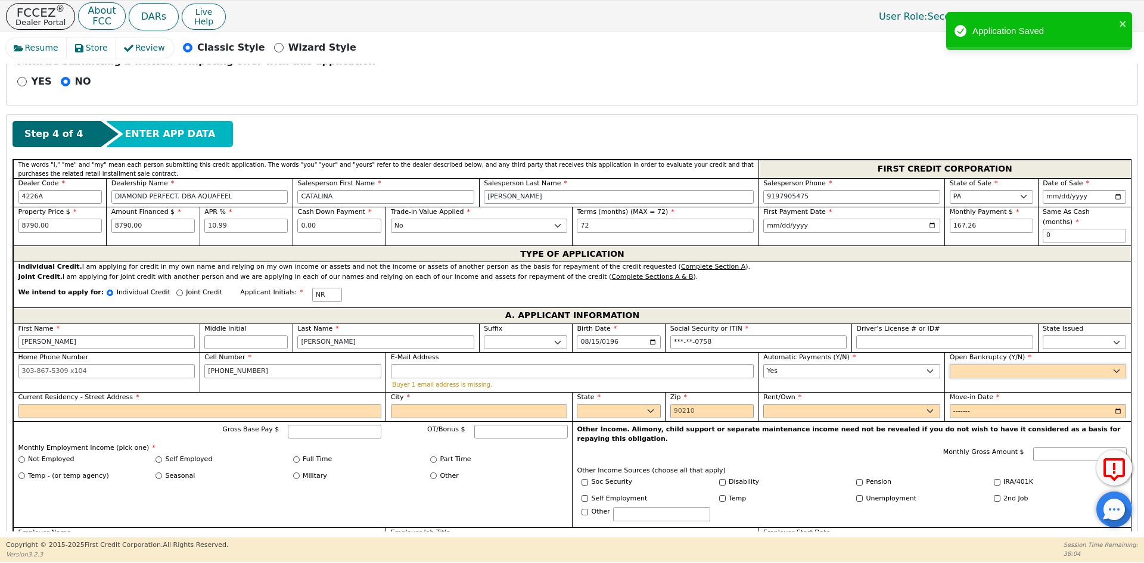
click at [964, 364] on select "Yes No" at bounding box center [1038, 371] width 177 height 14
select select "n"
click at [950, 364] on select "Yes No" at bounding box center [1038, 371] width 177 height 14
click at [167, 404] on input "Current Residency - Street Address" at bounding box center [199, 411] width 363 height 14
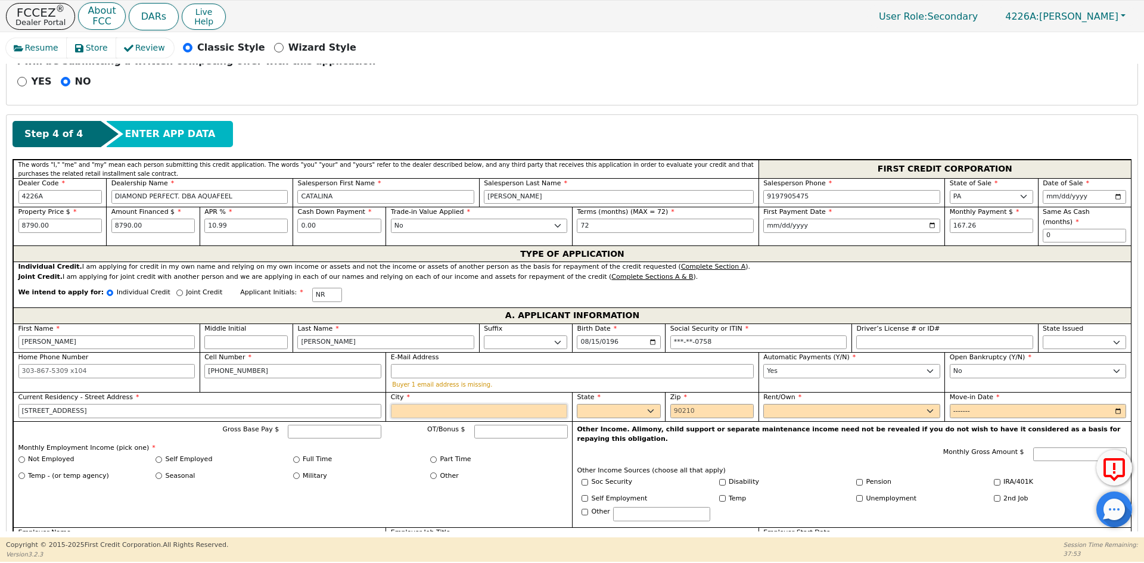
type input "[STREET_ADDRESS]"
type input "ALLENTOWN"
select select "PA"
type input "18102"
click at [863, 404] on select "Rent Own" at bounding box center [851, 411] width 177 height 14
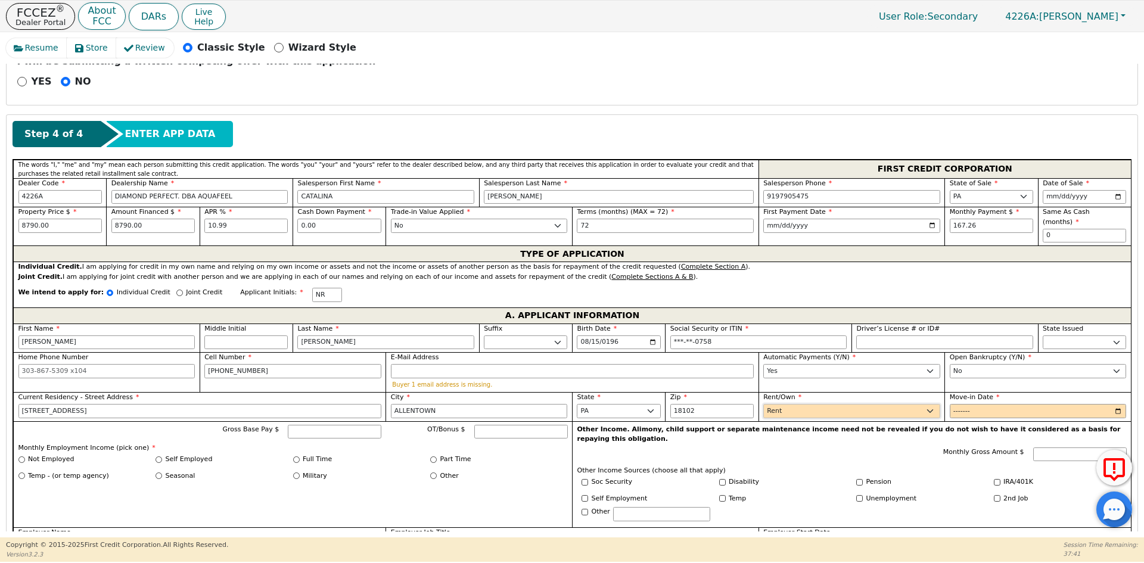
click at [763, 404] on select "Rent Own" at bounding box center [851, 411] width 177 height 14
click at [957, 404] on input "Move-in Date" at bounding box center [1038, 411] width 177 height 14
click at [962, 404] on input "Move-in Date" at bounding box center [1038, 411] width 177 height 14
click at [297, 456] on input "Full Time" at bounding box center [296, 459] width 7 height 7
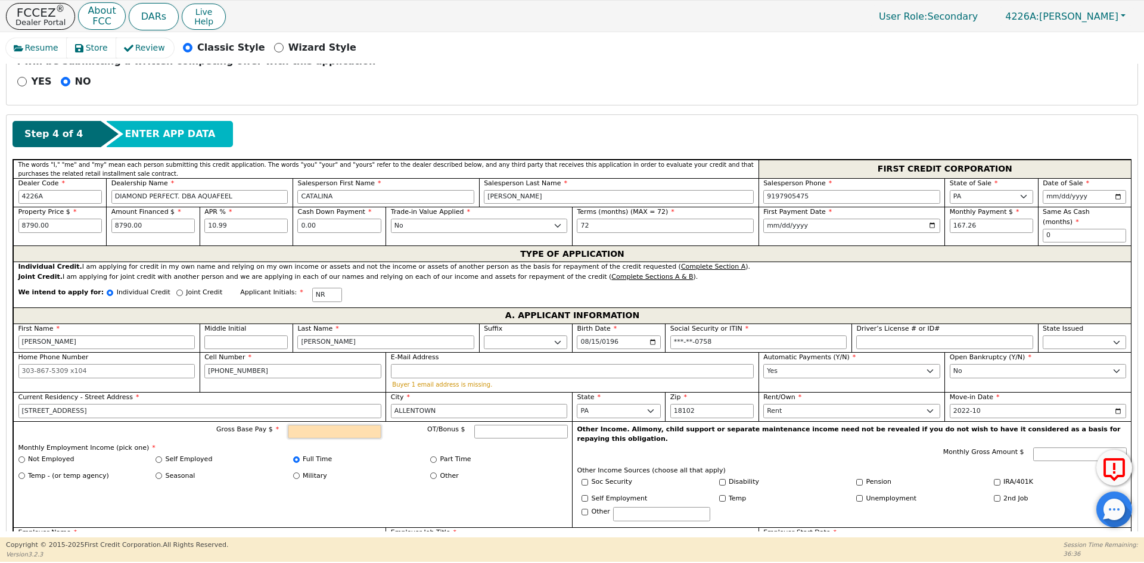
click at [335, 425] on input "Gross Base Pay $" at bounding box center [335, 432] width 94 height 14
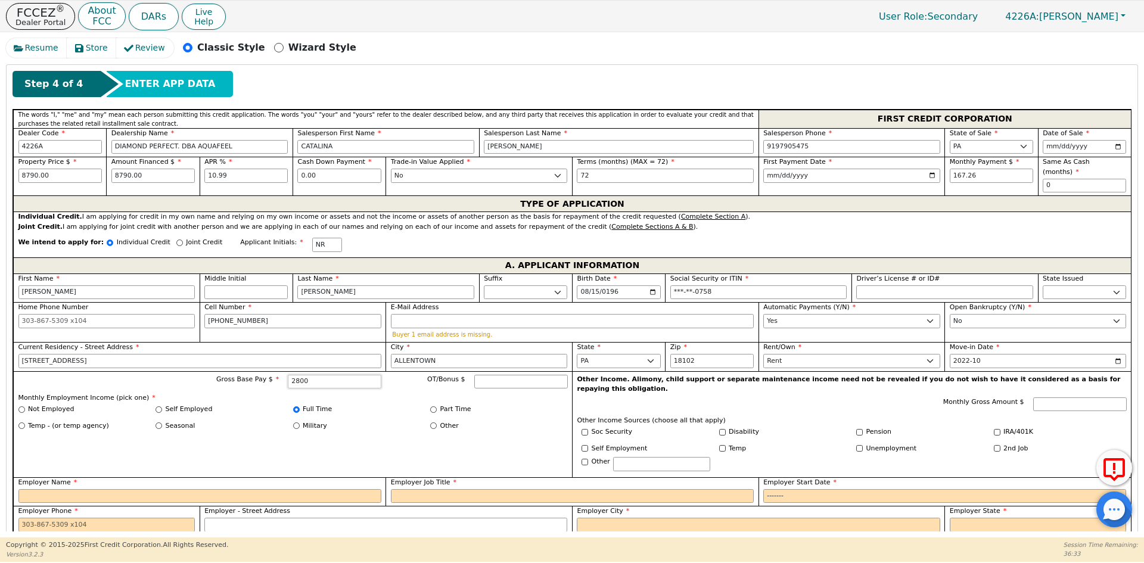
scroll to position [570, 0]
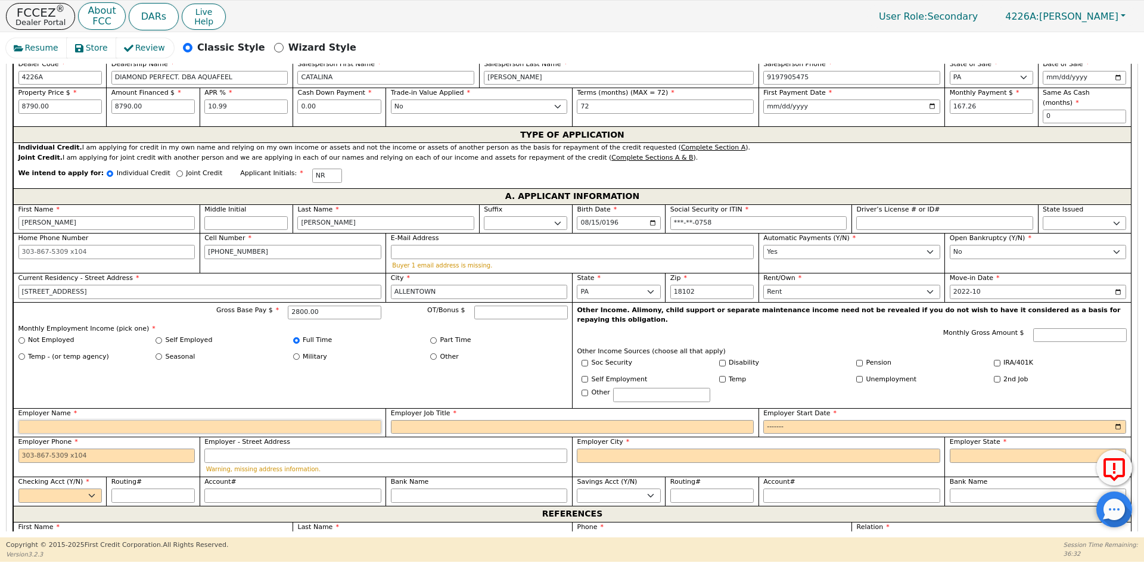
click at [142, 420] on input "Employer Name" at bounding box center [199, 427] width 363 height 14
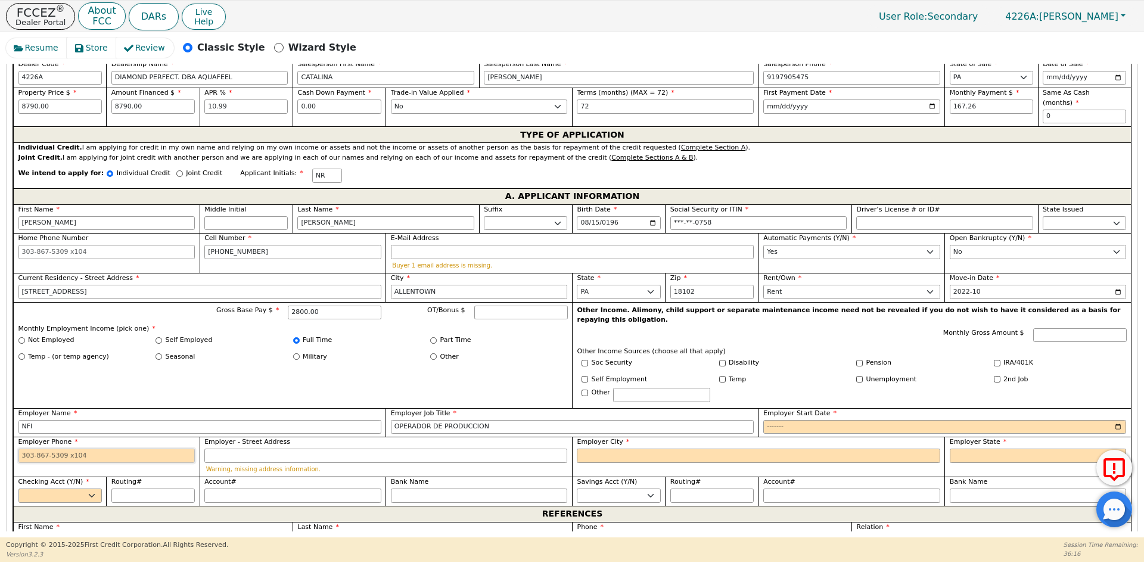
click at [146, 449] on input "Employer Phone" at bounding box center [106, 456] width 177 height 14
click at [607, 449] on input "Employer City" at bounding box center [758, 456] width 363 height 14
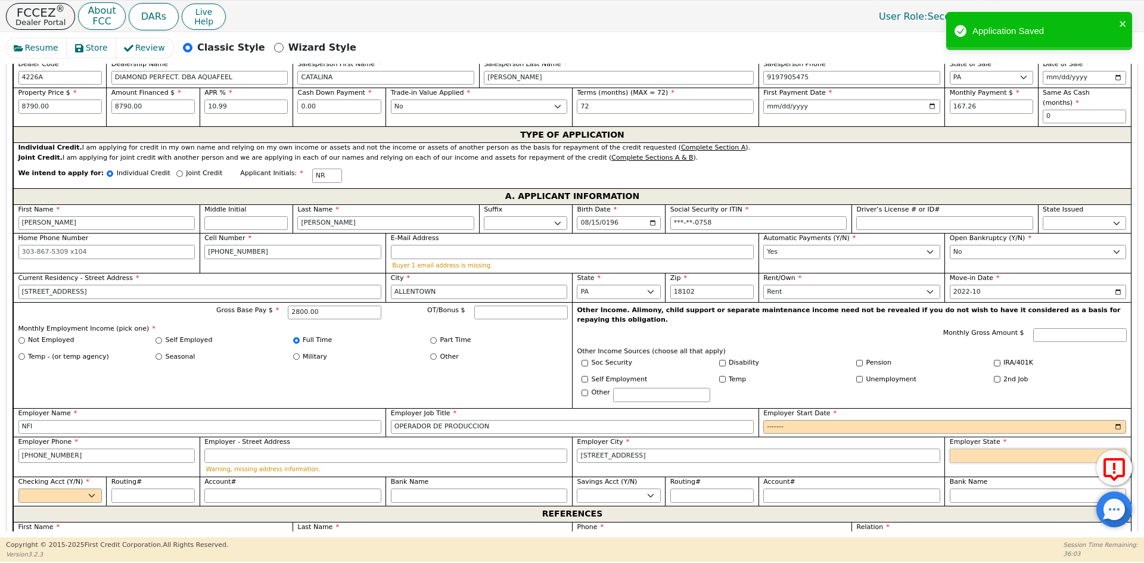
click at [1020, 449] on select "AK AL AR AZ CA CO CT DC DE FL [GEOGRAPHIC_DATA] HI IA ID [GEOGRAPHIC_DATA] IN K…" at bounding box center [1038, 456] width 177 height 14
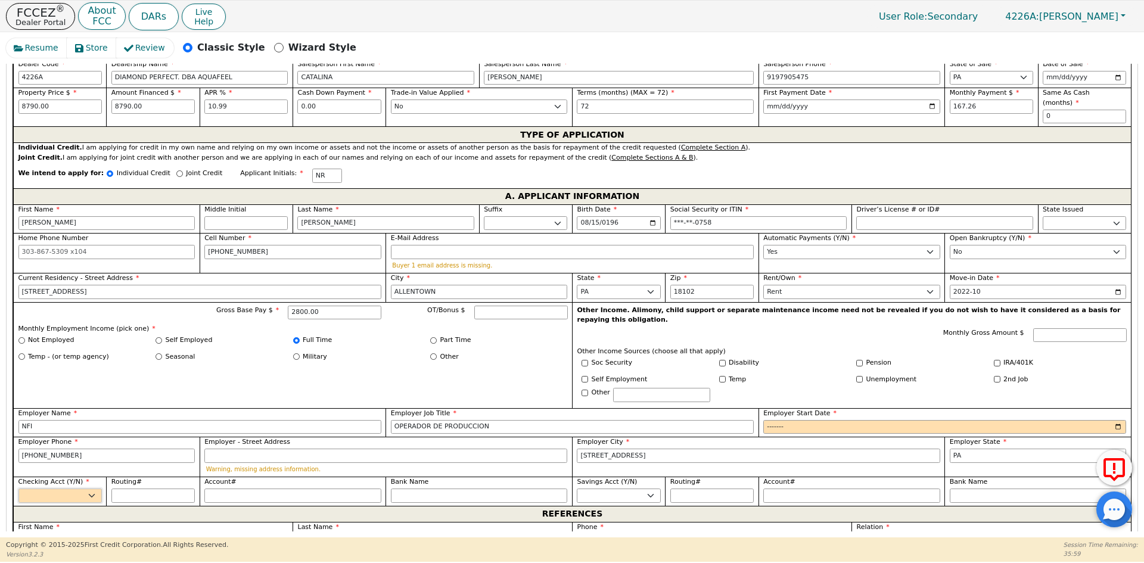
click at [85, 489] on select "Yes No" at bounding box center [59, 496] width 83 height 14
click at [18, 489] on select "Yes No" at bounding box center [59, 496] width 83 height 14
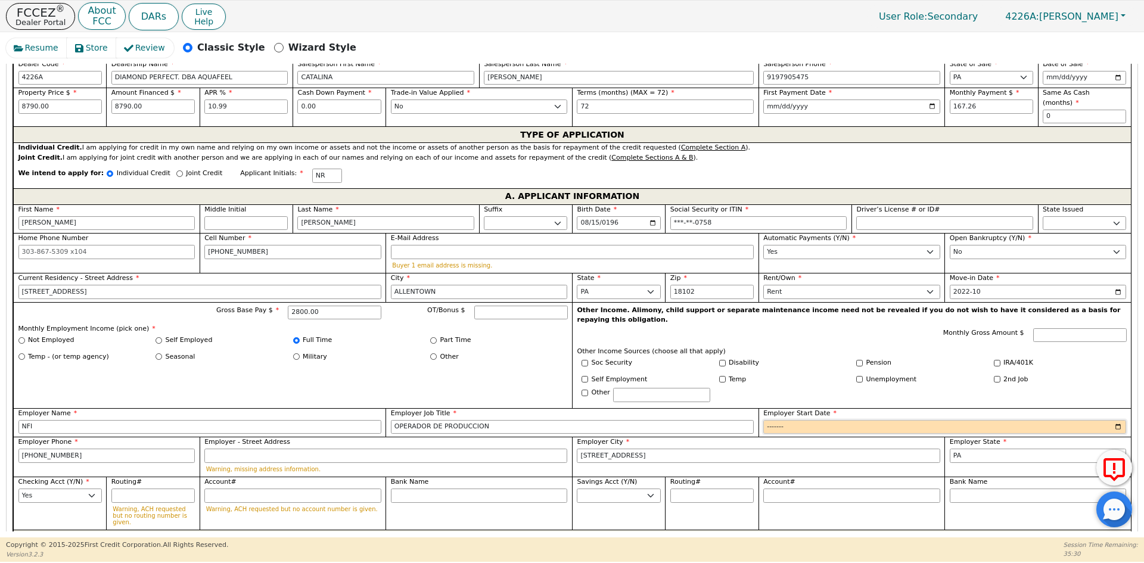
click at [782, 420] on input "Employer Start Date" at bounding box center [944, 427] width 363 height 14
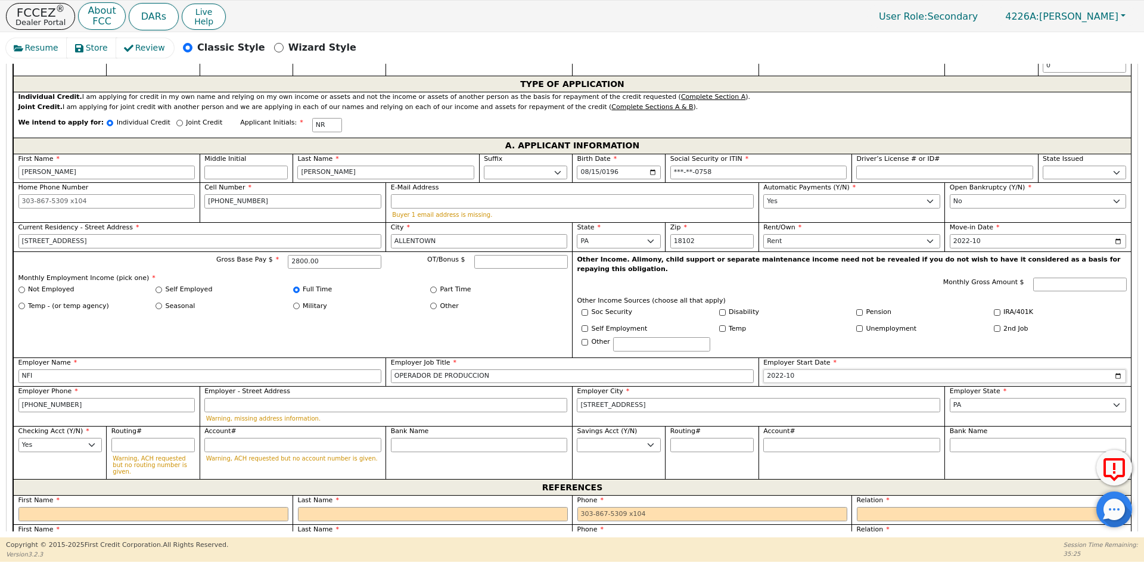
scroll to position [689, 0]
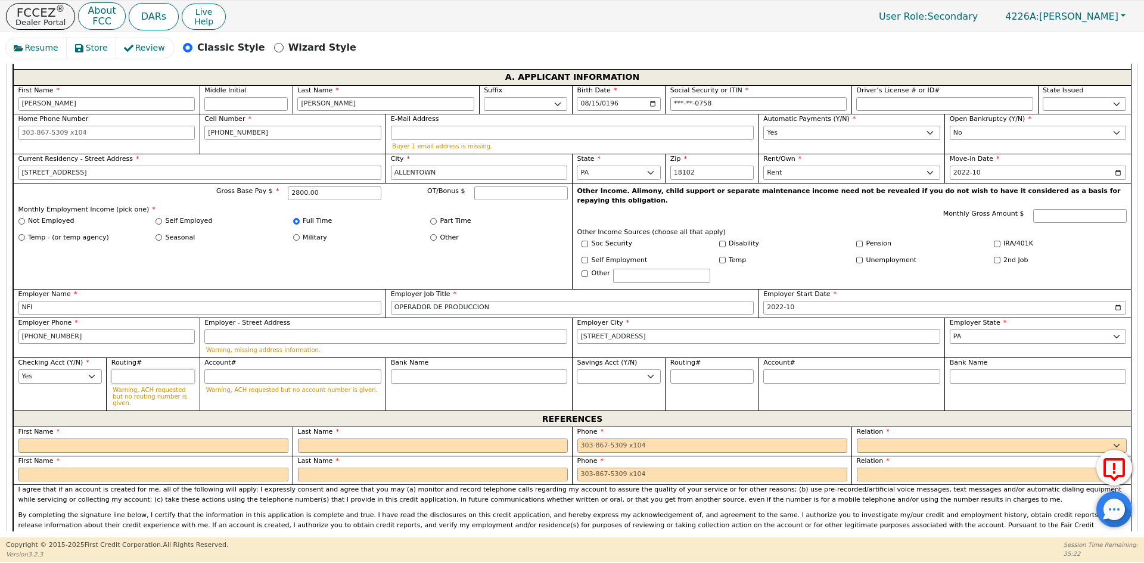
click at [128, 369] on input "Routing#" at bounding box center [152, 376] width 83 height 14
paste input "5150276730"
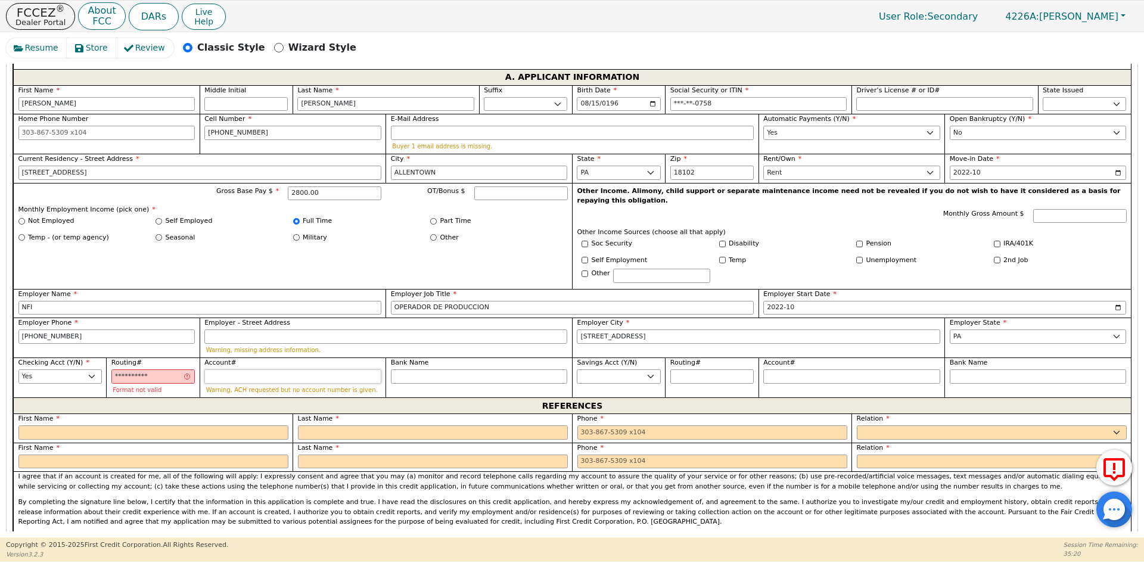
click at [226, 369] on input "Account#" at bounding box center [292, 376] width 177 height 14
click at [153, 369] on input "5150276730" at bounding box center [152, 376] width 83 height 14
drag, startPoint x: 161, startPoint y: 358, endPoint x: 85, endPoint y: 355, distance: 76.3
click at [85, 355] on div "First Name [PERSON_NAME] Initial Last Name [PERSON_NAME] Sr. II III IV Birth Da…" at bounding box center [572, 241] width 1118 height 313
click at [239, 369] on input "Account#" at bounding box center [292, 376] width 177 height 14
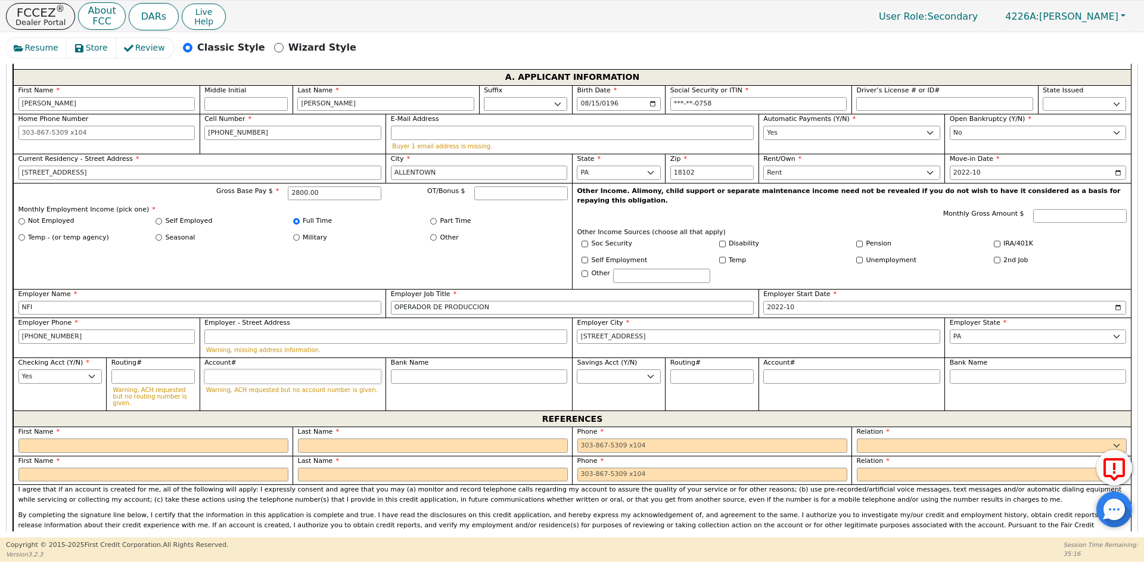
paste input "5150276730"
click at [130, 369] on input "Routing#" at bounding box center [152, 376] width 83 height 14
paste input "021200025"
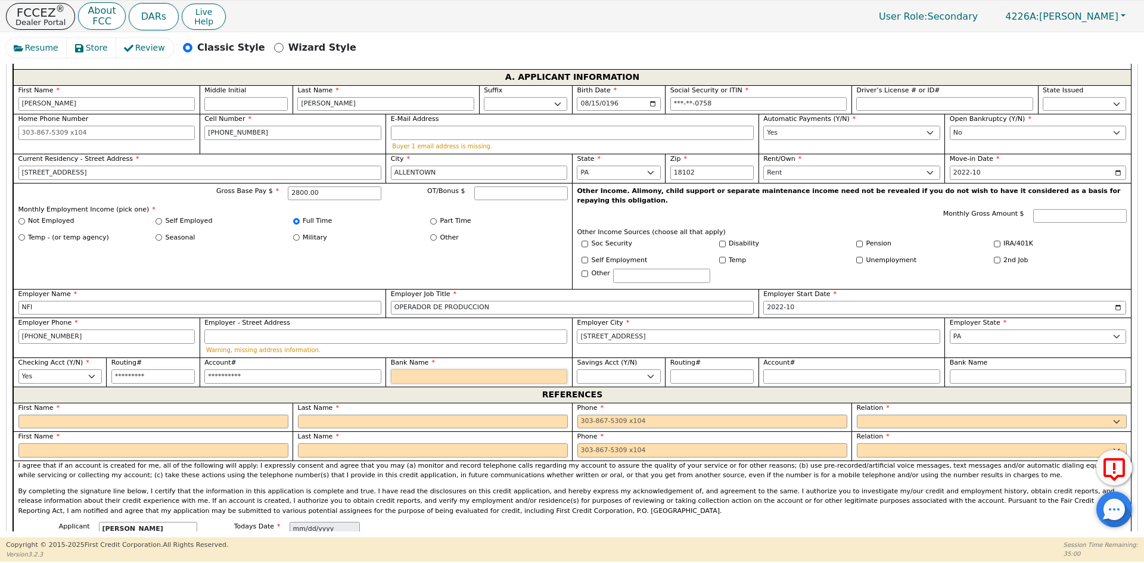
click at [417, 369] on input "Bank Name" at bounding box center [479, 376] width 177 height 14
click at [207, 415] on input "text" at bounding box center [153, 422] width 270 height 14
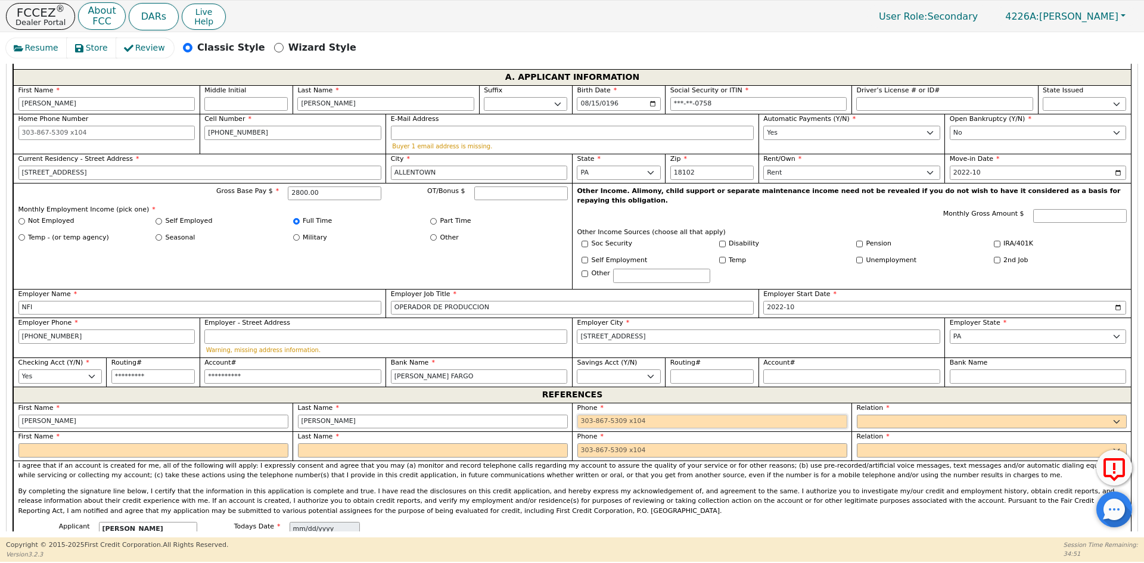
click at [605, 415] on input "tel" at bounding box center [712, 422] width 270 height 14
click at [959, 415] on select "FATHER MOTHER SISTER BROTHER DAUGHTER SON CO-WORKER NEIGHBOR FRIEND COUSIN G-MO…" at bounding box center [992, 422] width 270 height 14
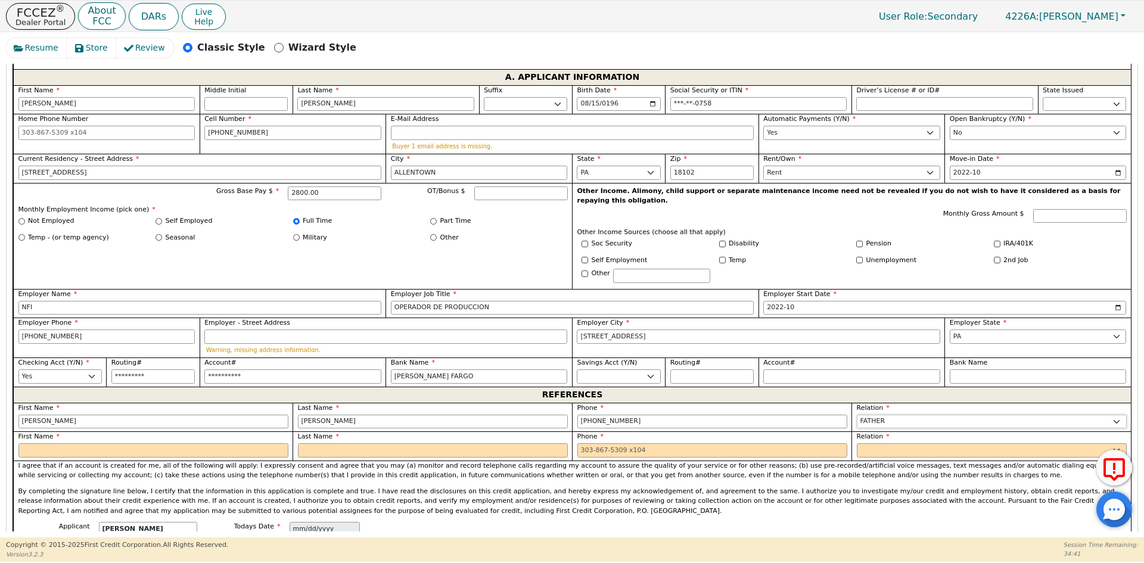
click at [959, 415] on select "FATHER MOTHER SISTER BROTHER DAUGHTER SON CO-WORKER NEIGHBOR FRIEND COUSIN G-MO…" at bounding box center [992, 422] width 270 height 14
click at [952, 443] on select "FATHER MOTHER SISTER BROTHER DAUGHTER SON CO-WORKER NEIGHBOR FRIEND COUSIN G-MO…" at bounding box center [992, 450] width 270 height 14
click at [88, 443] on input "text" at bounding box center [153, 450] width 270 height 14
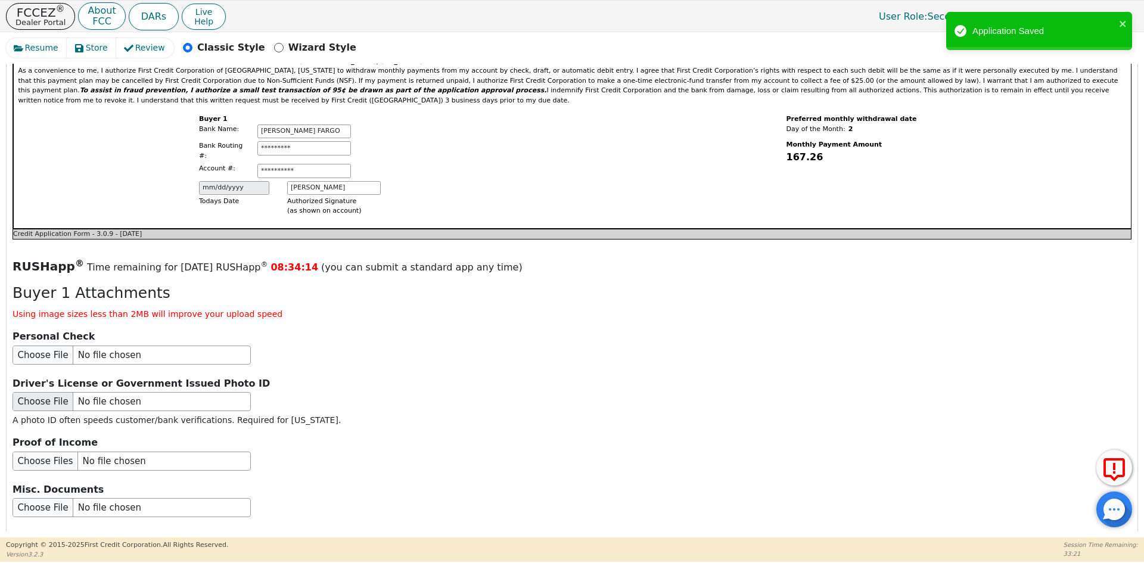
scroll to position [1225, 0]
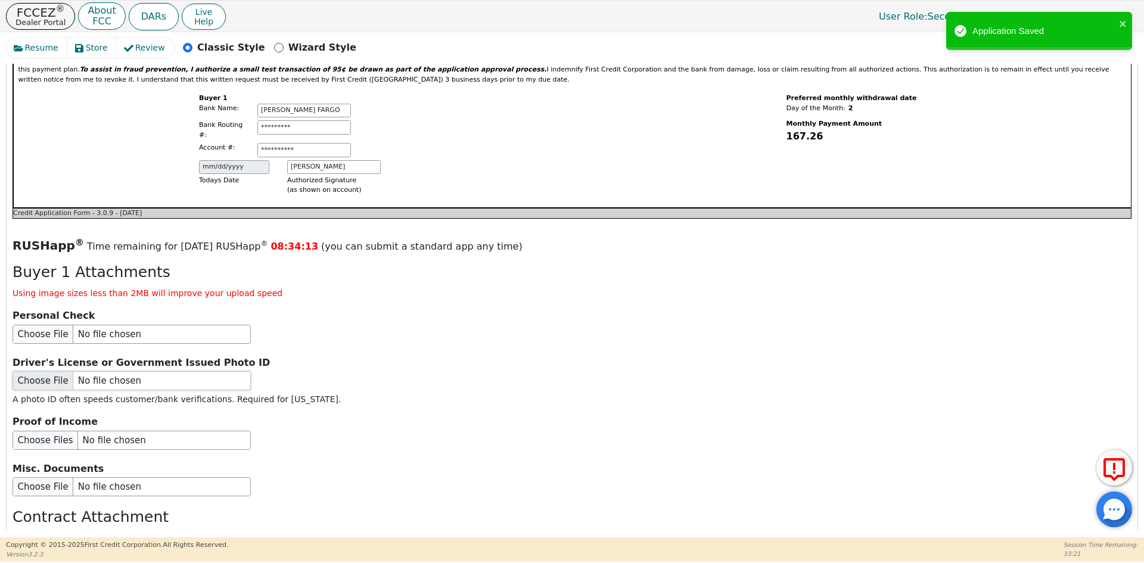
click at [67, 371] on input "file" at bounding box center [132, 380] width 238 height 19
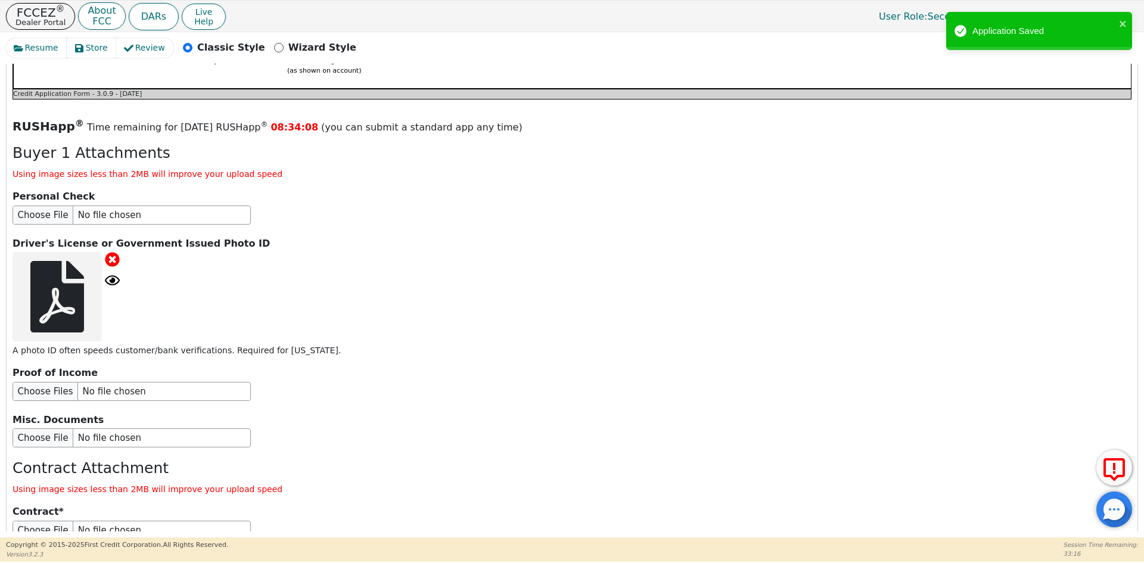
scroll to position [1416, 0]
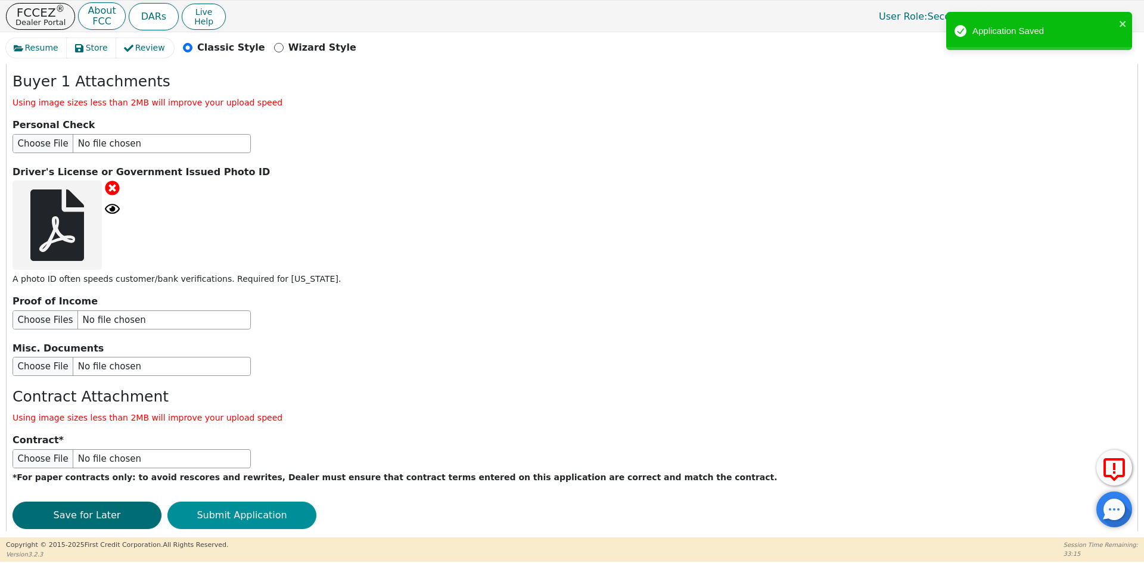
click at [239, 502] on button "Submit Application" at bounding box center [241, 515] width 149 height 27
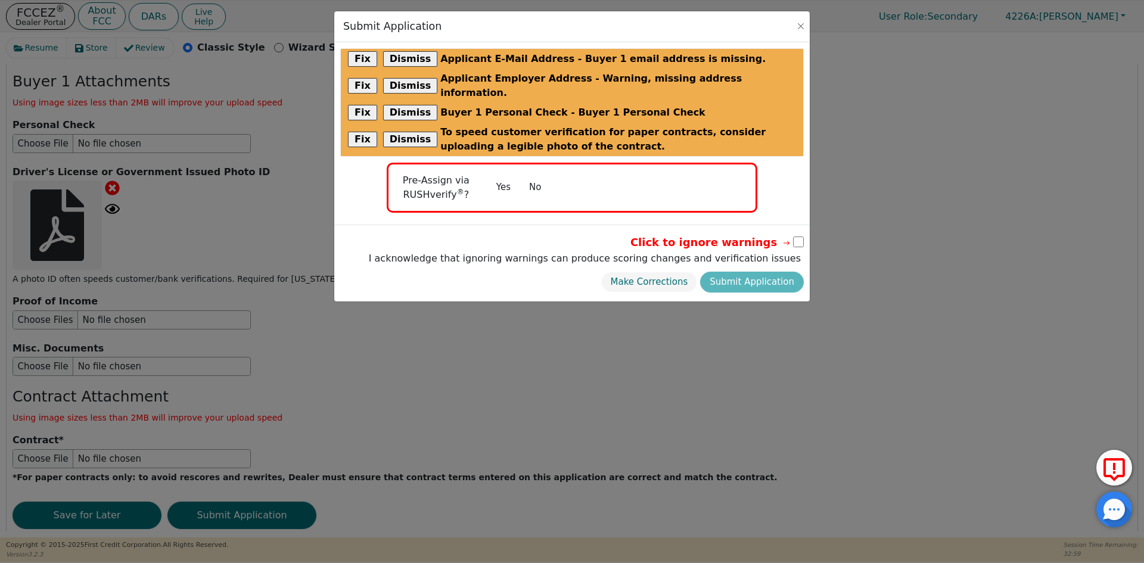
click at [537, 177] on button "No" at bounding box center [535, 187] width 31 height 21
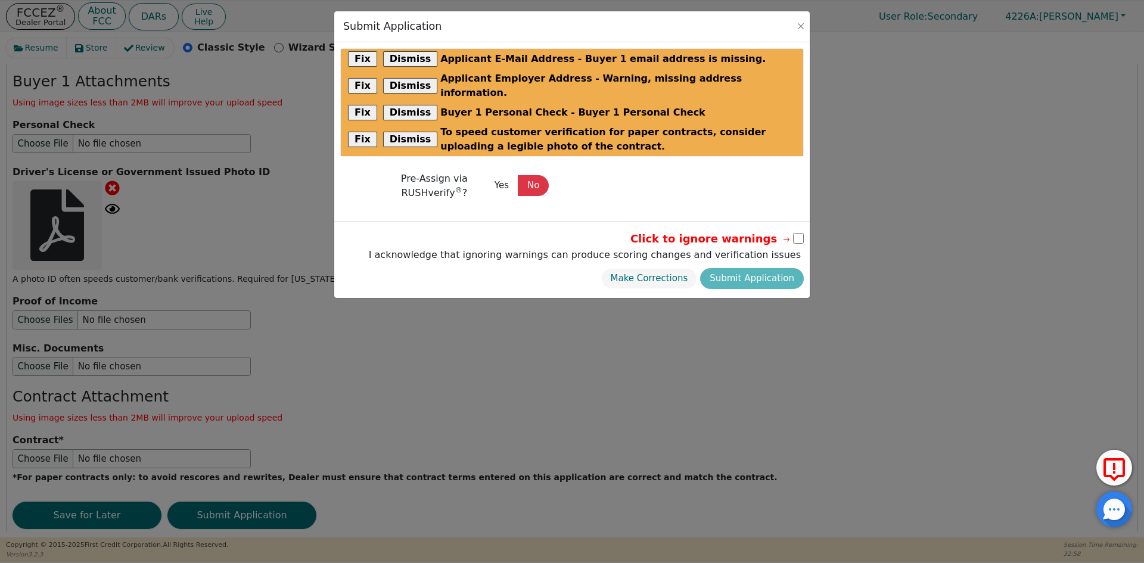
click at [799, 233] on input "checkbox" at bounding box center [798, 238] width 11 height 11
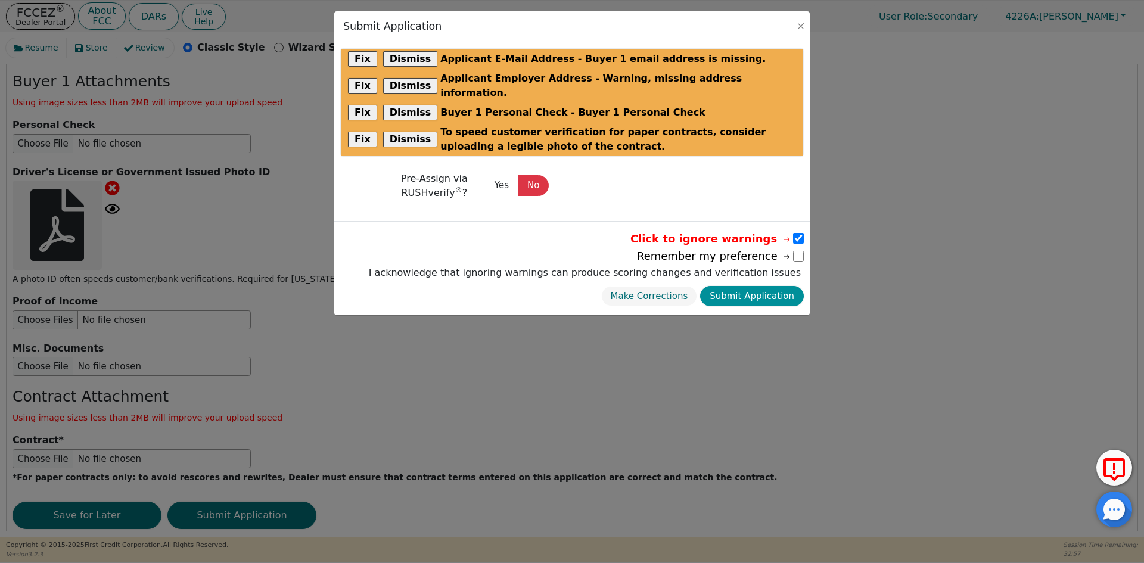
click at [771, 286] on button "Submit Application" at bounding box center [752, 296] width 104 height 21
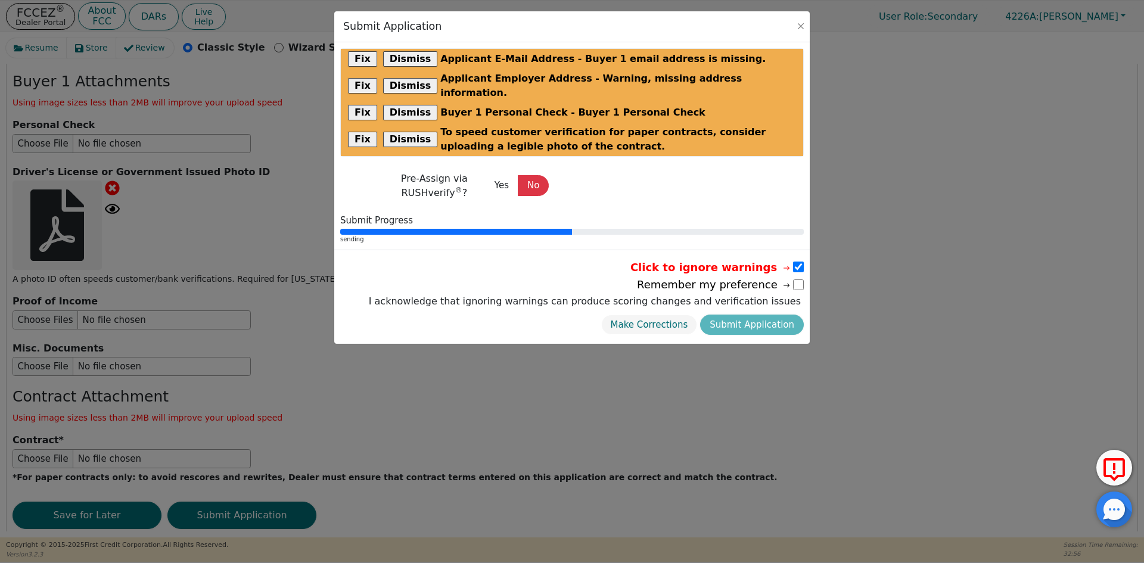
scroll to position [0, 0]
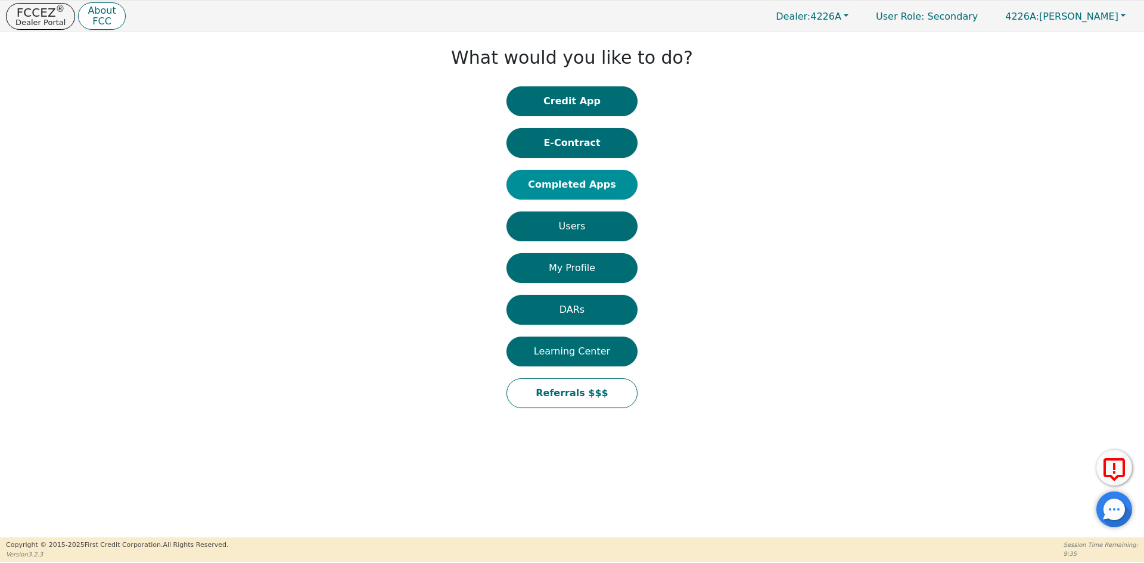
click at [573, 183] on button "Completed Apps" at bounding box center [571, 185] width 131 height 30
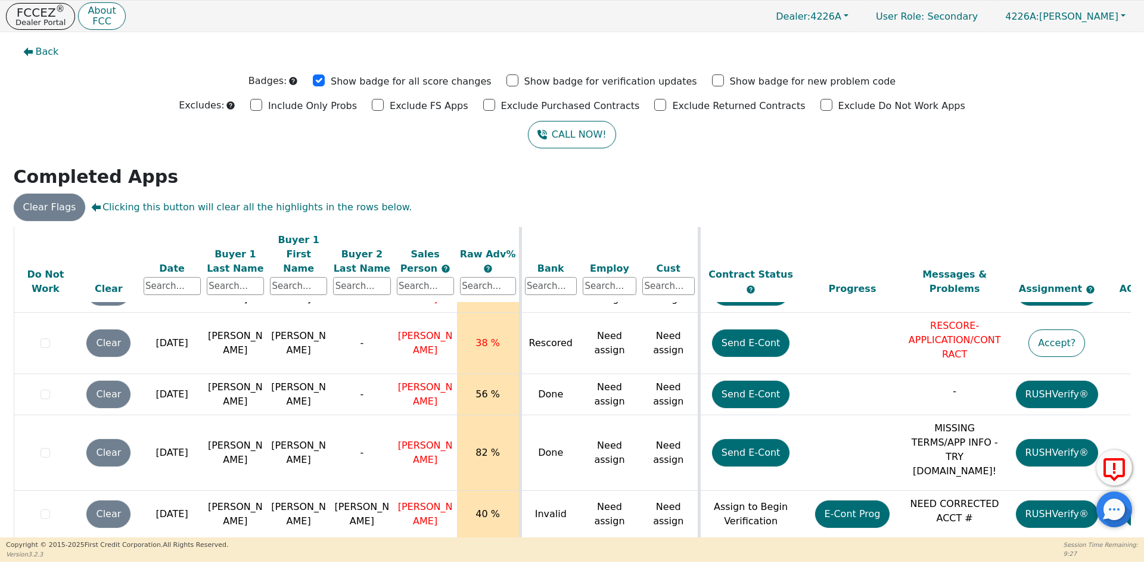
scroll to position [2926, 0]
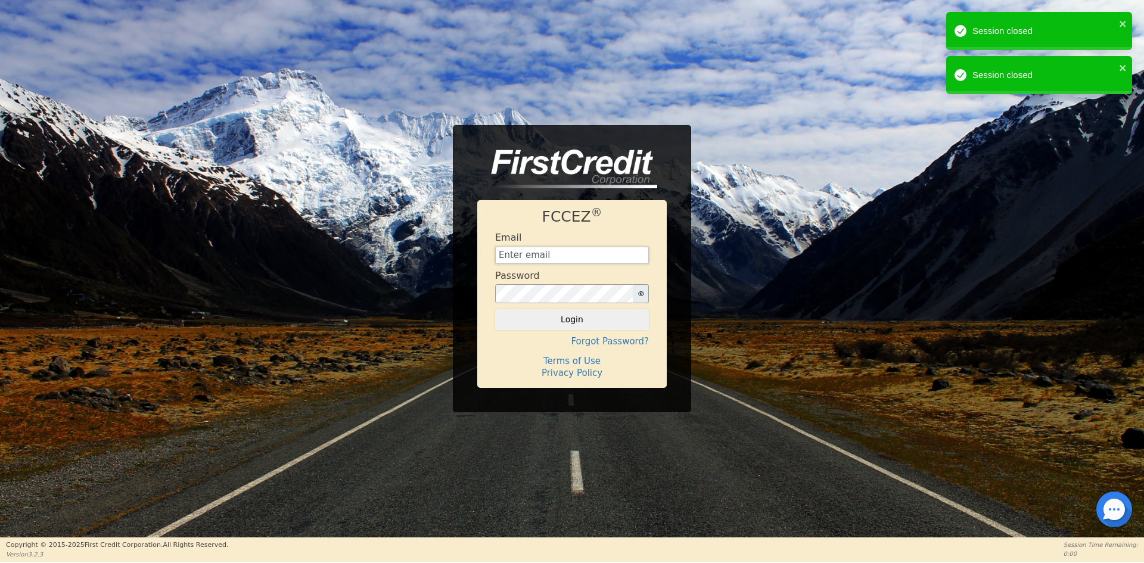
type input "[EMAIL_ADDRESS][DOMAIN_NAME]"
